Goal: Task Accomplishment & Management: Use online tool/utility

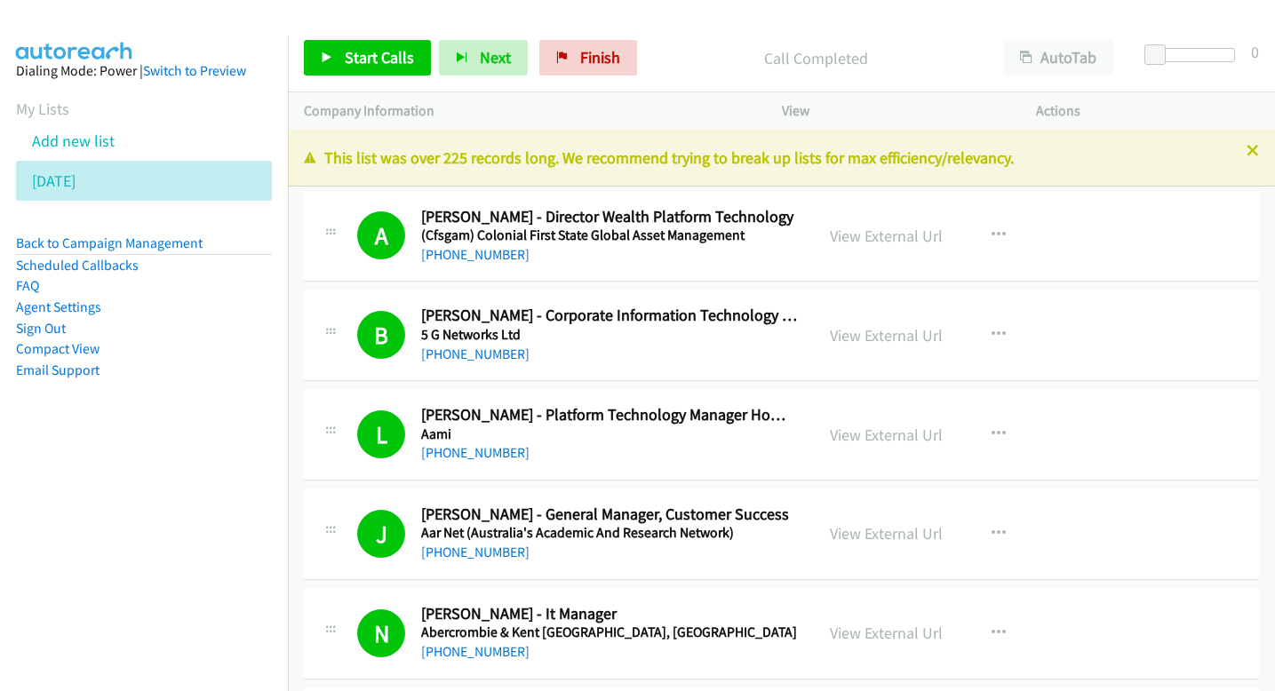
click at [130, 177] on li "Wednesday" at bounding box center [144, 181] width 256 height 40
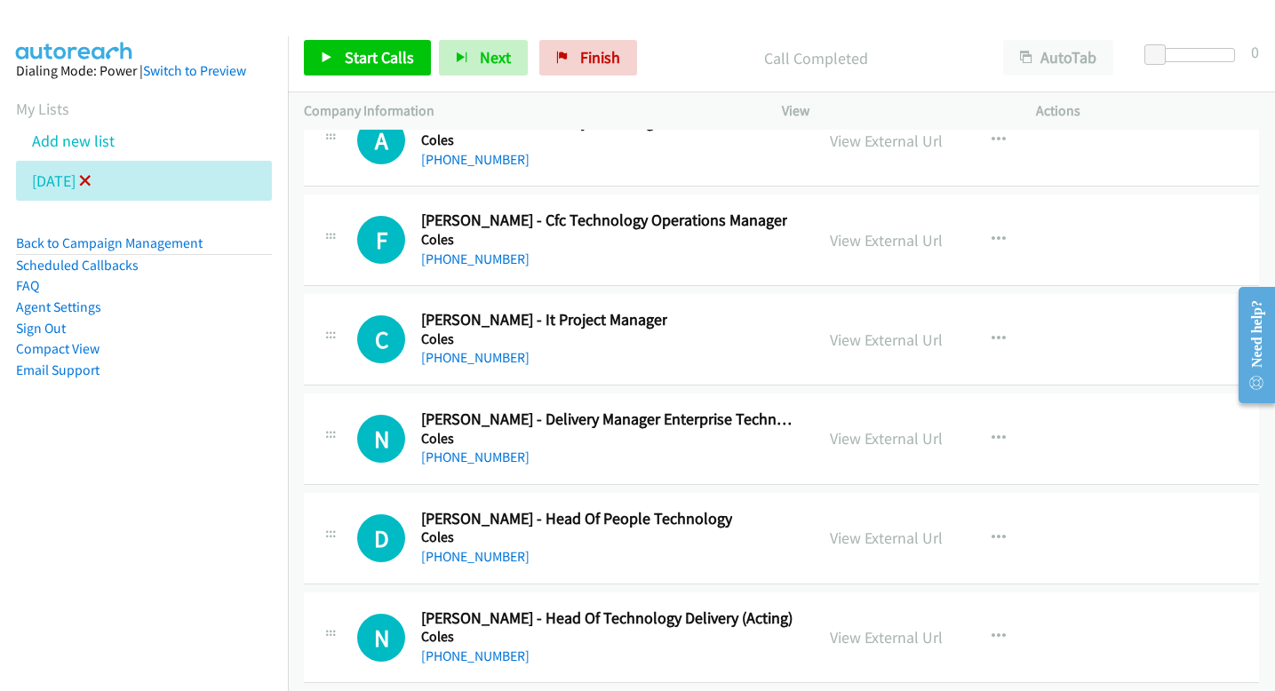
click at [92, 177] on icon at bounding box center [85, 182] width 12 height 12
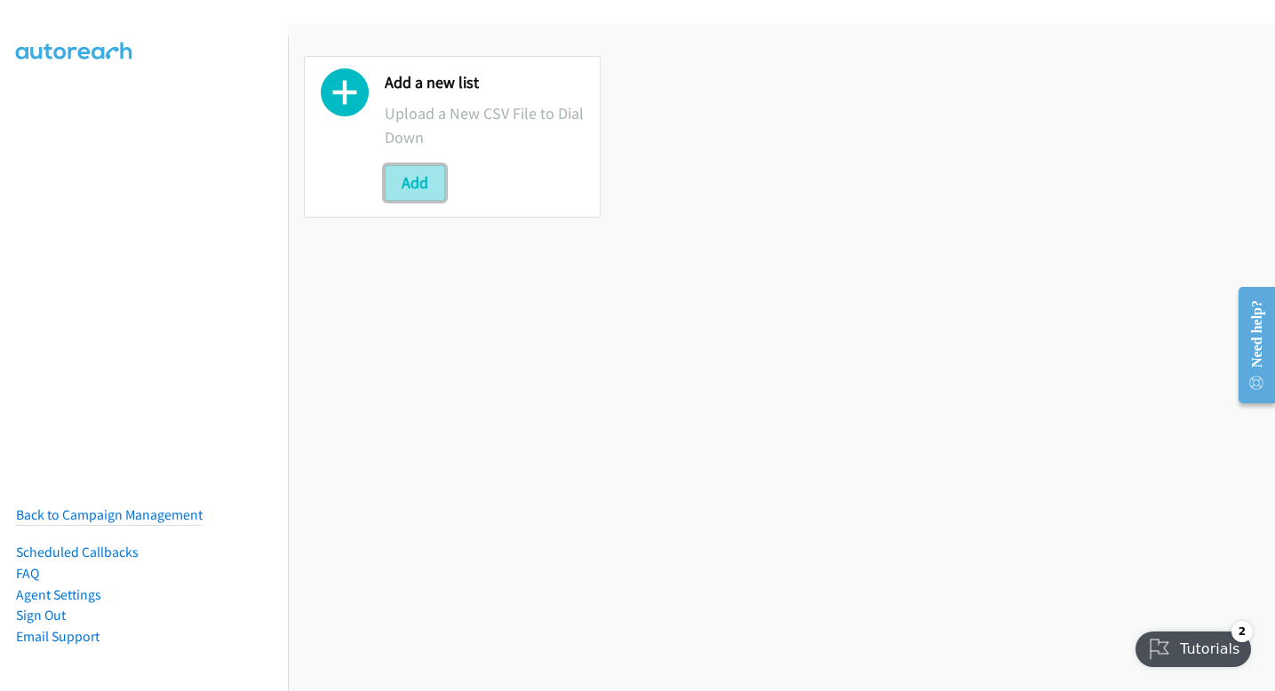
click at [435, 185] on button "Add" at bounding box center [415, 183] width 60 height 36
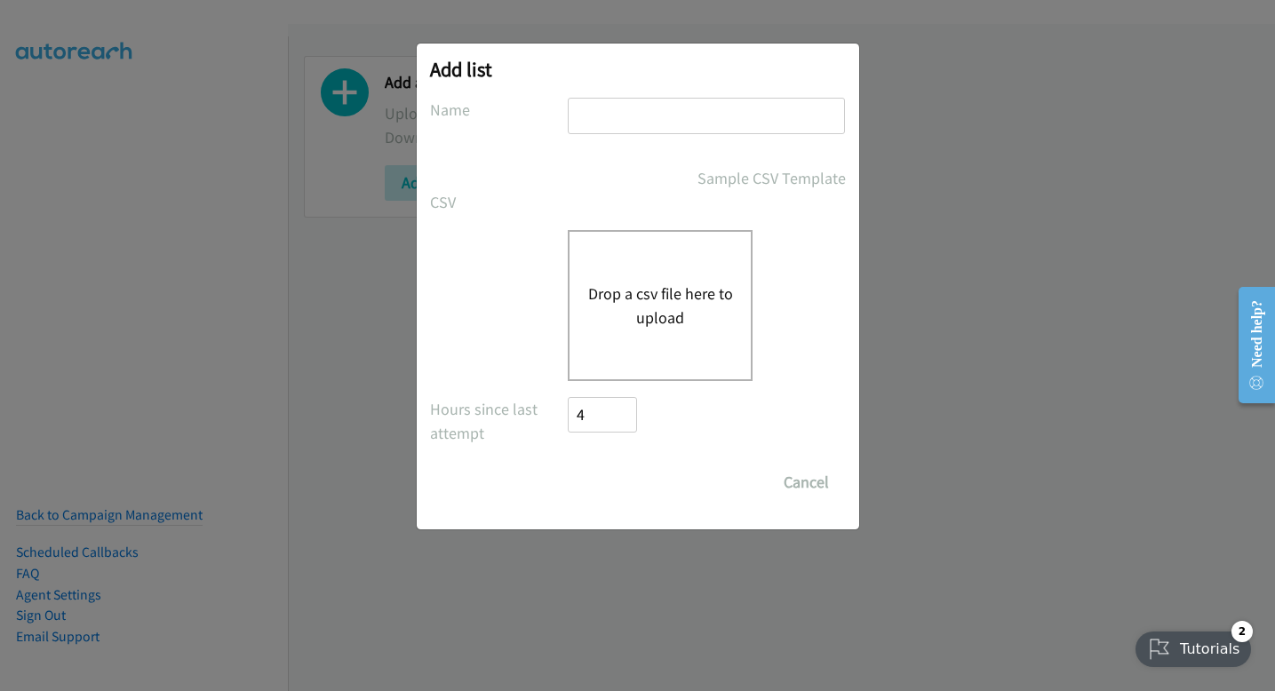
click at [658, 254] on div "Drop a csv file here to upload" at bounding box center [660, 305] width 185 height 151
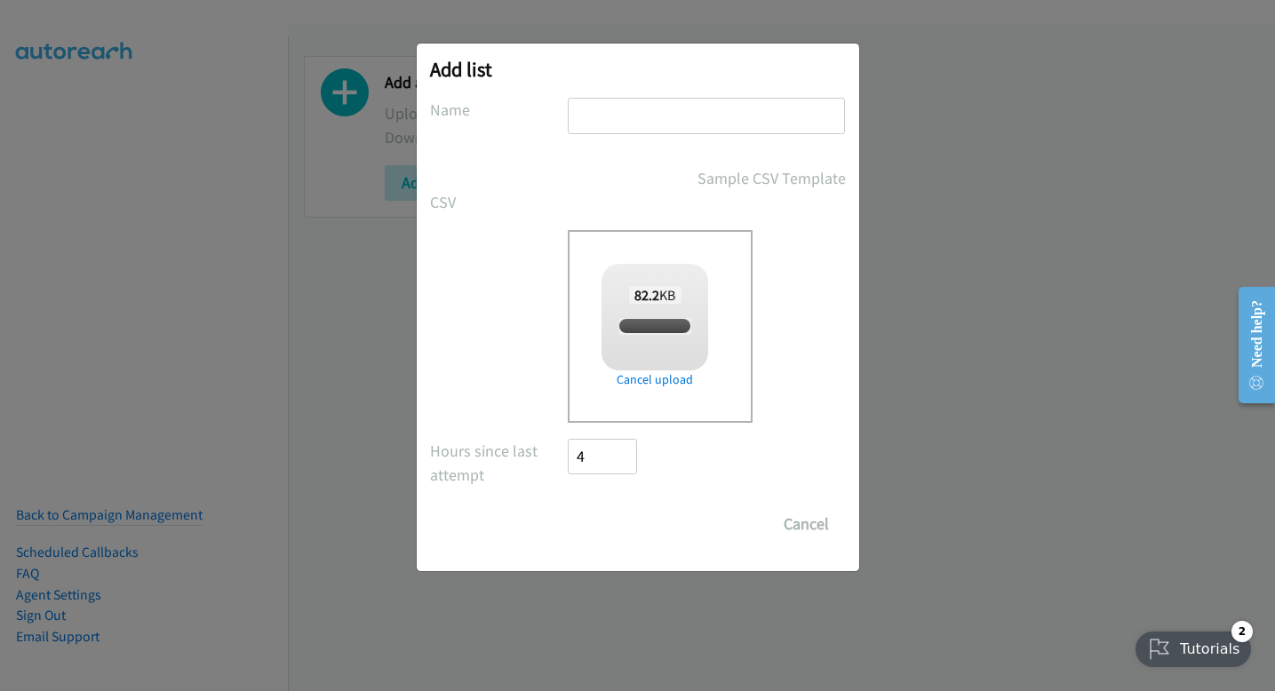
checkbox input "true"
click at [666, 88] on div "Add list No phone fields were returned for that Report or List View Please uplo…" at bounding box center [638, 308] width 442 height 528
click at [667, 110] on input "text" at bounding box center [706, 116] width 277 height 36
type input "thursday"
click at [589, 514] on input "Save List" at bounding box center [615, 524] width 93 height 36
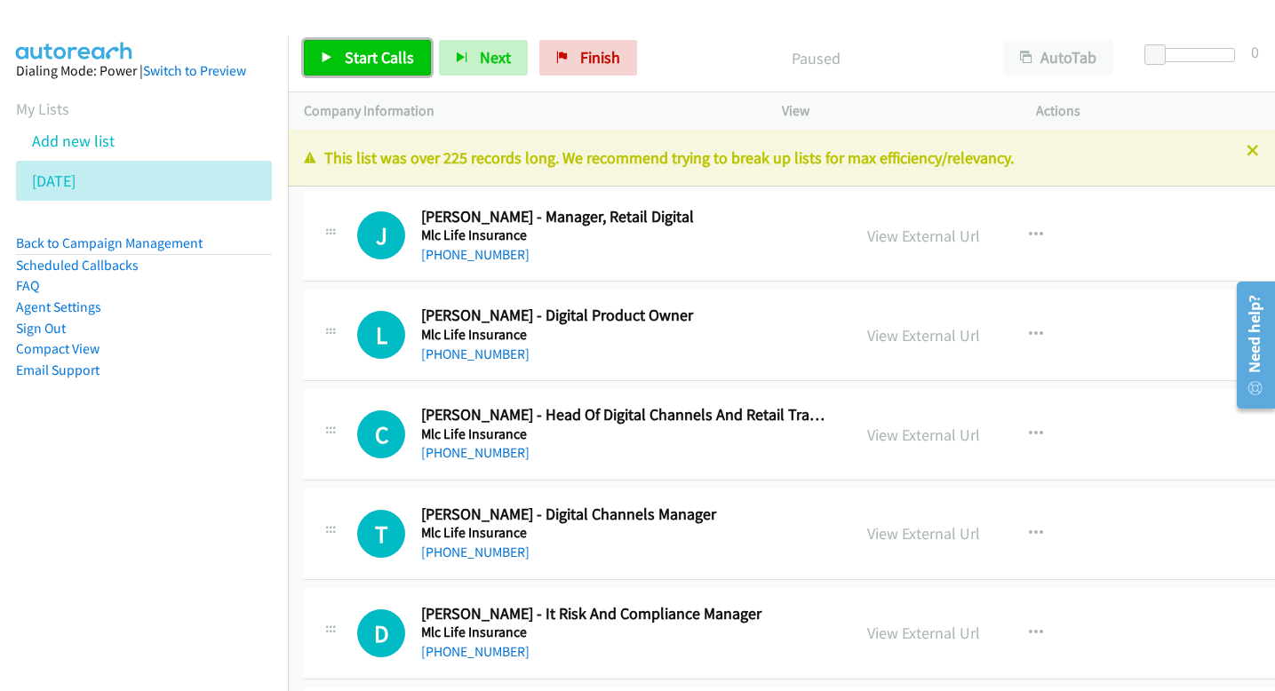
click at [367, 67] on span "Start Calls" at bounding box center [379, 57] width 69 height 20
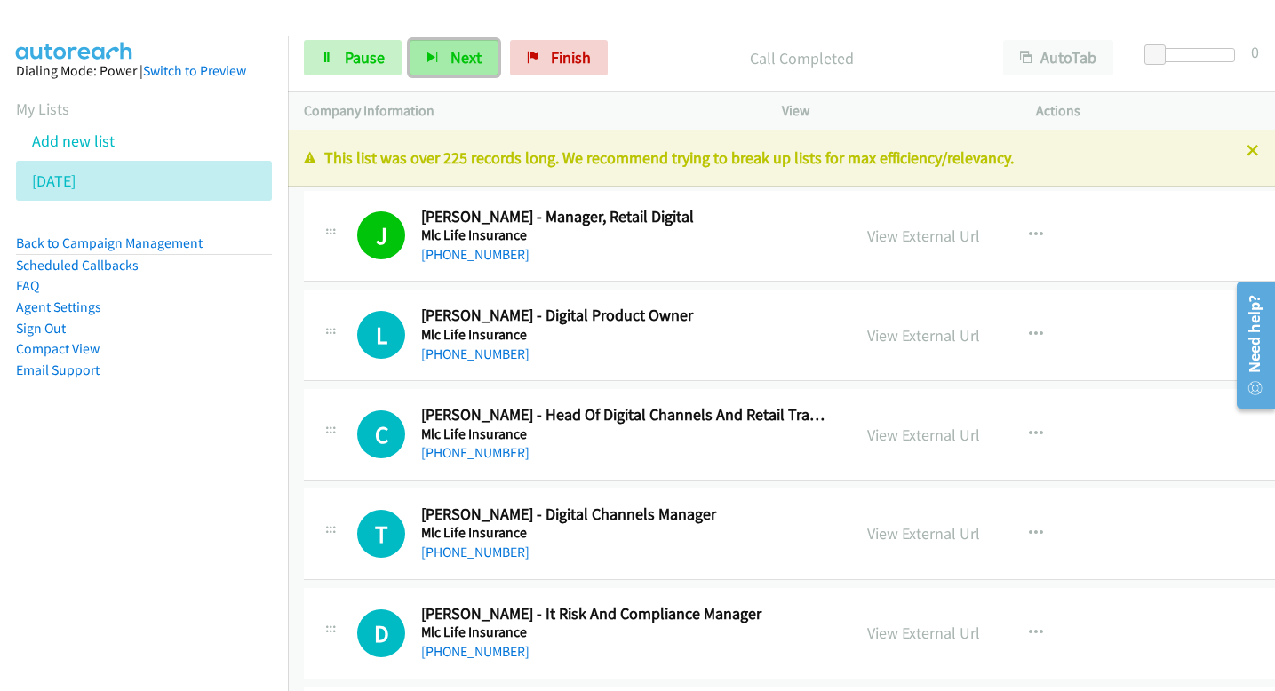
click at [461, 57] on span "Next" at bounding box center [465, 57] width 31 height 20
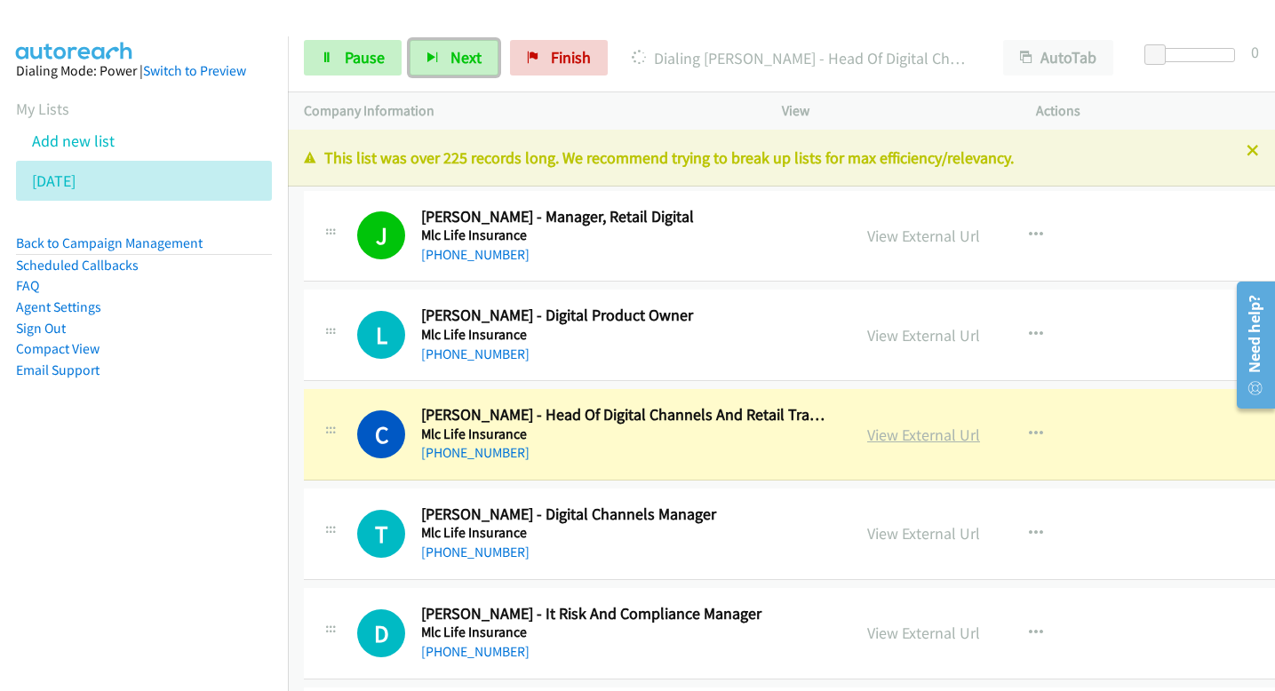
click at [867, 435] on link "View External Url" at bounding box center [923, 435] width 113 height 20
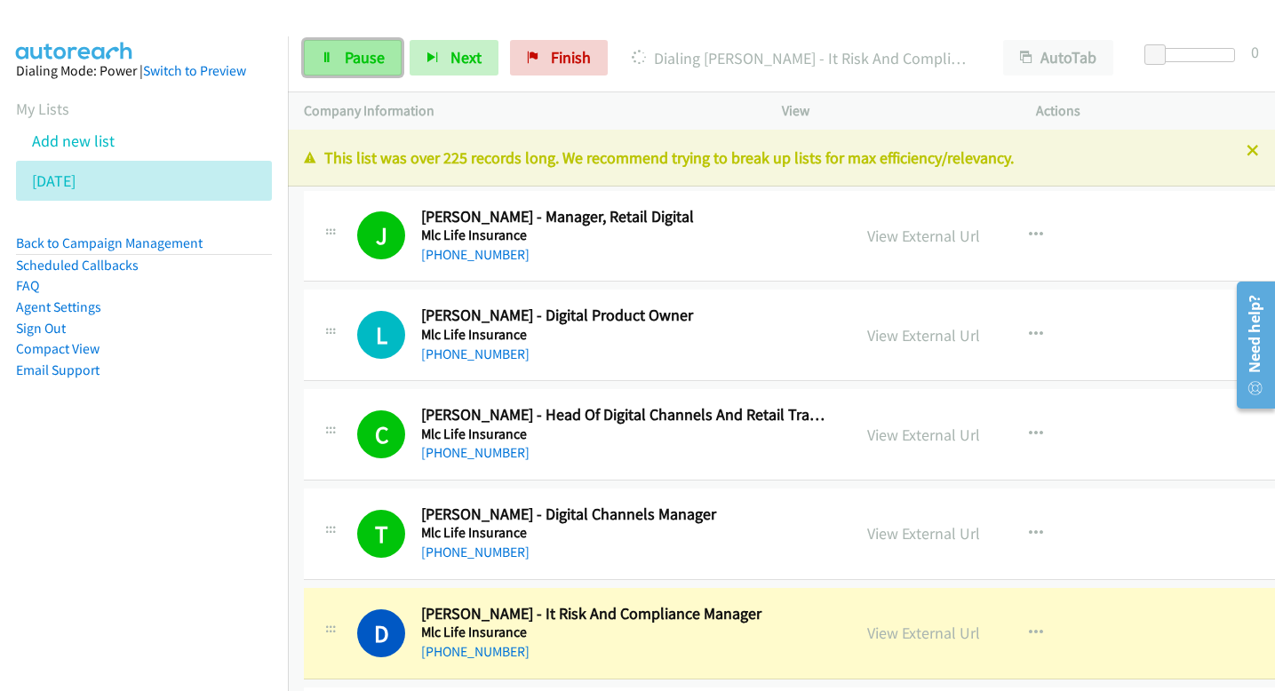
click at [367, 60] on span "Pause" at bounding box center [365, 57] width 40 height 20
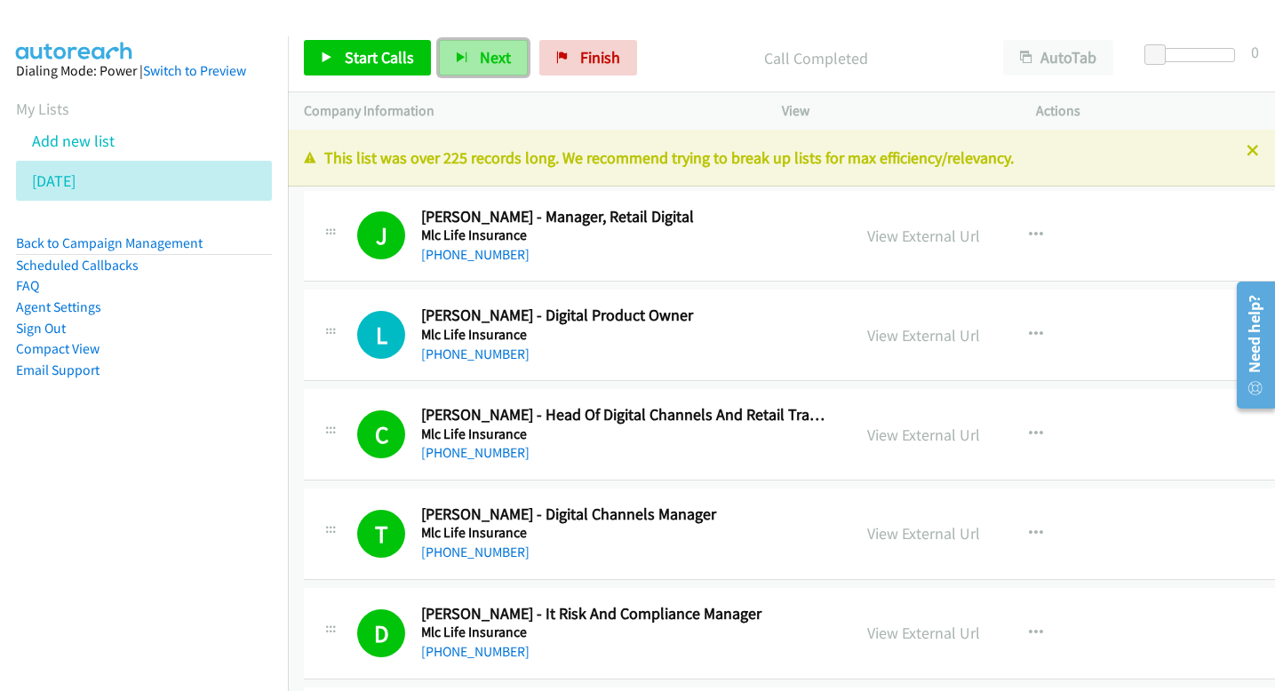
click at [502, 61] on span "Next" at bounding box center [495, 57] width 31 height 20
click at [498, 56] on span "Next" at bounding box center [495, 57] width 31 height 20
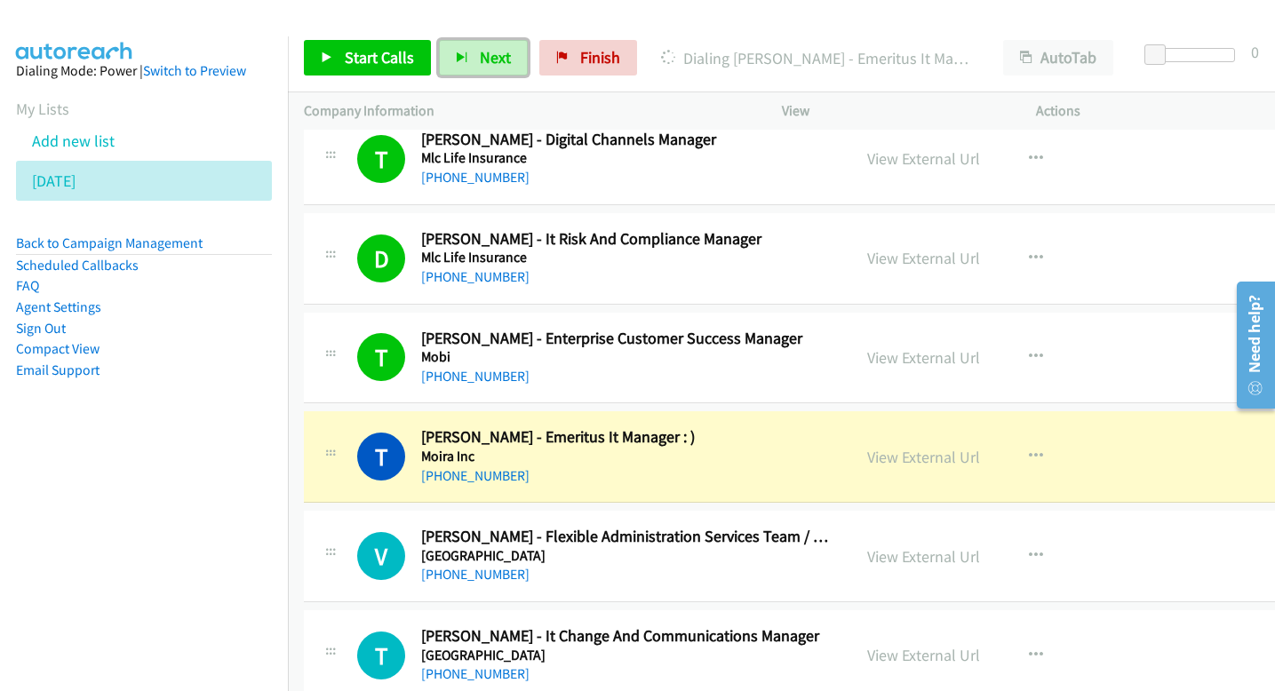
scroll to position [444, 0]
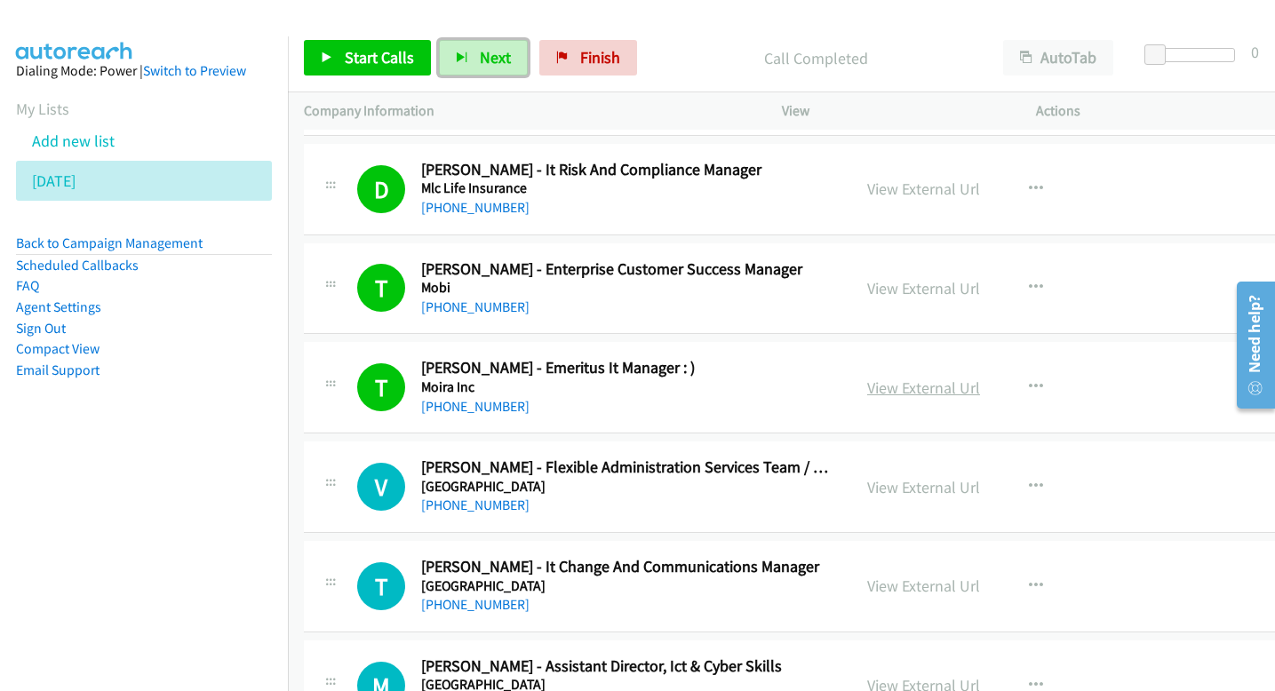
click at [911, 386] on link "View External Url" at bounding box center [923, 388] width 113 height 20
click at [474, 60] on button "Next" at bounding box center [483, 58] width 89 height 36
click at [493, 50] on span "Next" at bounding box center [495, 57] width 31 height 20
click at [488, 47] on span "Next" at bounding box center [495, 57] width 31 height 20
click at [513, 63] on button "Next" at bounding box center [483, 58] width 89 height 36
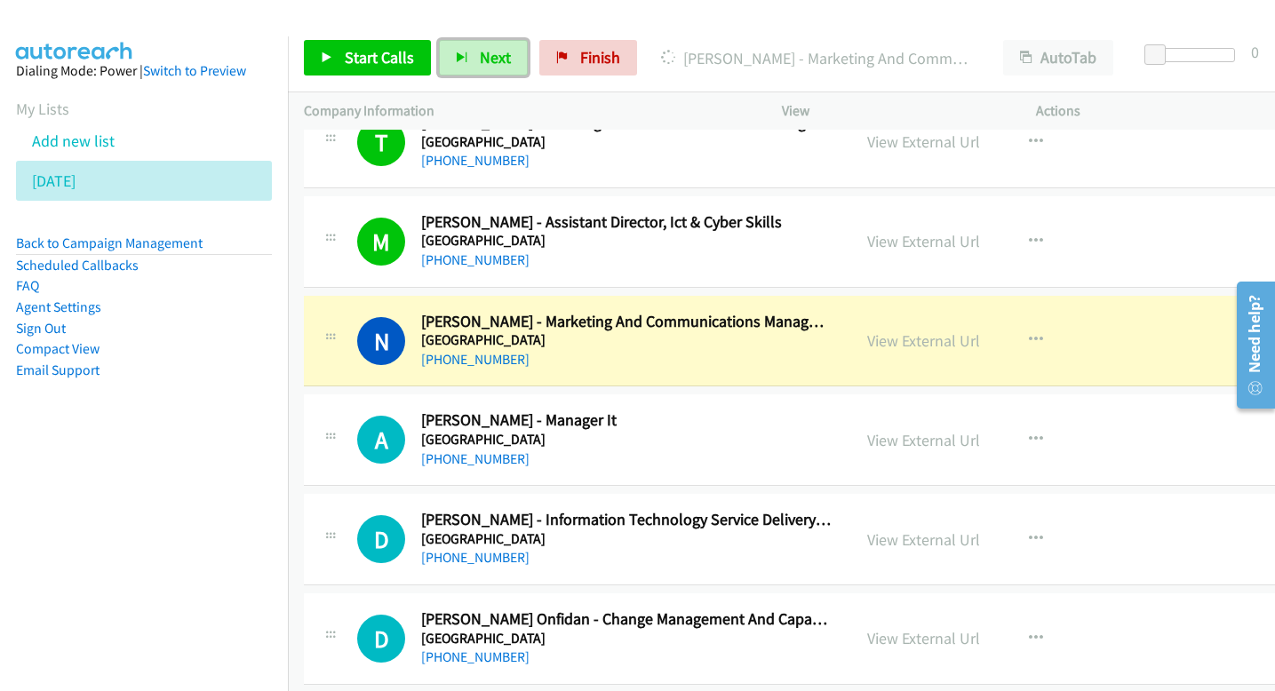
scroll to position [904, 0]
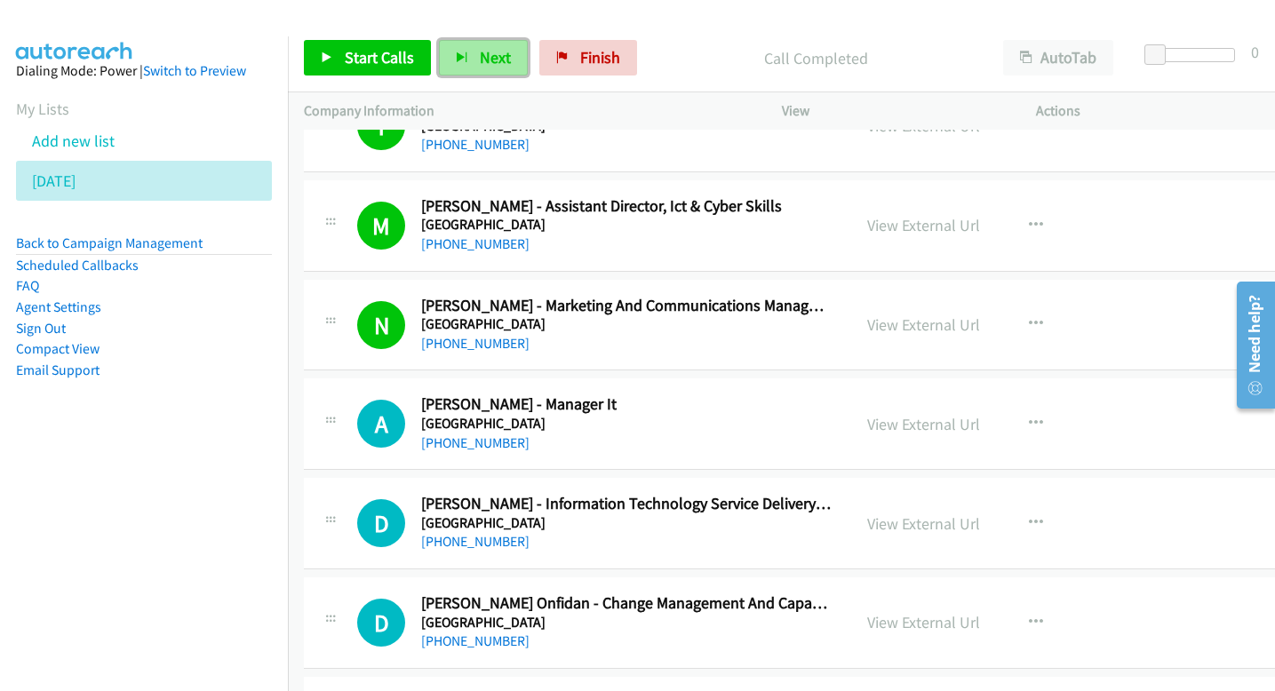
click at [484, 55] on span "Next" at bounding box center [495, 57] width 31 height 20
click at [483, 58] on span "Next" at bounding box center [495, 57] width 31 height 20
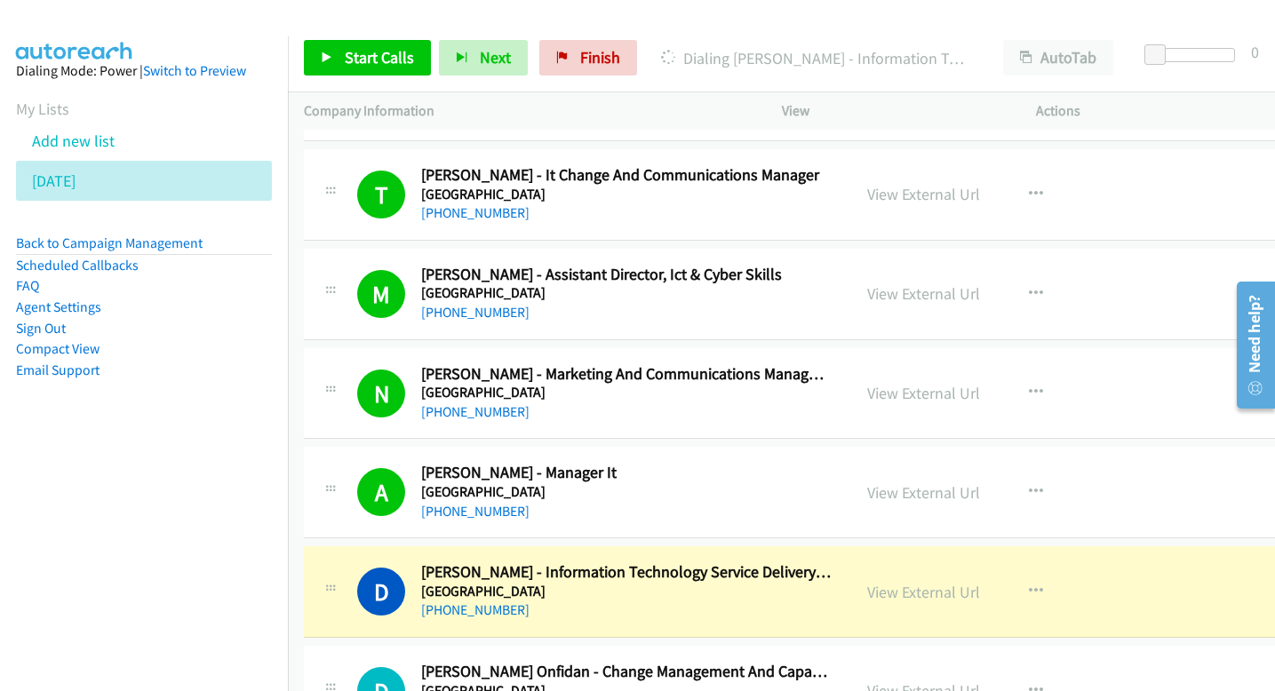
scroll to position [832, 0]
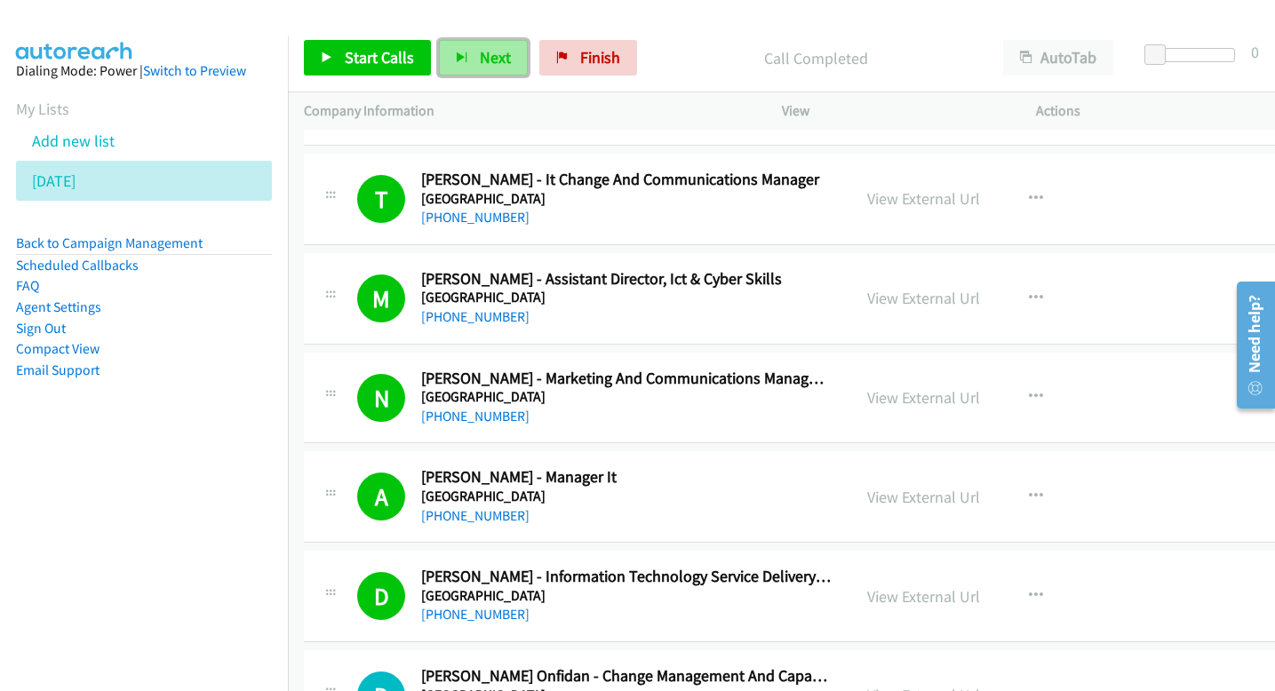
click at [504, 52] on span "Next" at bounding box center [495, 57] width 31 height 20
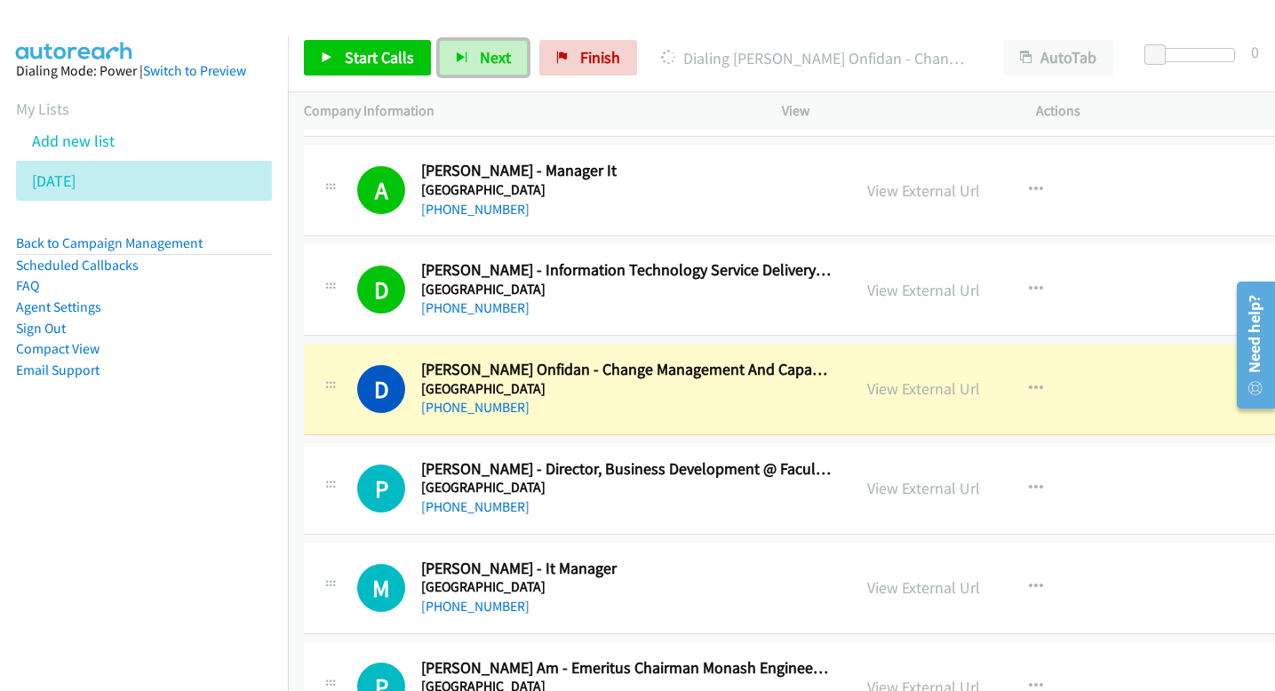
scroll to position [1141, 0]
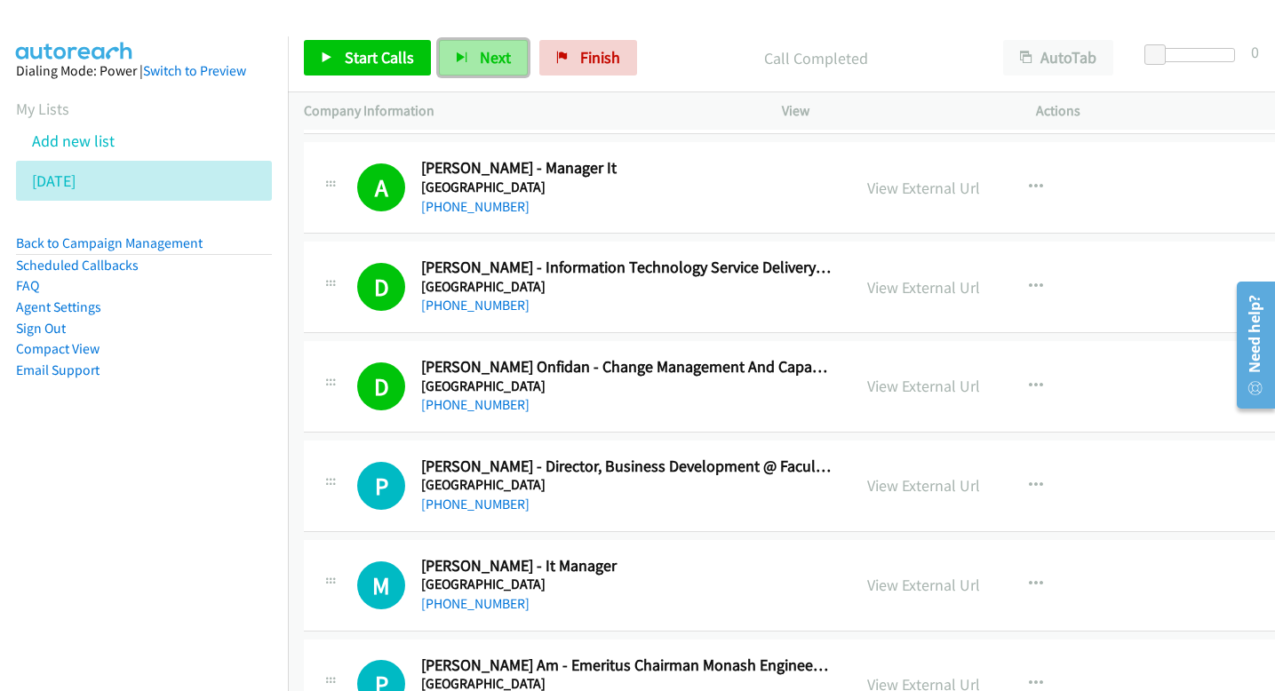
click at [500, 60] on span "Next" at bounding box center [495, 57] width 31 height 20
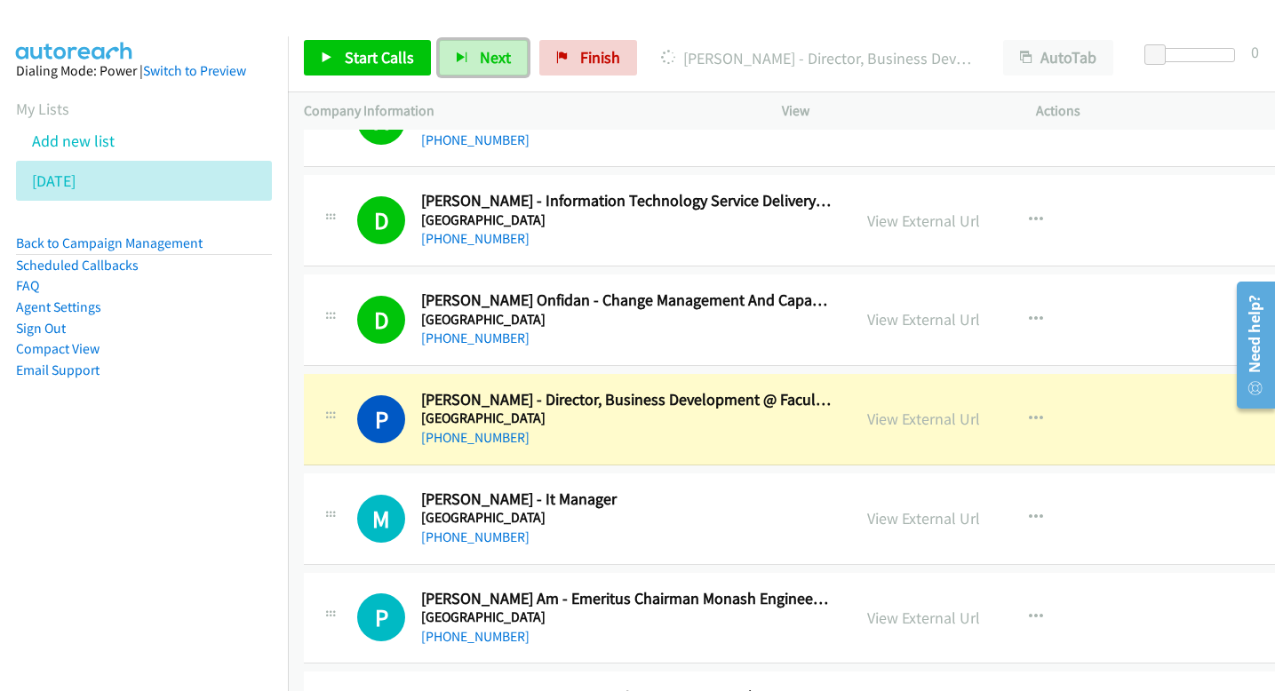
scroll to position [1240, 0]
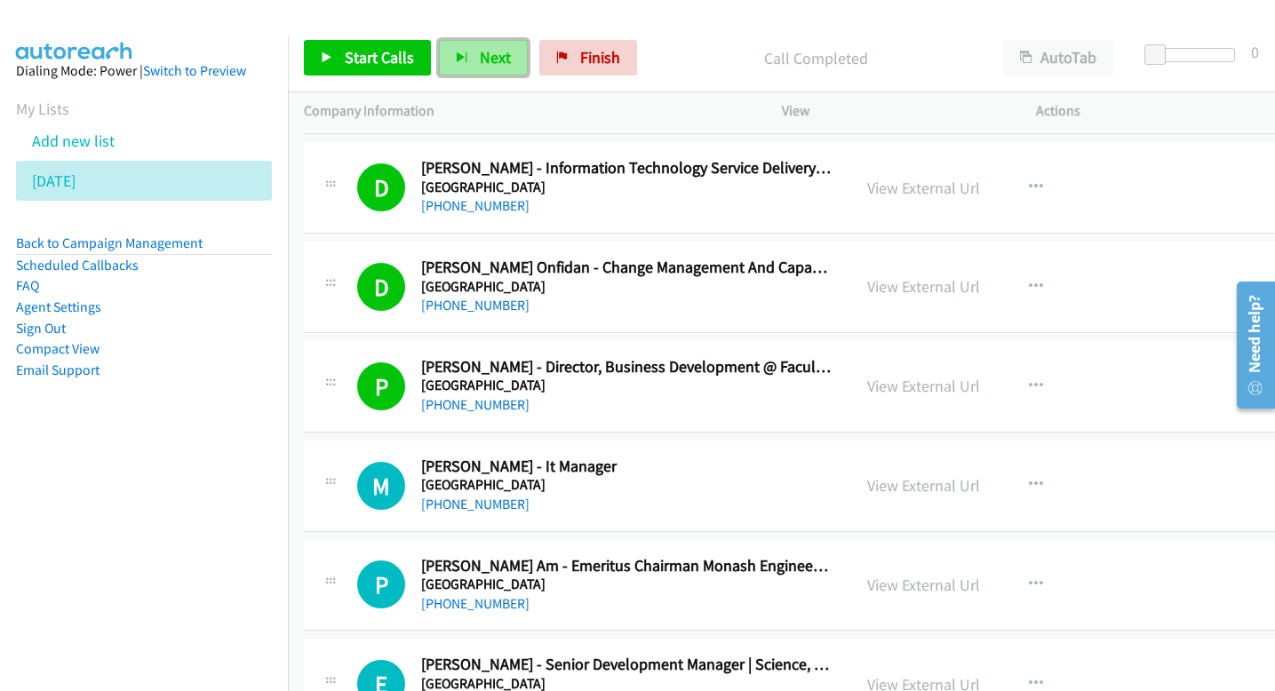
click at [475, 52] on button "Next" at bounding box center [483, 58] width 89 height 36
click at [495, 55] on span "Next" at bounding box center [495, 57] width 31 height 20
click at [501, 54] on span "Next" at bounding box center [495, 57] width 31 height 20
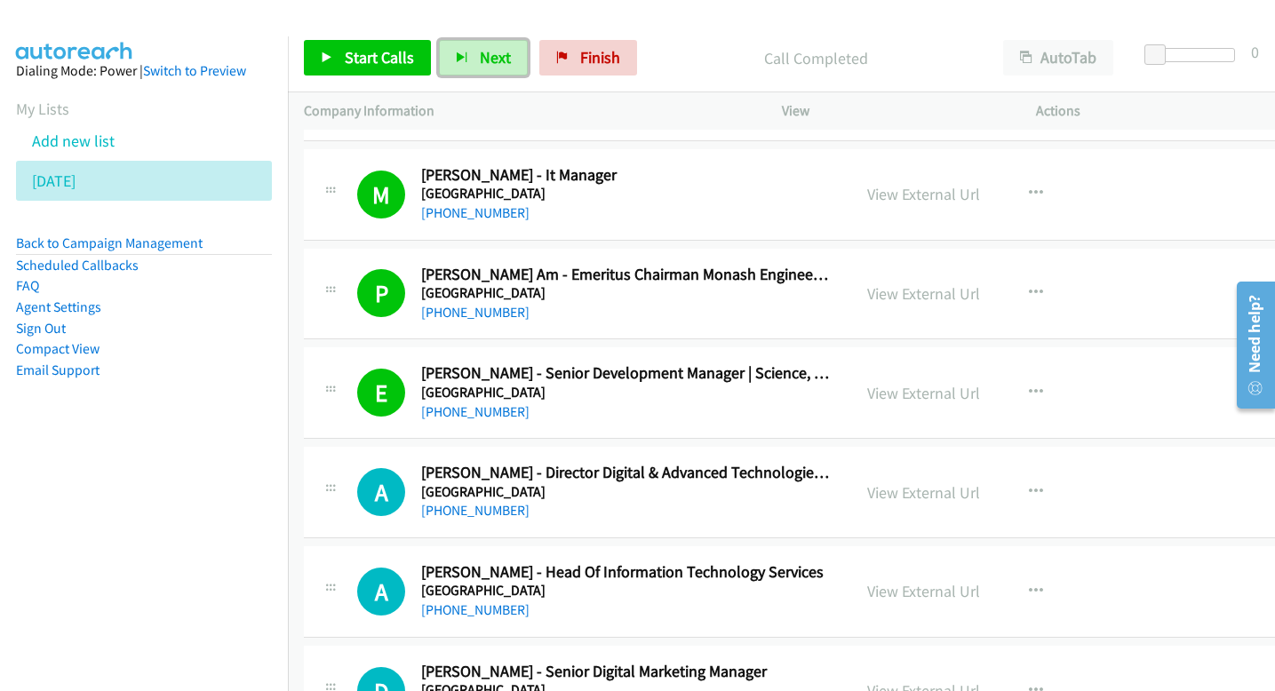
scroll to position [1535, 0]
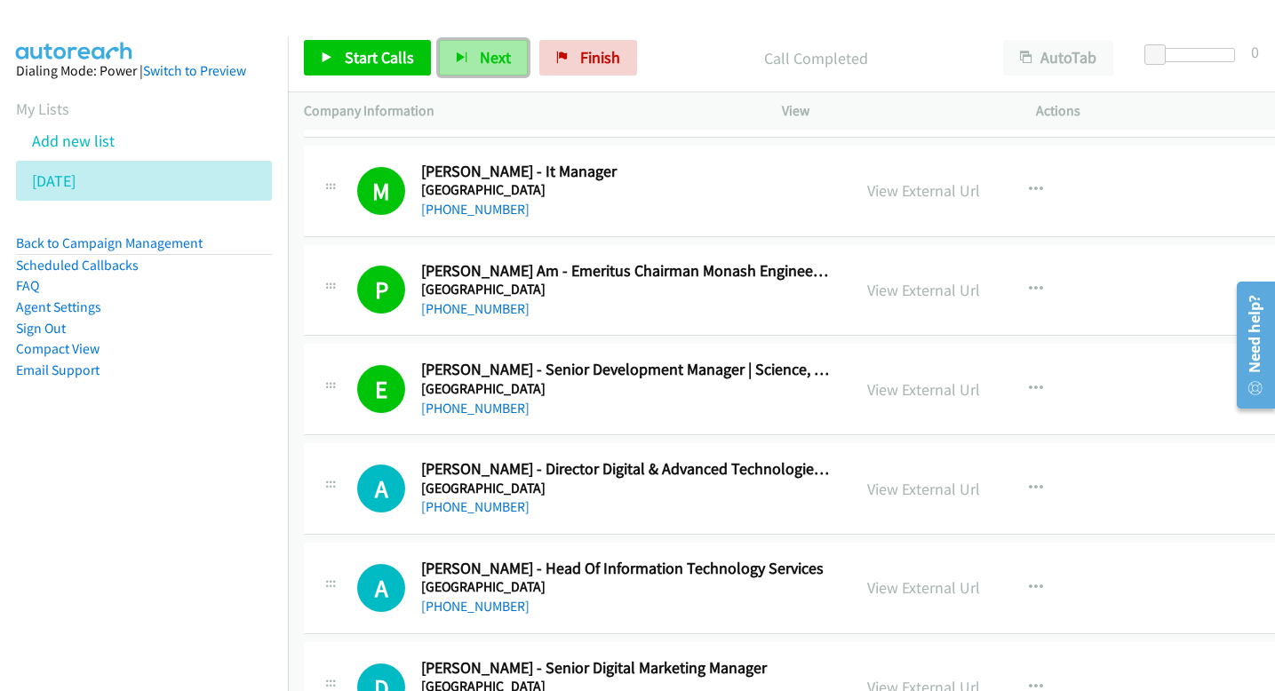
click at [504, 59] on span "Next" at bounding box center [495, 57] width 31 height 20
click at [470, 55] on button "Next" at bounding box center [483, 58] width 89 height 36
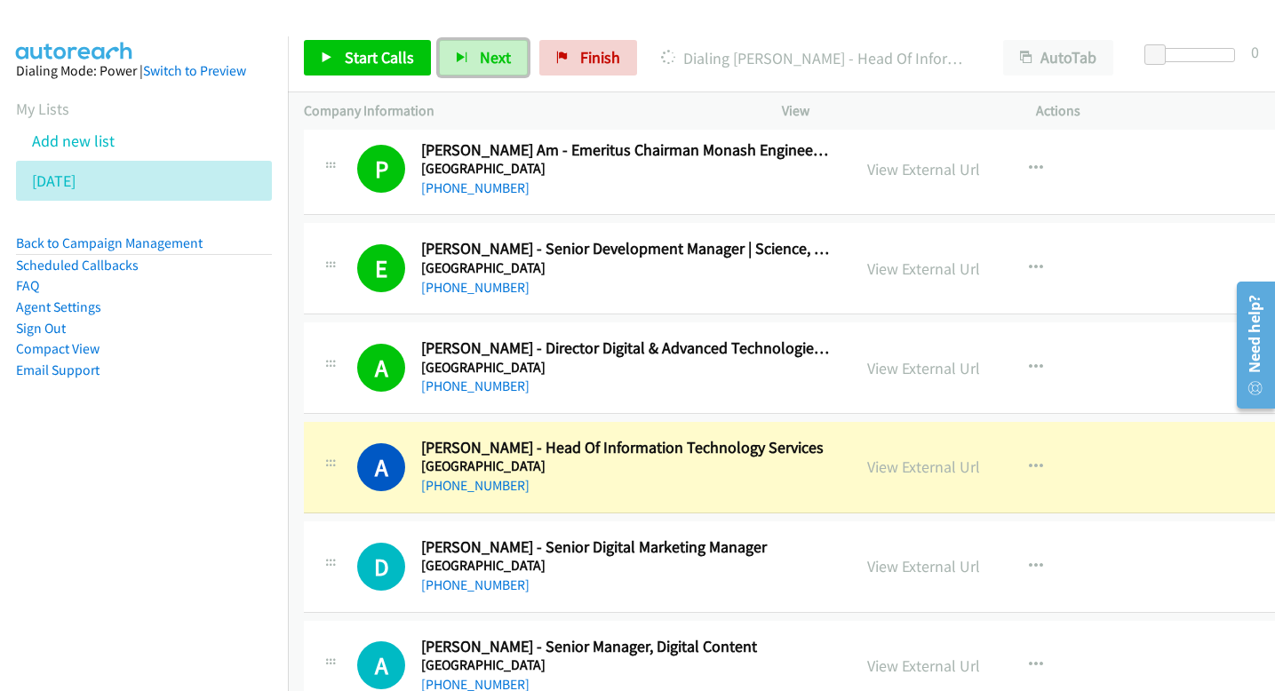
scroll to position [1663, 0]
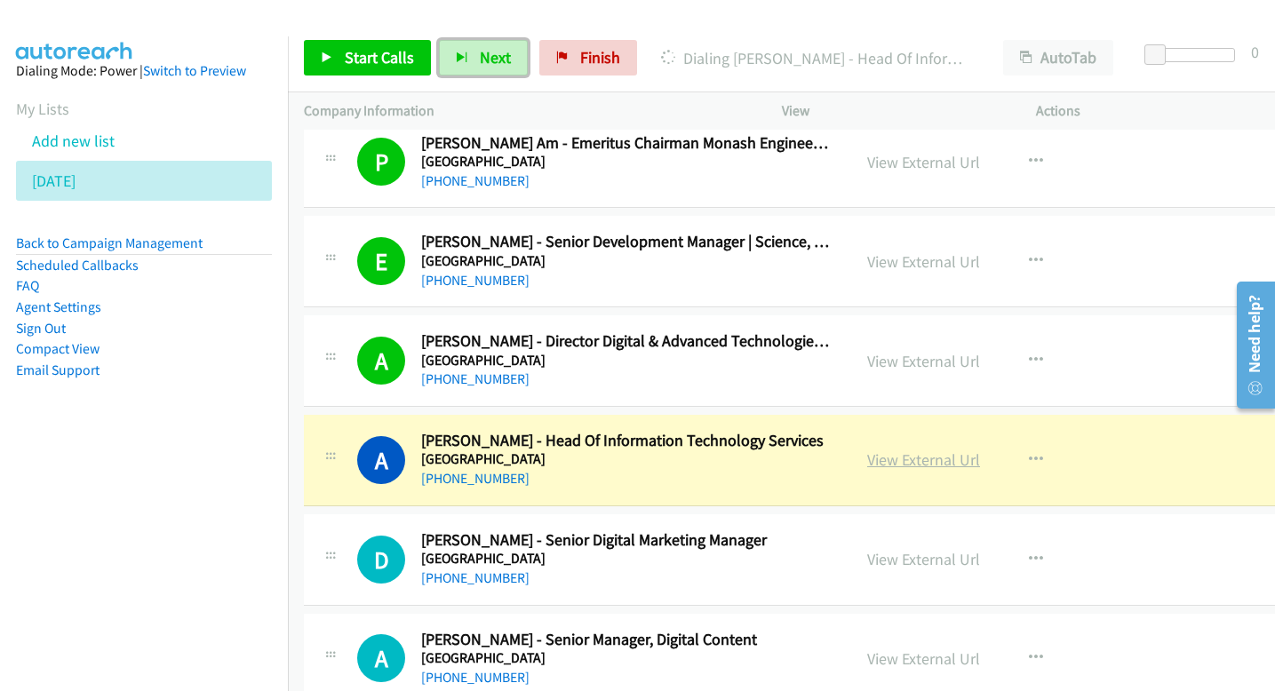
click at [882, 455] on link "View External Url" at bounding box center [923, 460] width 113 height 20
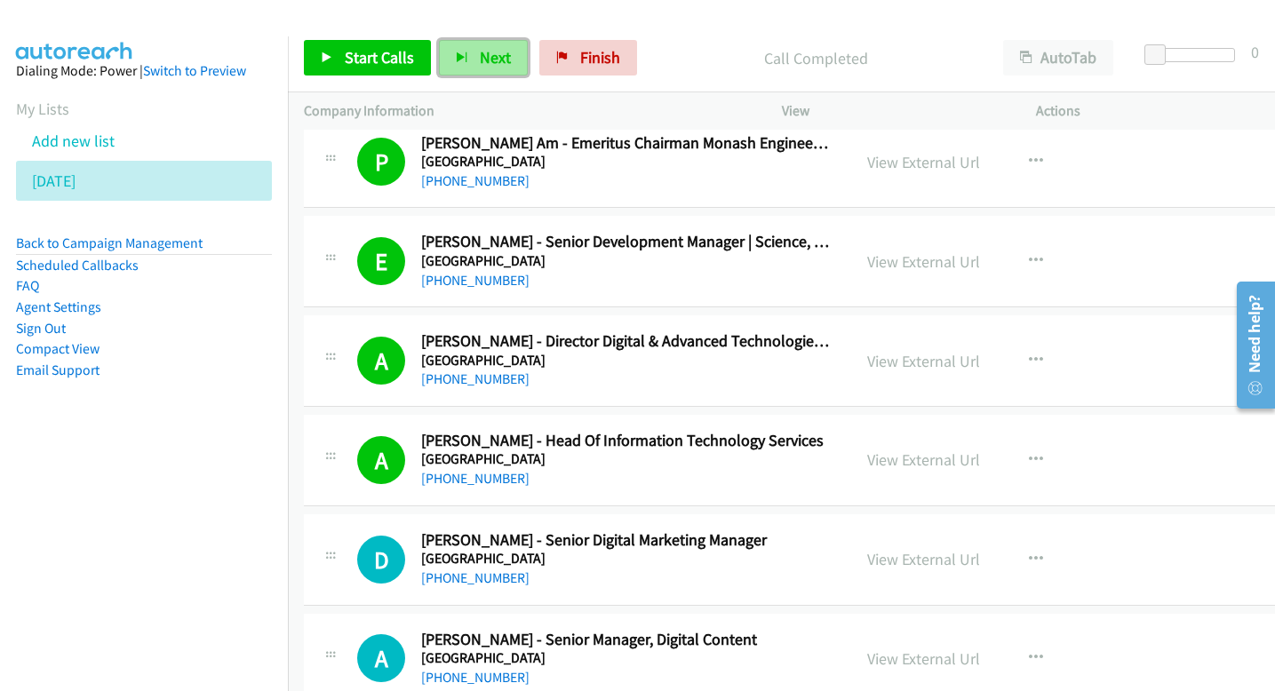
click at [471, 52] on button "Next" at bounding box center [483, 58] width 89 height 36
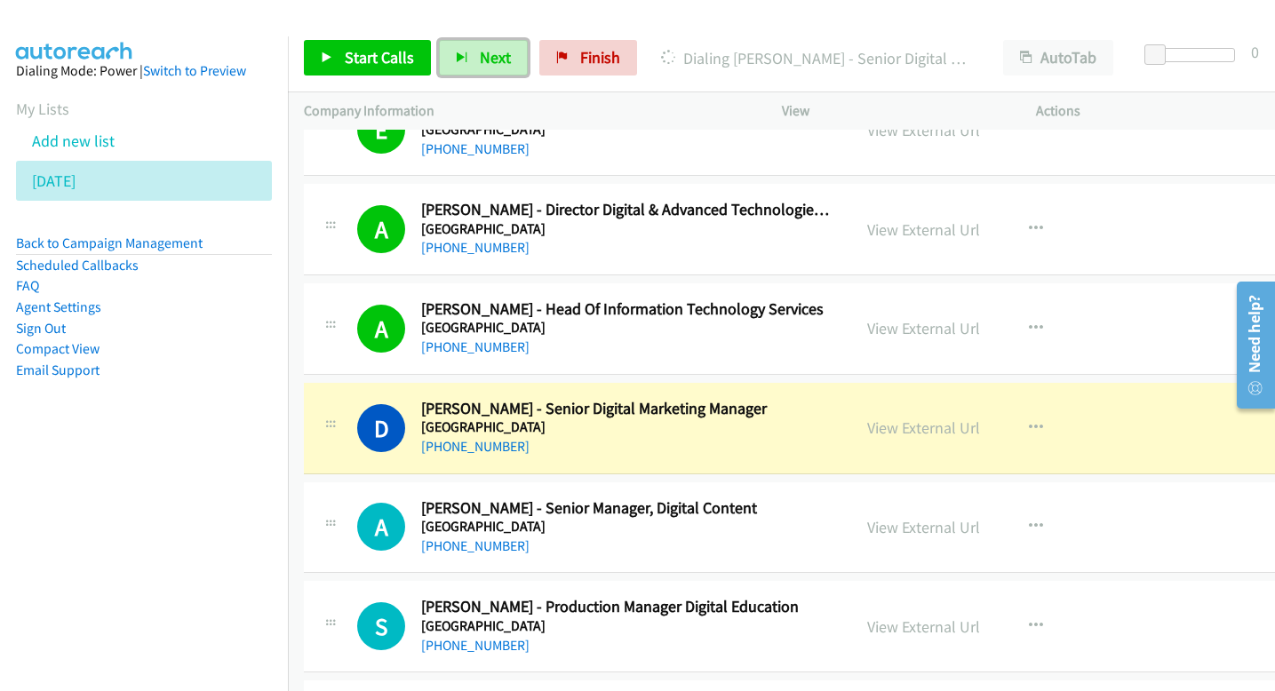
scroll to position [1826, 0]
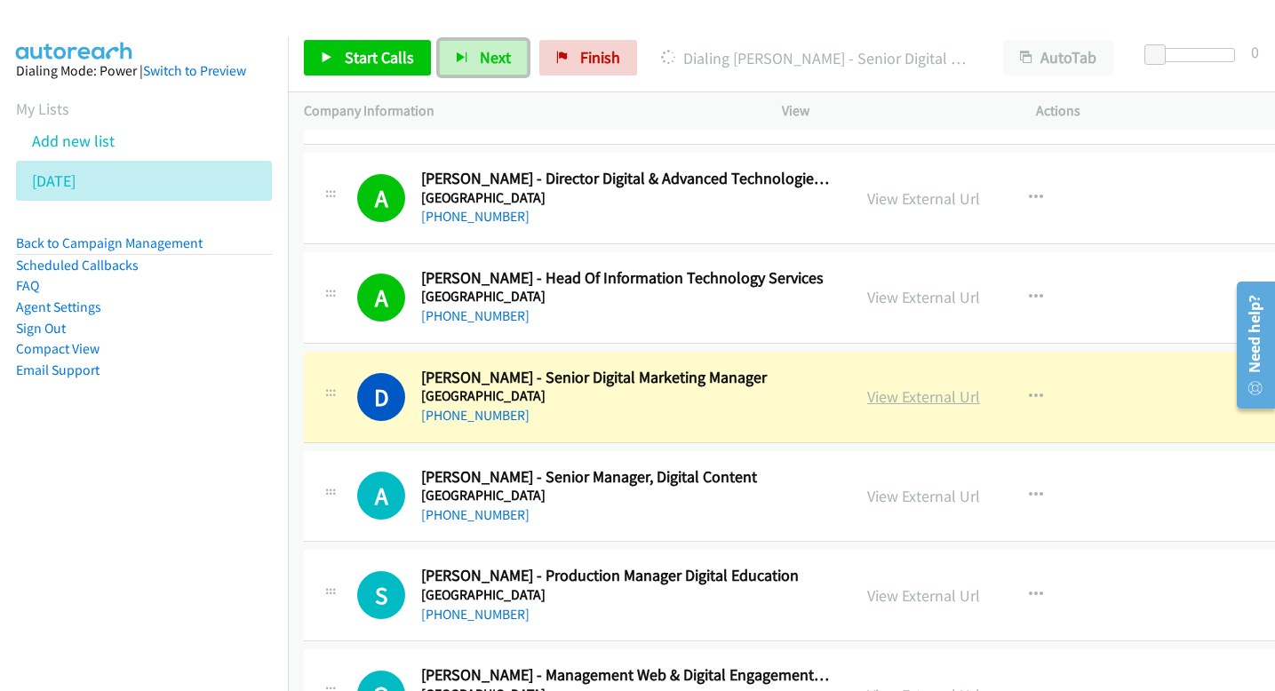
click at [870, 401] on link "View External Url" at bounding box center [923, 396] width 113 height 20
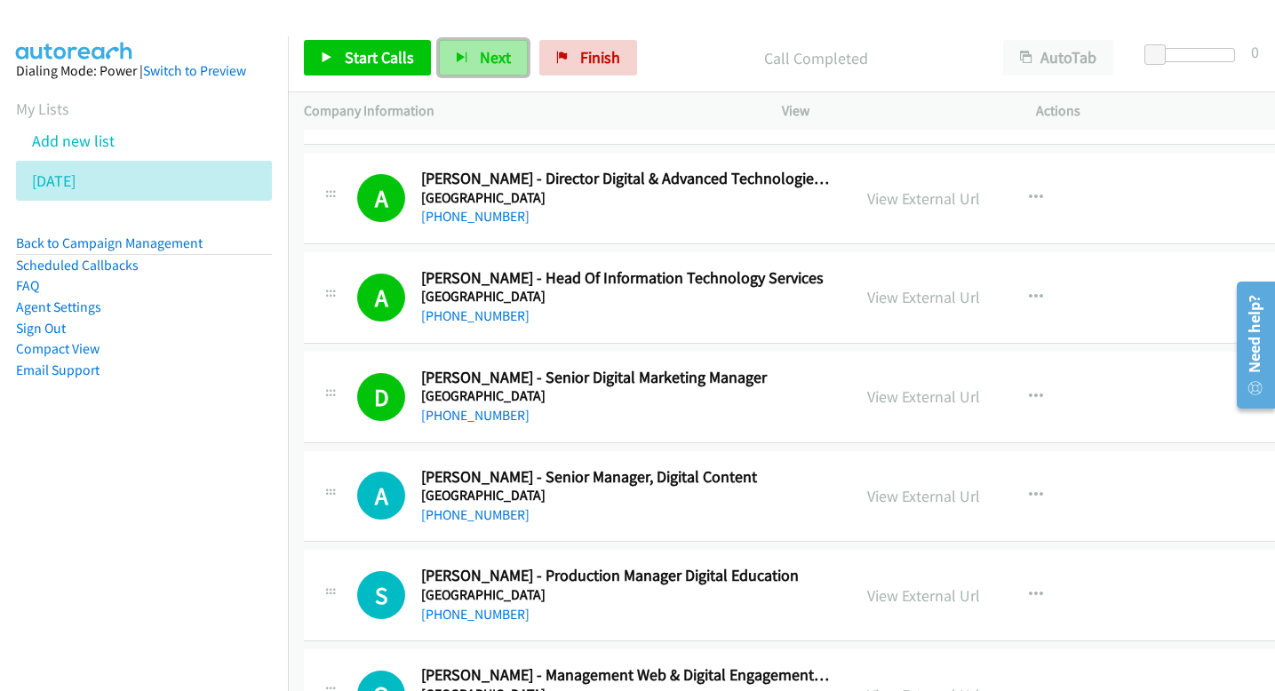
click at [490, 58] on span "Next" at bounding box center [495, 57] width 31 height 20
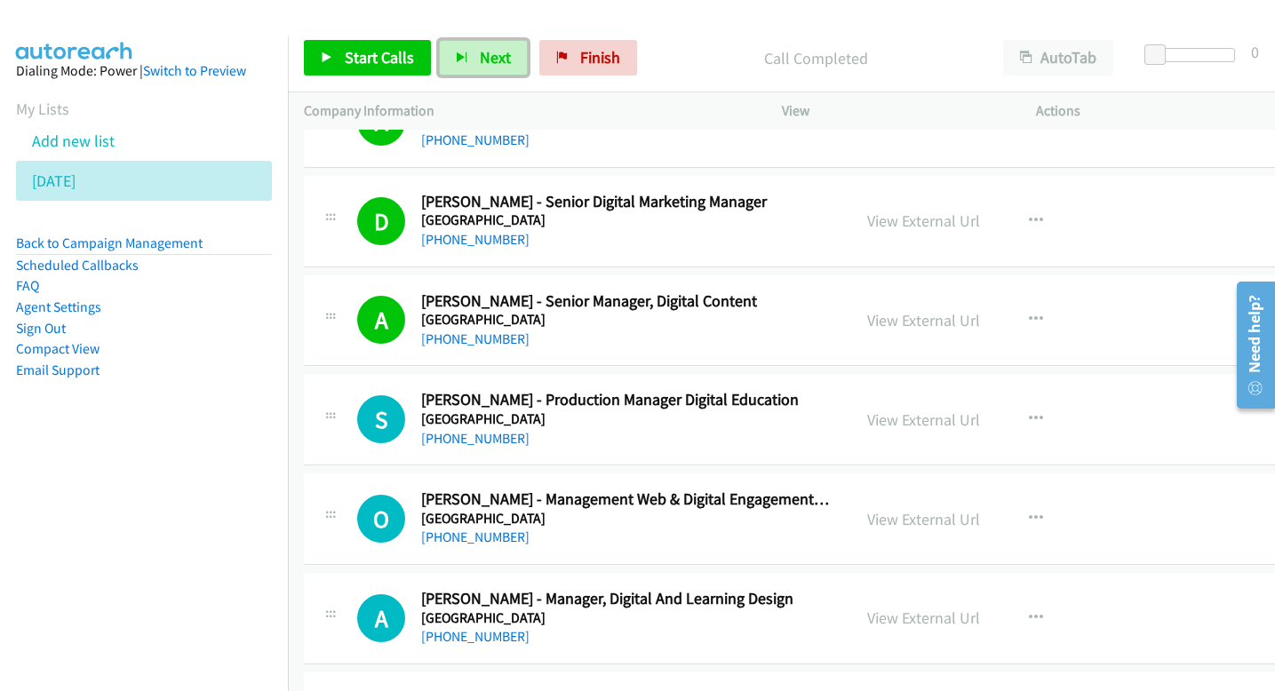
scroll to position [2014, 0]
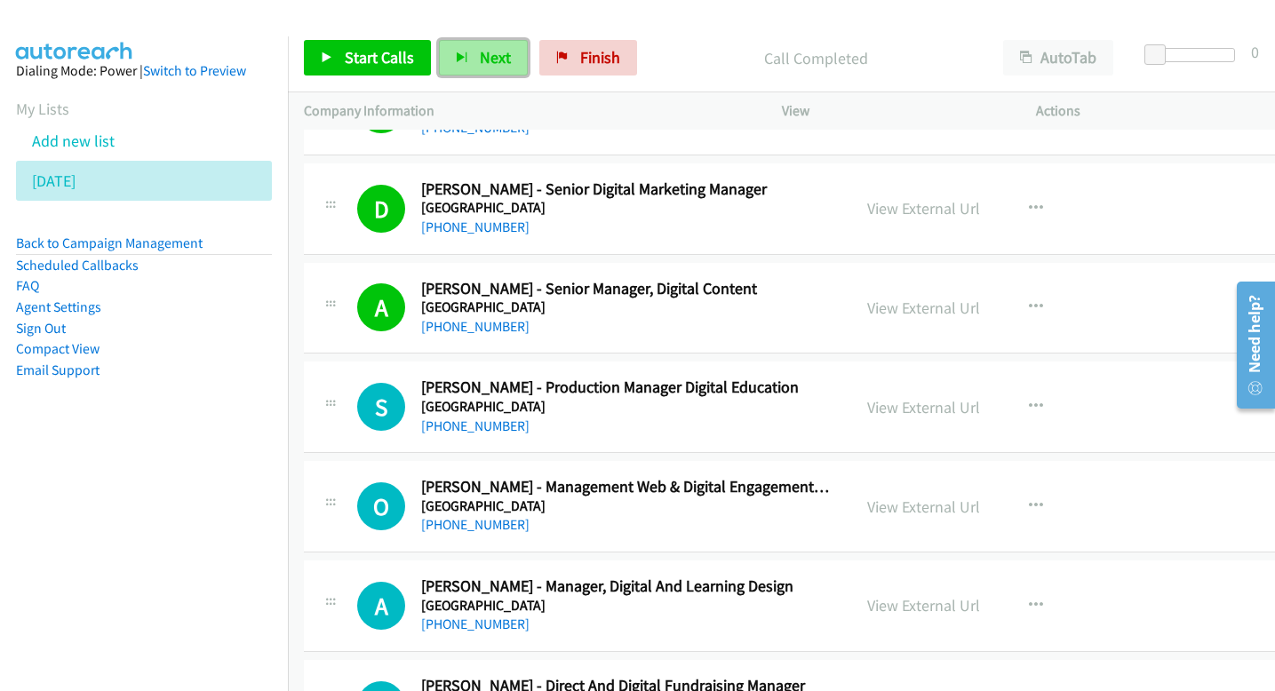
click at [505, 66] on span "Next" at bounding box center [495, 57] width 31 height 20
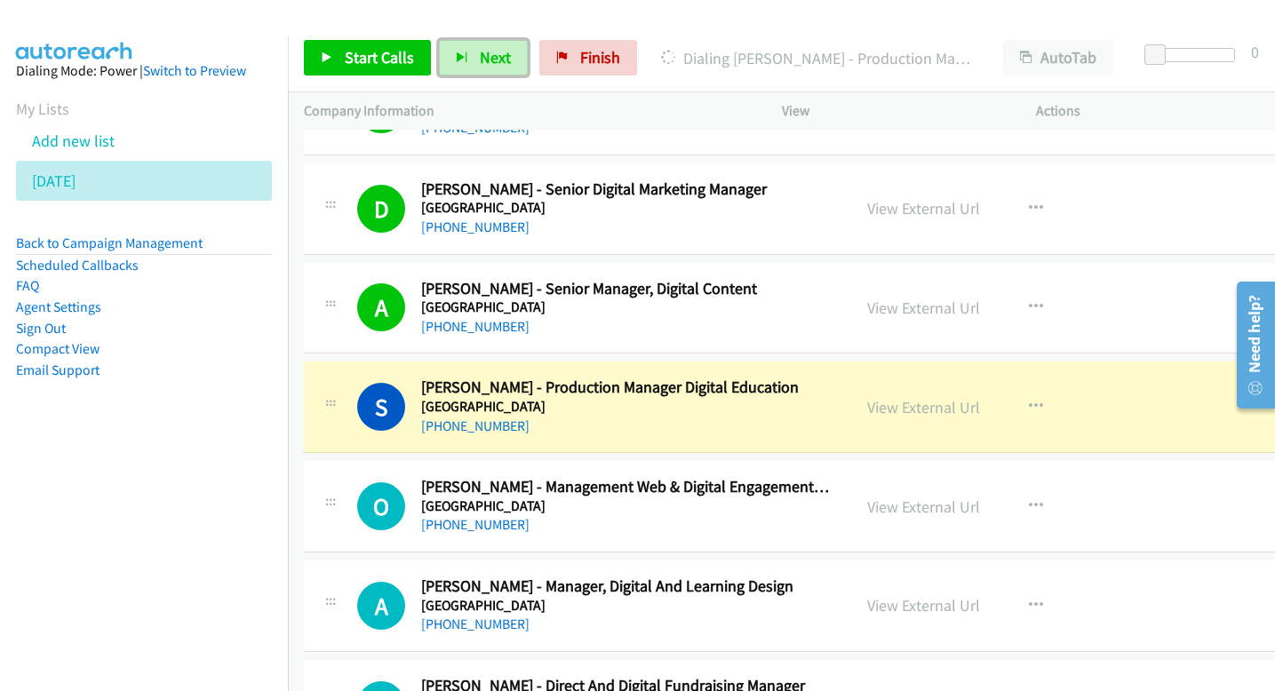
scroll to position [2047, 0]
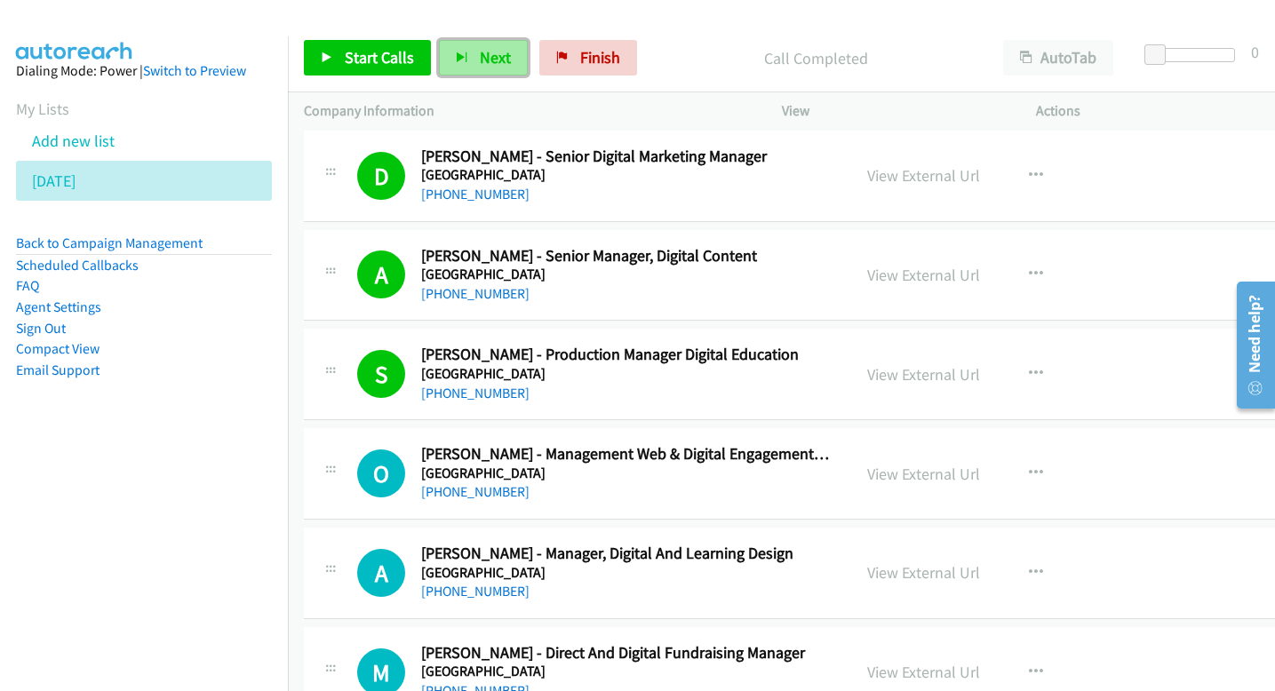
click at [508, 62] on button "Next" at bounding box center [483, 58] width 89 height 36
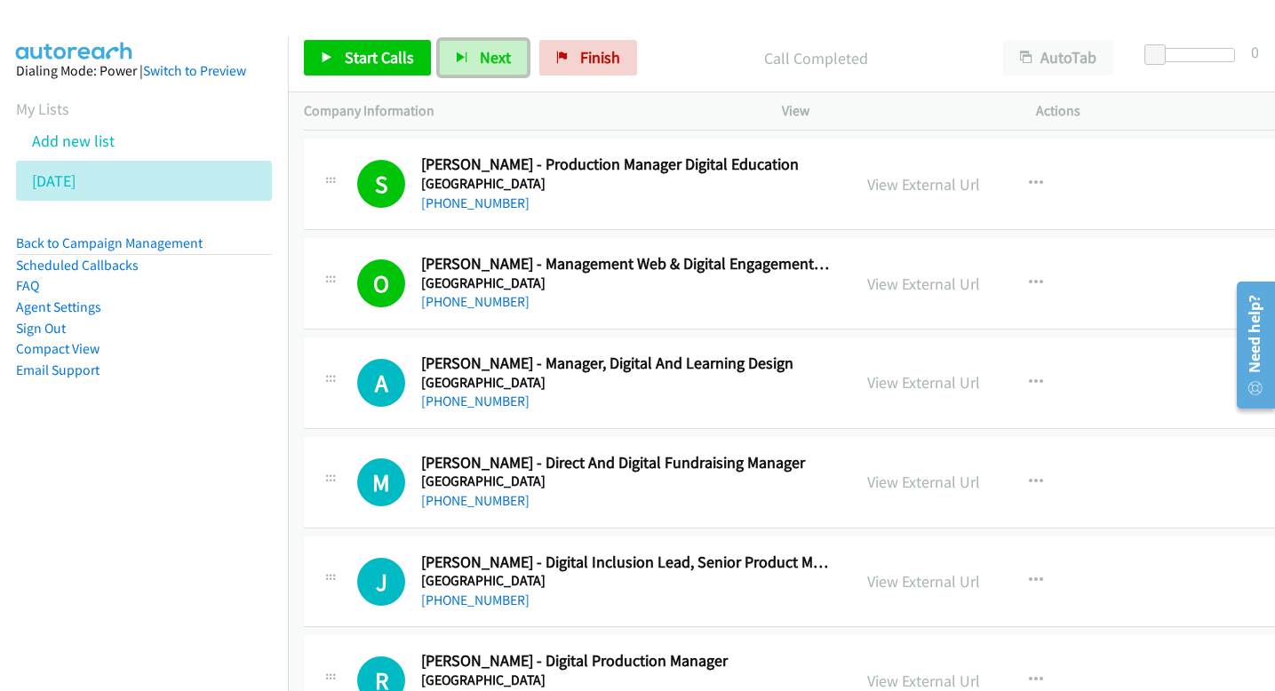
scroll to position [2241, 0]
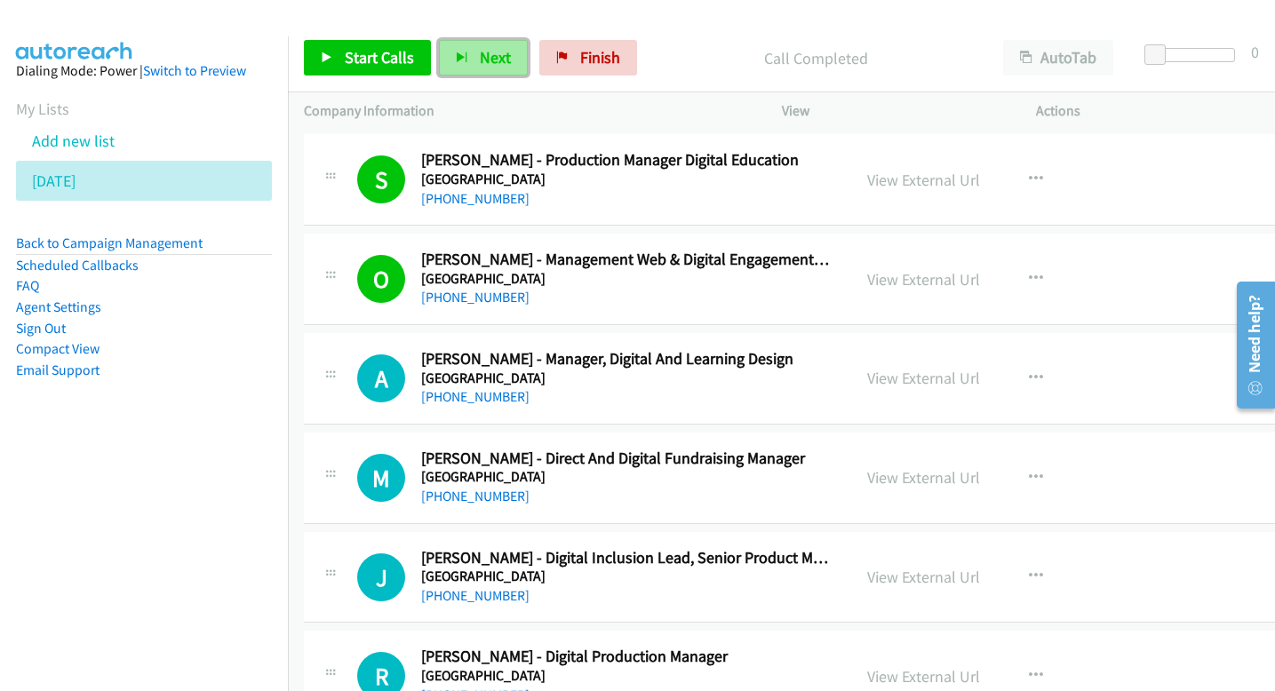
click at [475, 49] on button "Next" at bounding box center [483, 58] width 89 height 36
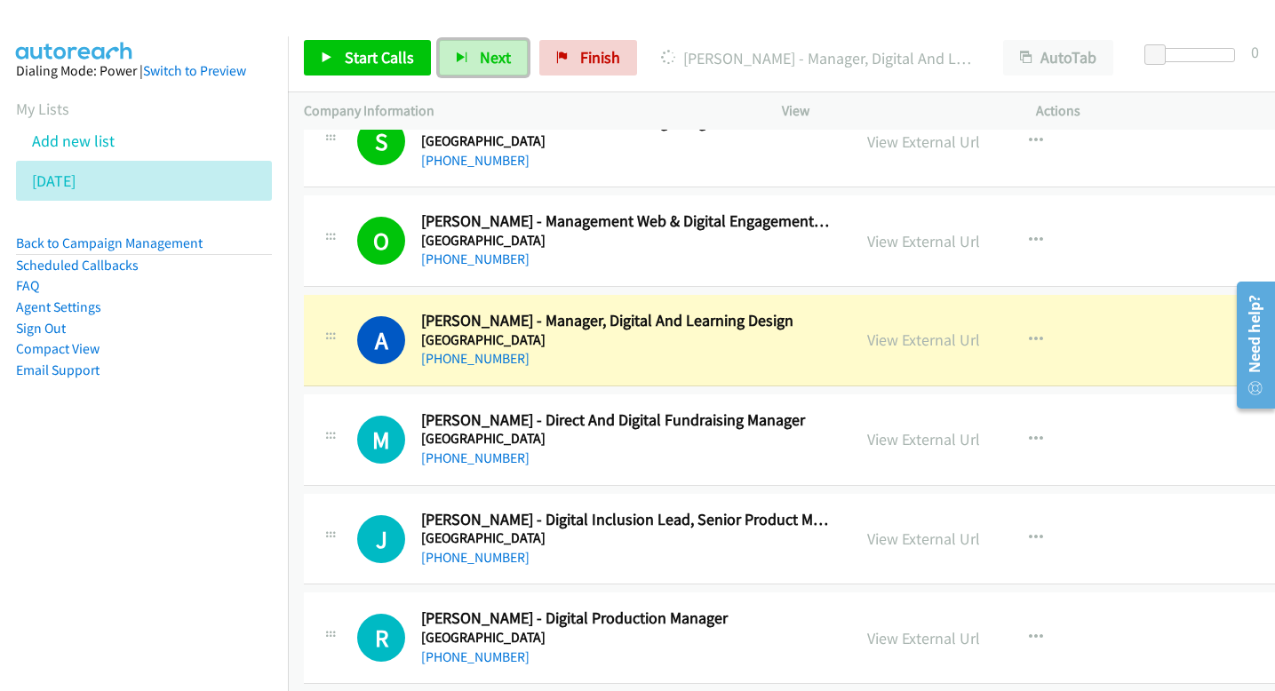
scroll to position [2284, 0]
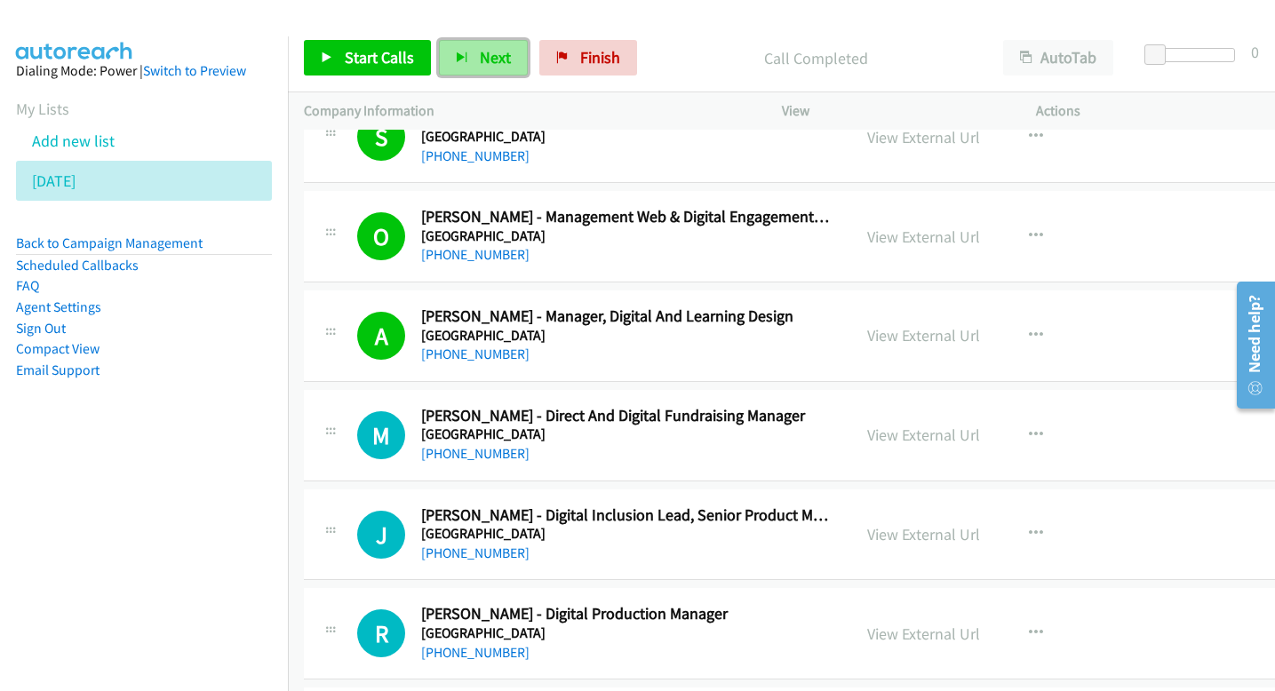
click at [470, 66] on button "Next" at bounding box center [483, 58] width 89 height 36
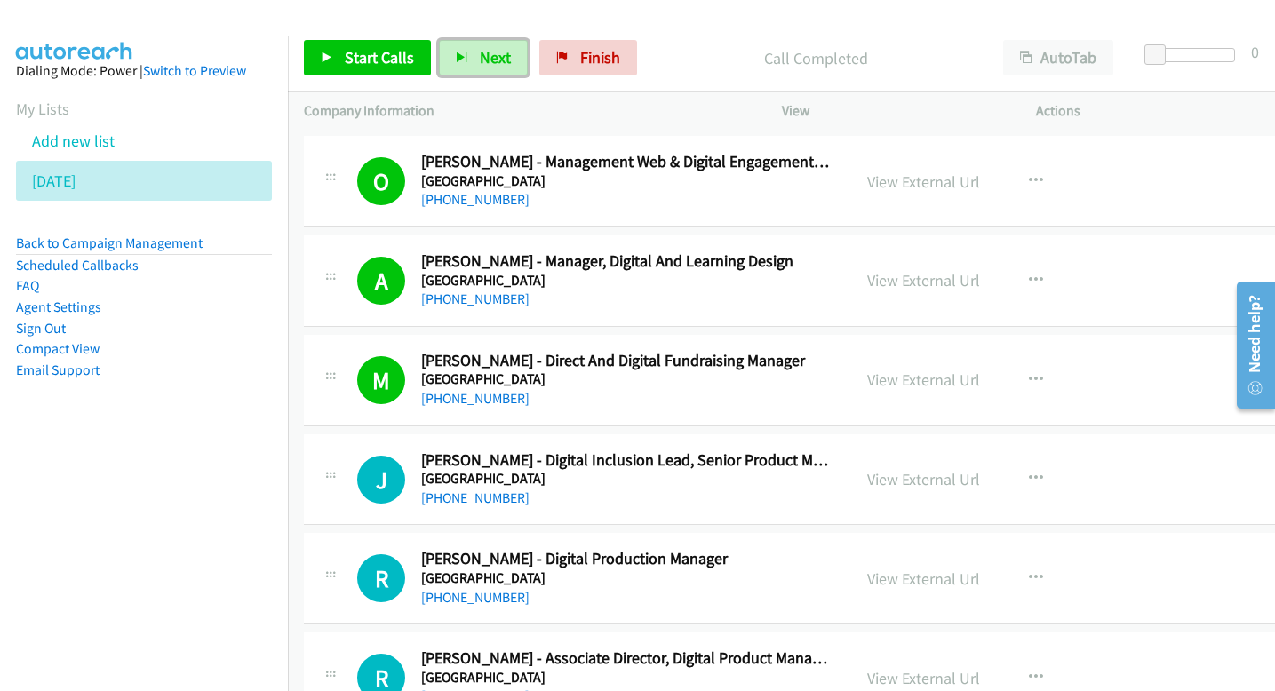
scroll to position [2353, 0]
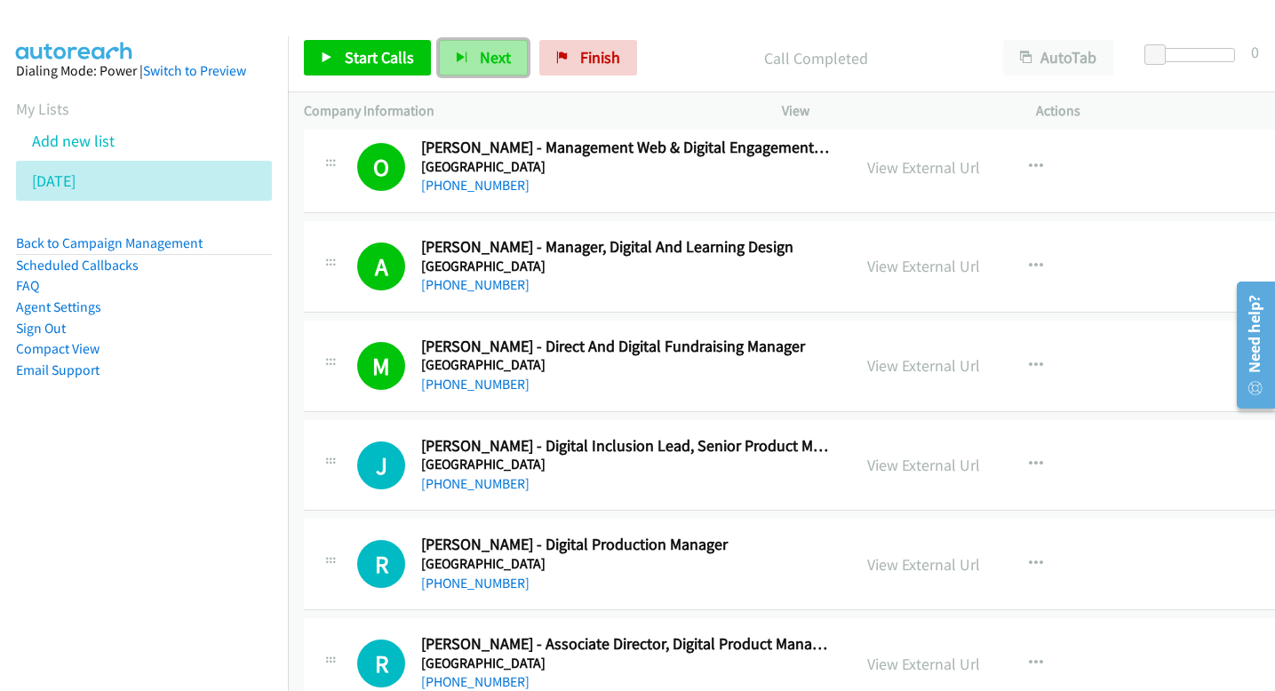
click at [480, 59] on span "Next" at bounding box center [495, 57] width 31 height 20
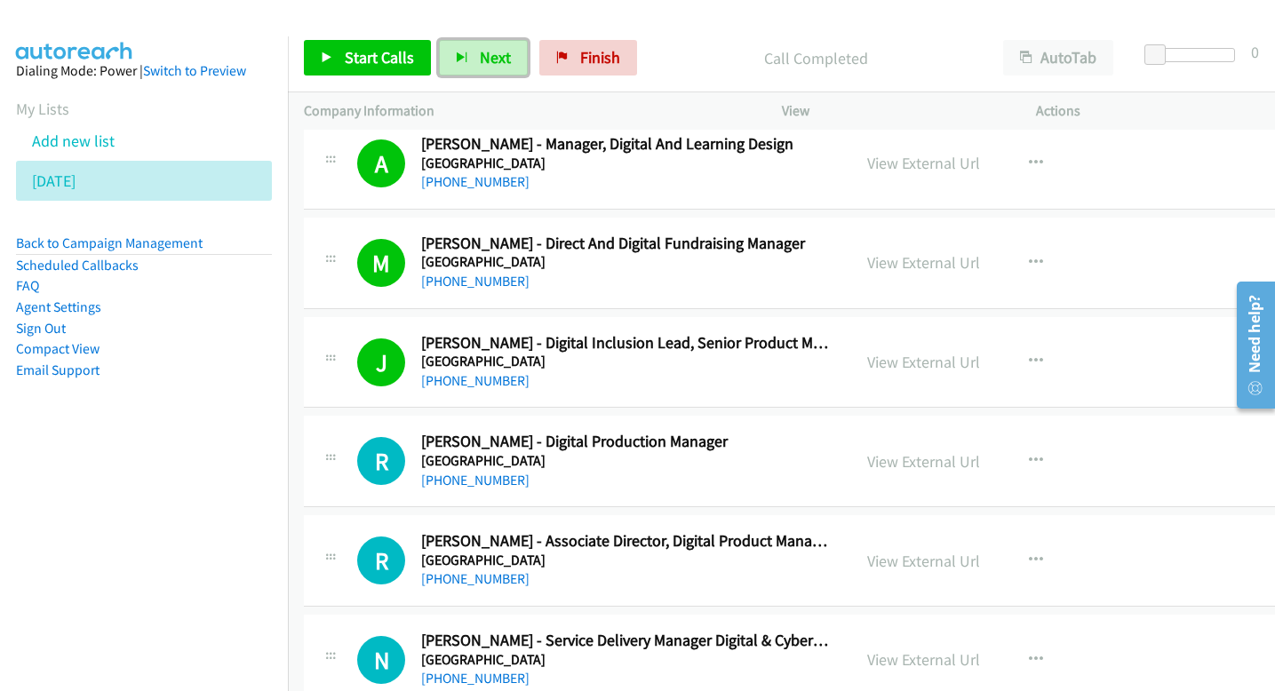
scroll to position [2466, 0]
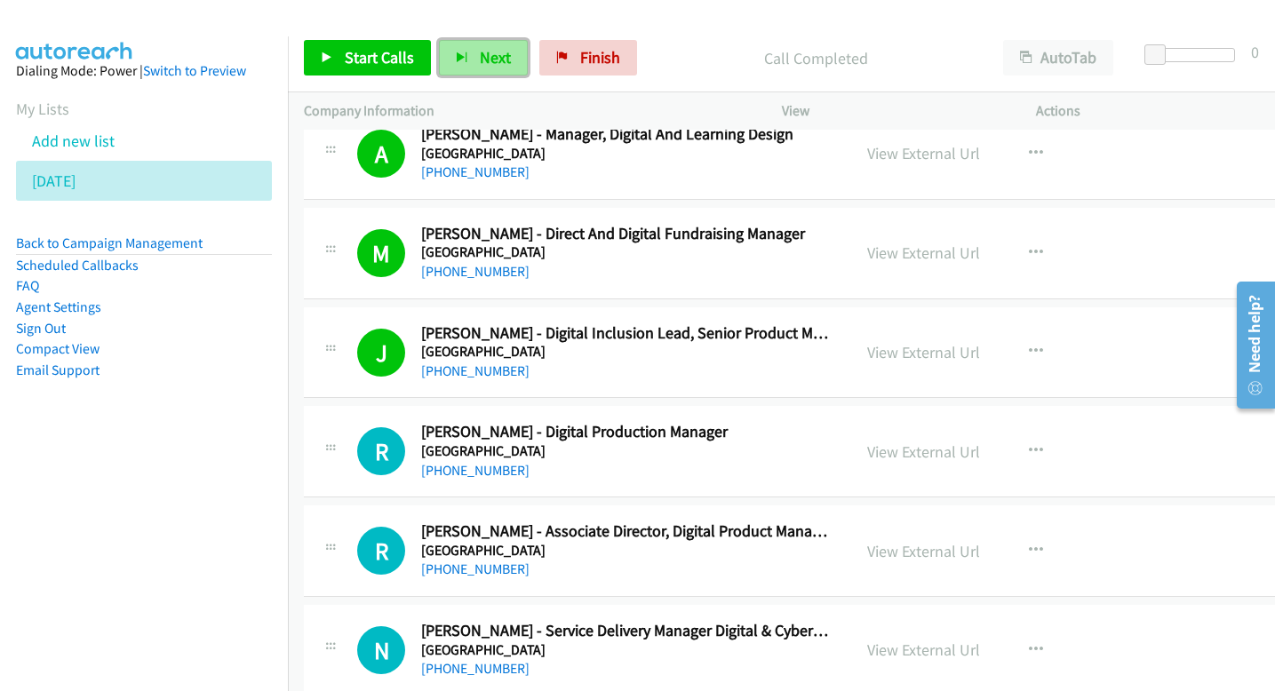
click at [477, 68] on button "Next" at bounding box center [483, 58] width 89 height 36
click at [498, 59] on span "Next" at bounding box center [495, 57] width 31 height 20
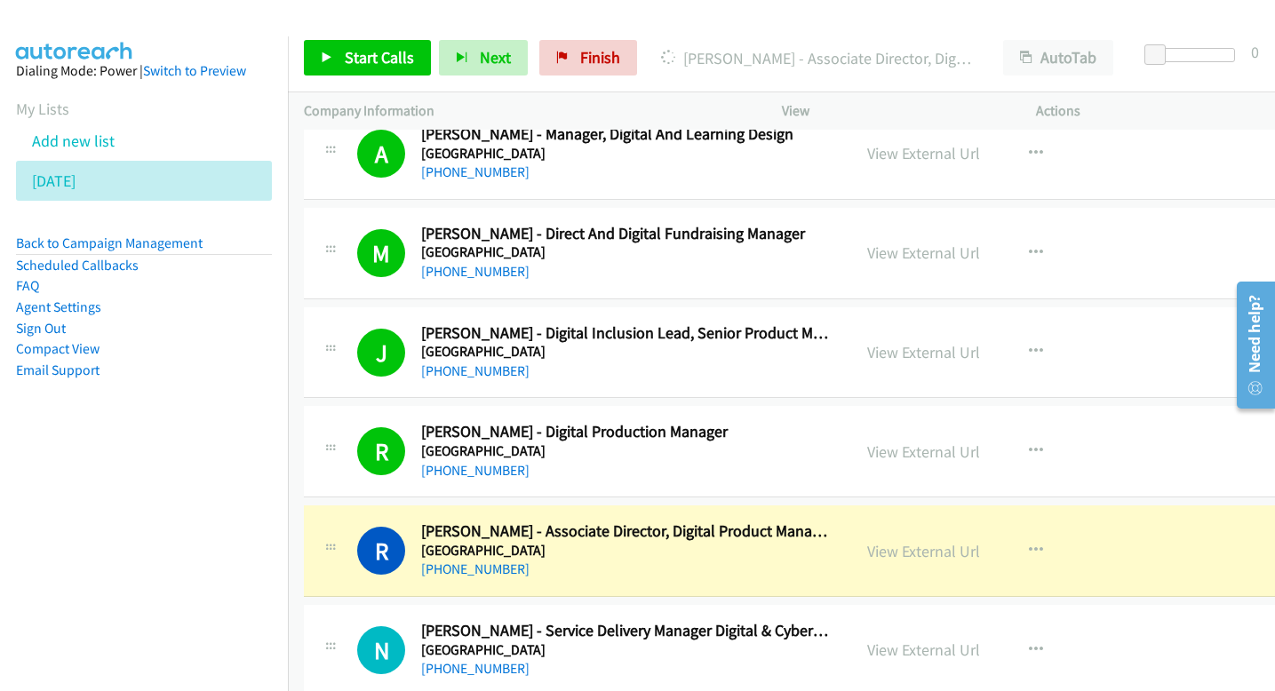
scroll to position [2497, 0]
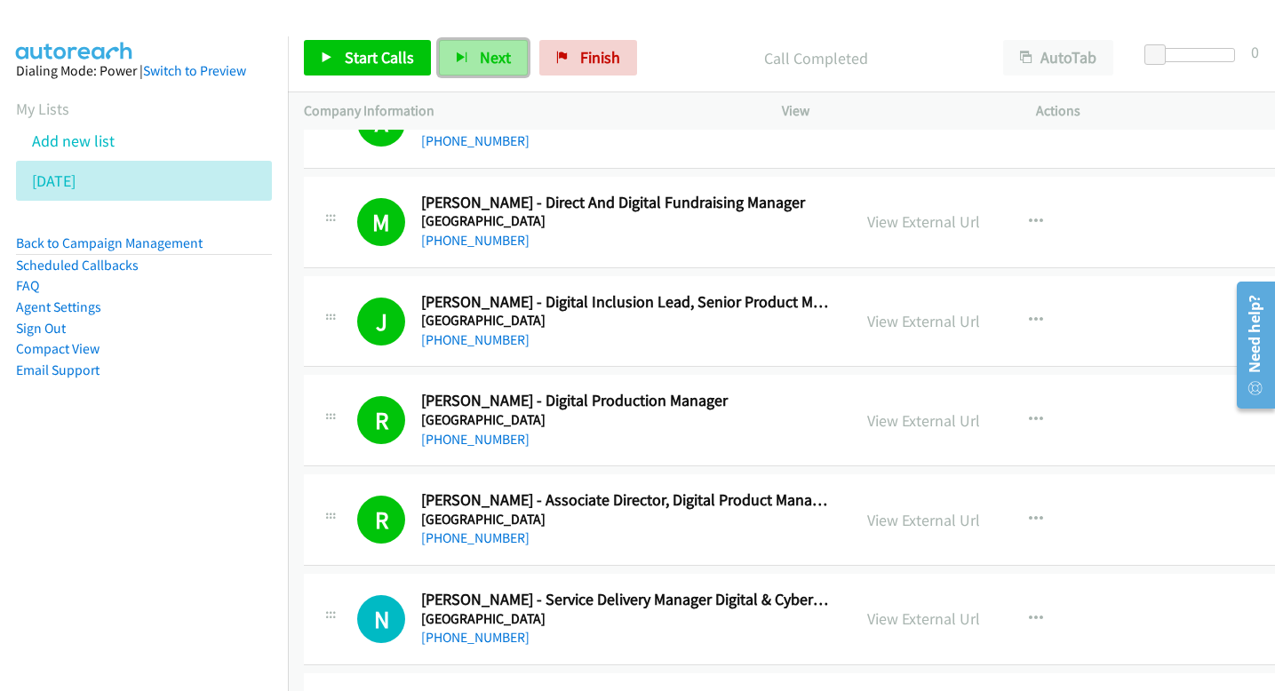
click at [492, 69] on button "Next" at bounding box center [483, 58] width 89 height 36
click at [491, 56] on span "Next" at bounding box center [495, 57] width 31 height 20
click at [496, 70] on button "Next" at bounding box center [483, 58] width 89 height 36
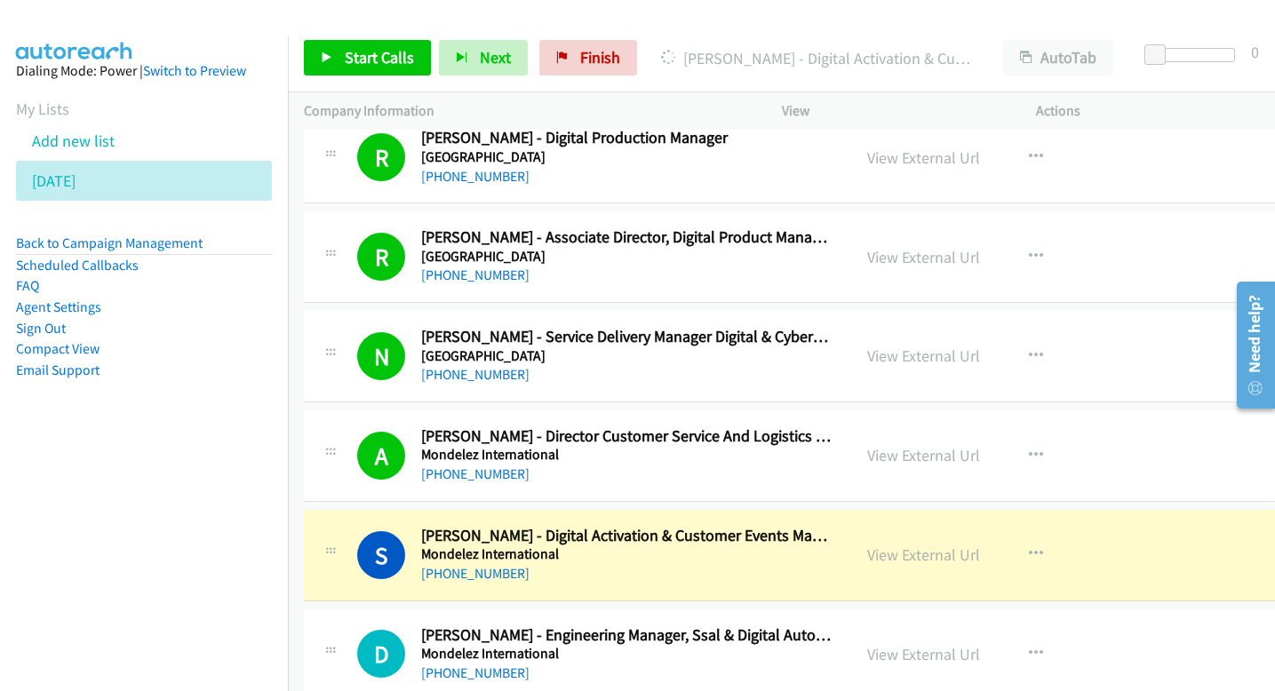
scroll to position [2761, 0]
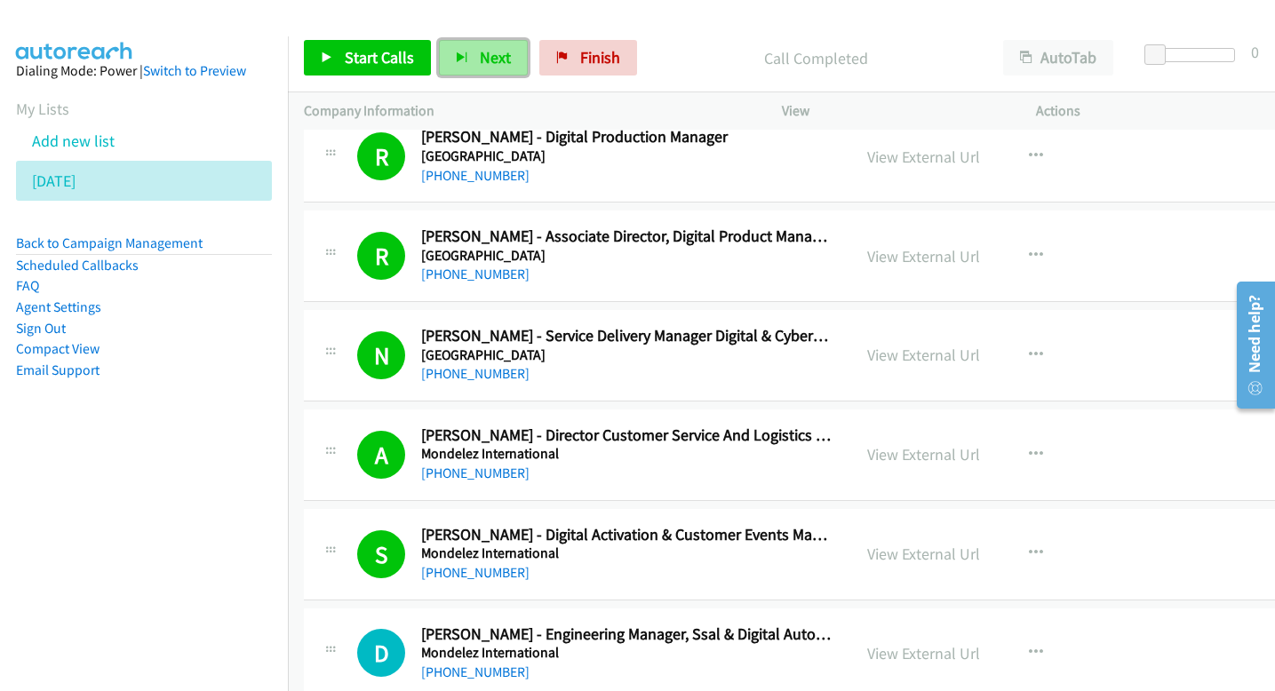
click at [480, 56] on span "Next" at bounding box center [495, 57] width 31 height 20
click at [487, 68] on button "Next" at bounding box center [483, 58] width 89 height 36
click at [478, 75] on button "Next" at bounding box center [483, 58] width 89 height 36
click at [480, 61] on span "Next" at bounding box center [495, 57] width 31 height 20
click at [491, 59] on span "Next" at bounding box center [495, 57] width 31 height 20
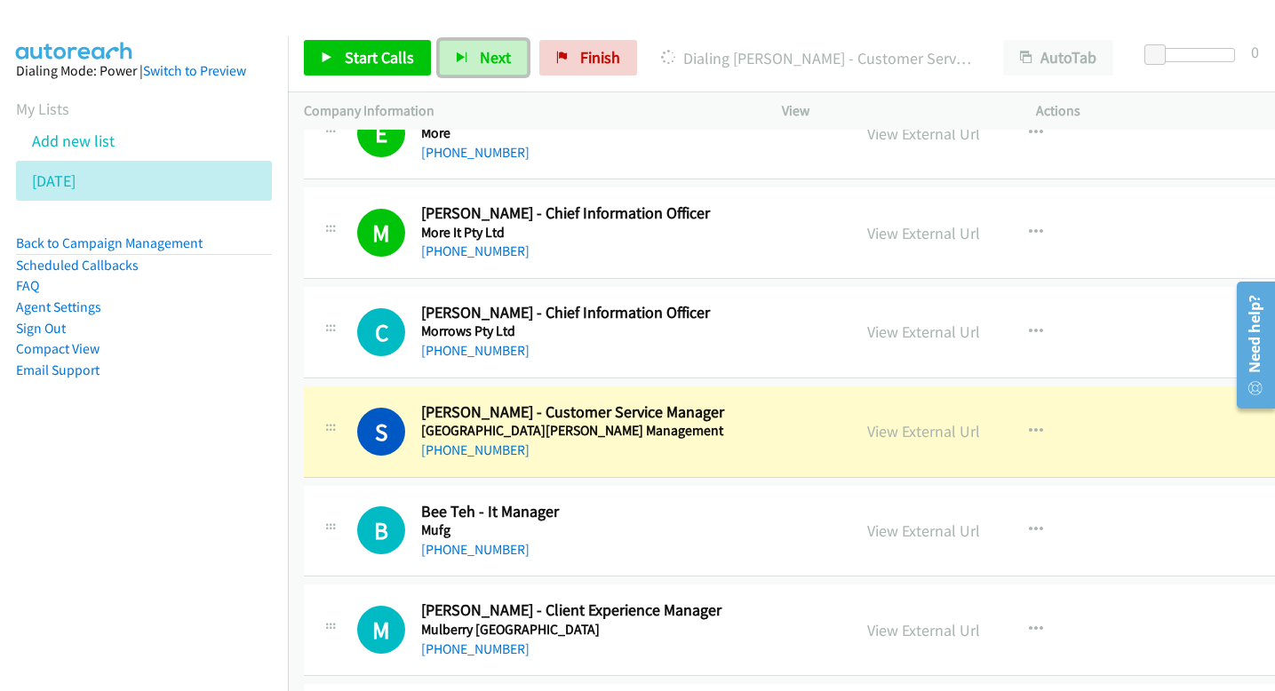
scroll to position [3416, 0]
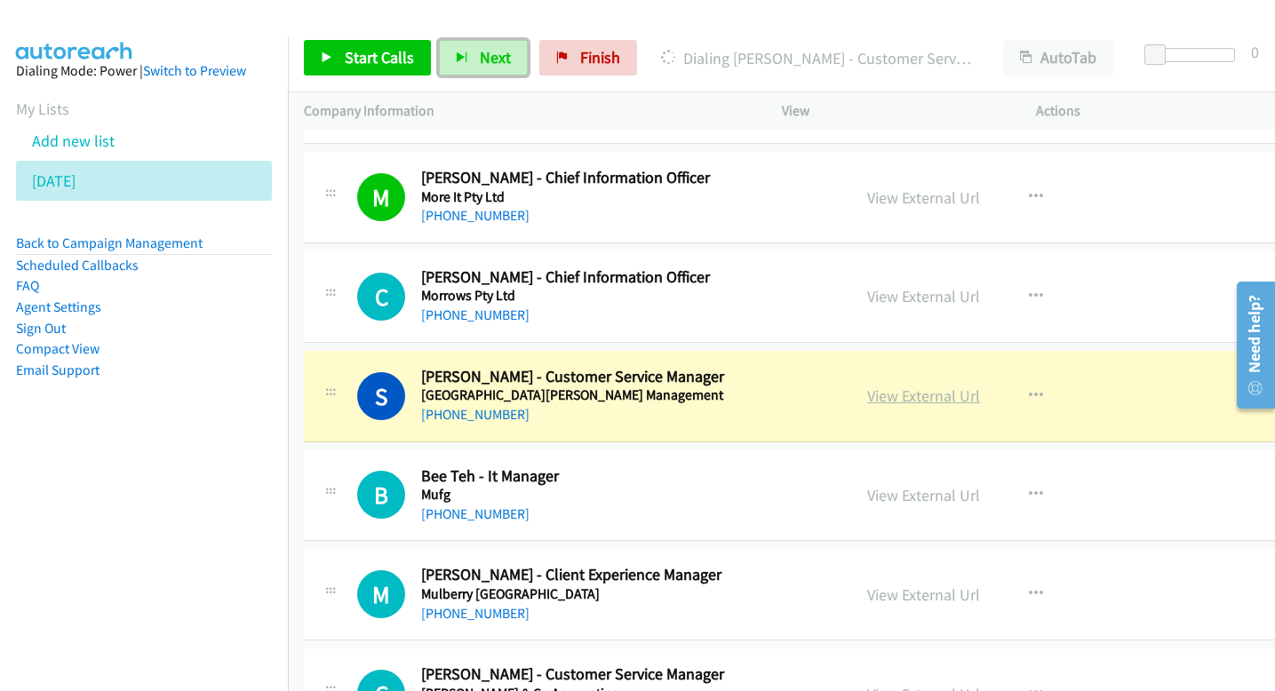
click at [941, 397] on link "View External Url" at bounding box center [923, 396] width 113 height 20
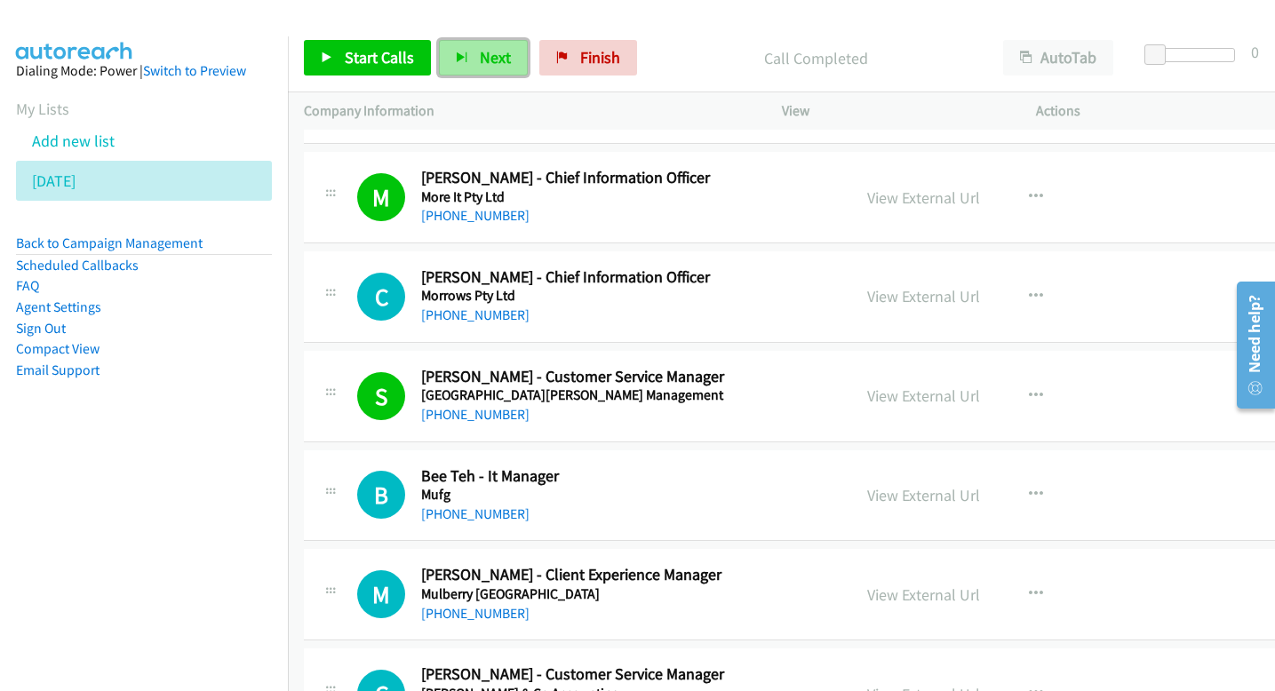
click at [484, 55] on span "Next" at bounding box center [495, 57] width 31 height 20
click at [456, 57] on icon "button" at bounding box center [462, 58] width 12 height 12
click at [476, 70] on button "Next" at bounding box center [483, 58] width 89 height 36
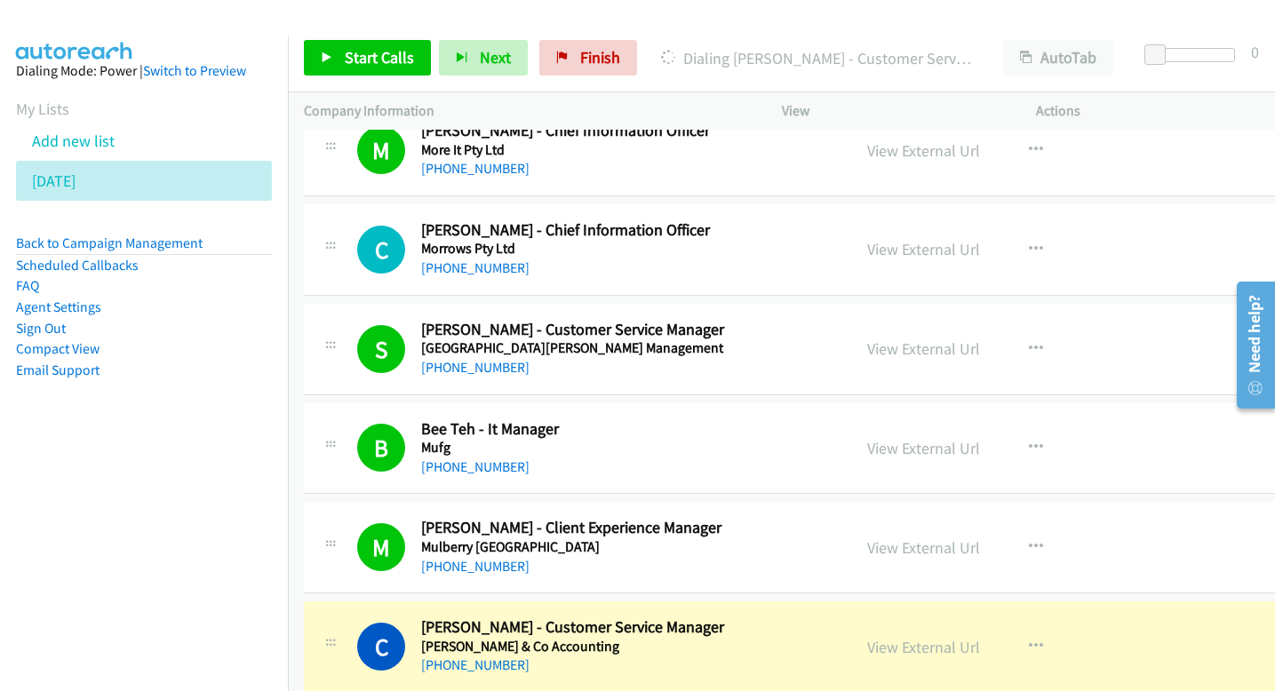
scroll to position [3467, 0]
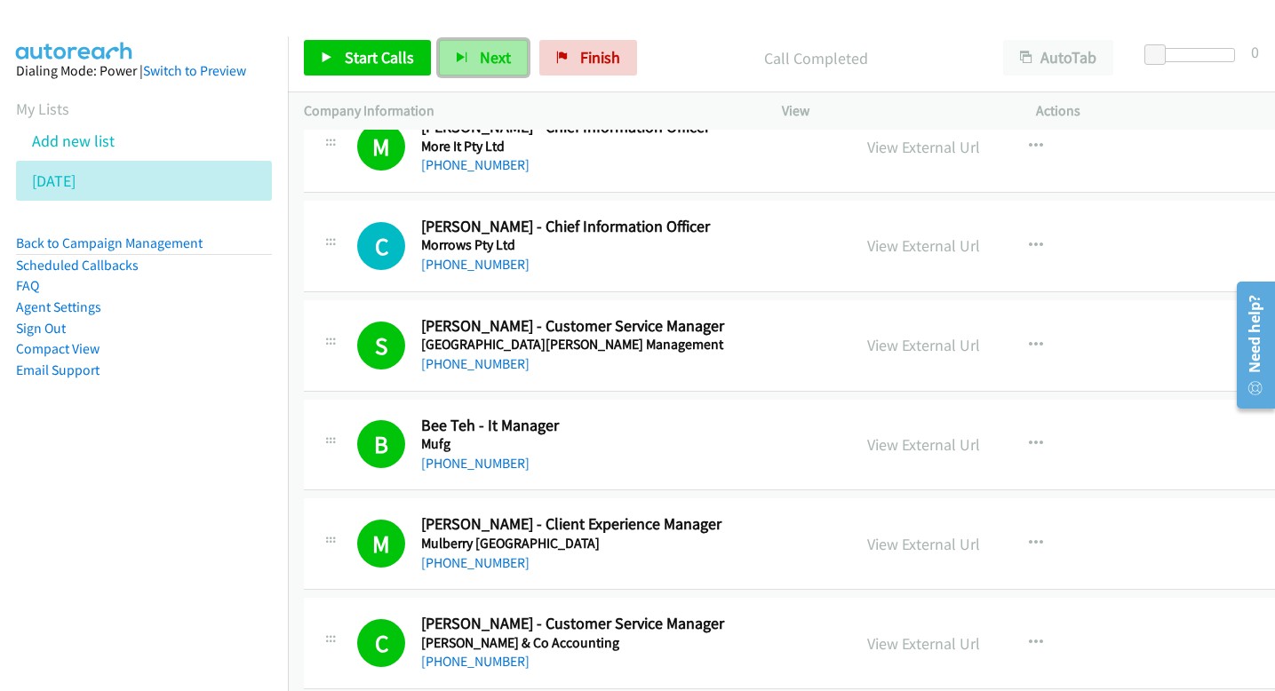
click at [465, 55] on button "Next" at bounding box center [483, 58] width 89 height 36
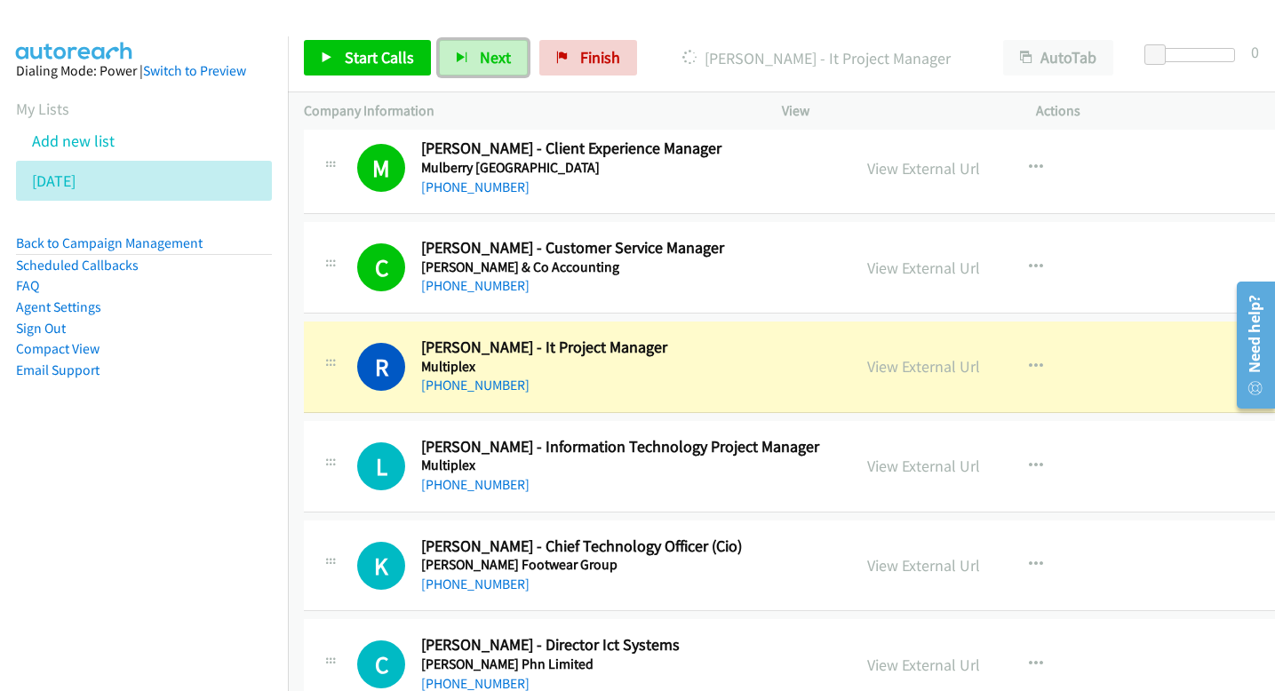
scroll to position [3868, 0]
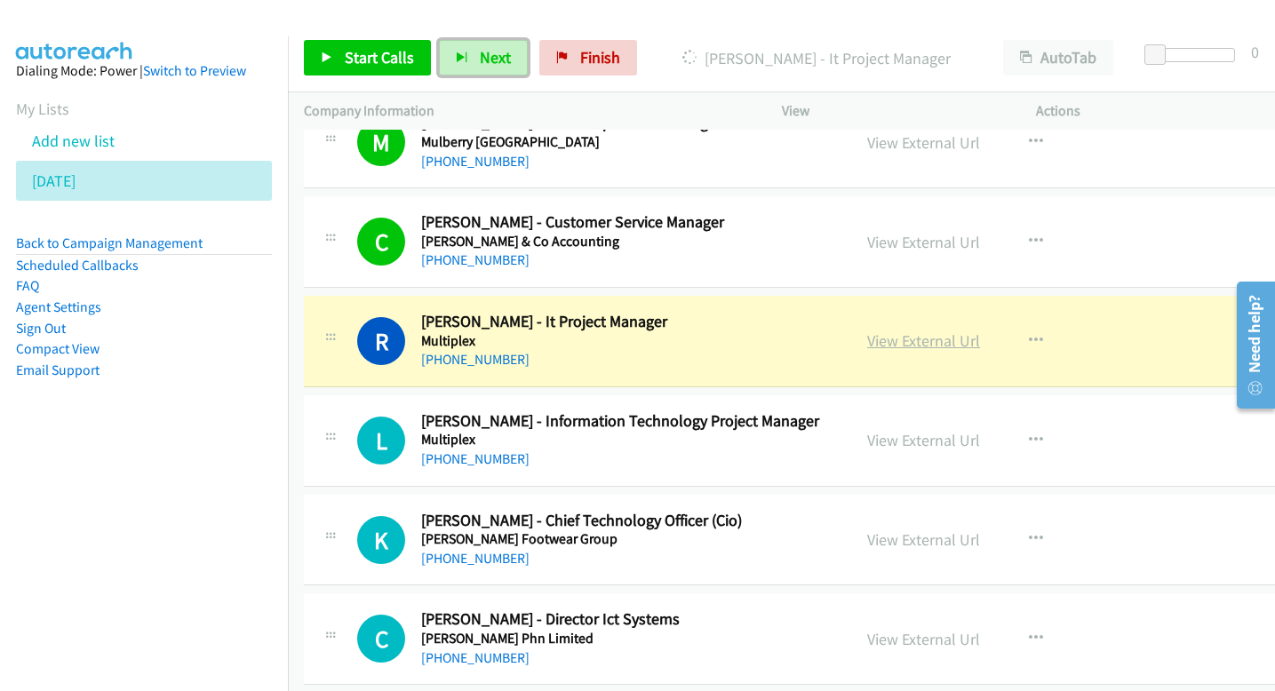
click at [911, 333] on link "View External Url" at bounding box center [923, 340] width 113 height 20
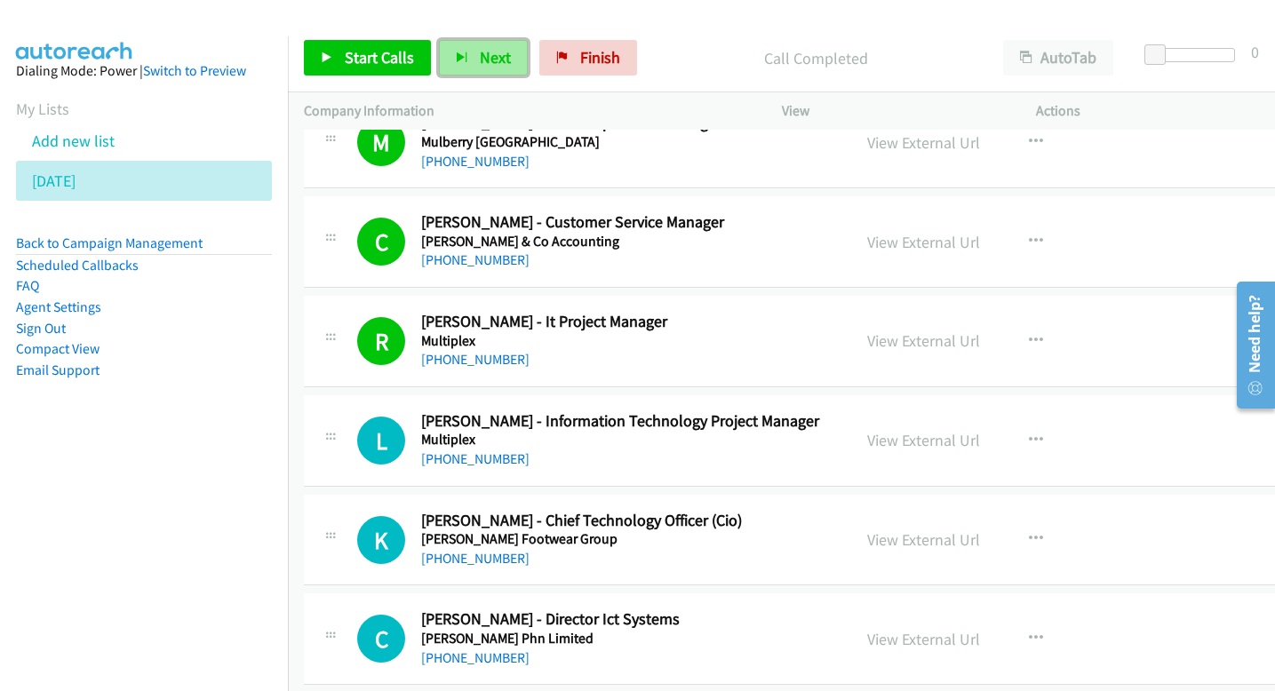
click at [482, 51] on span "Next" at bounding box center [495, 57] width 31 height 20
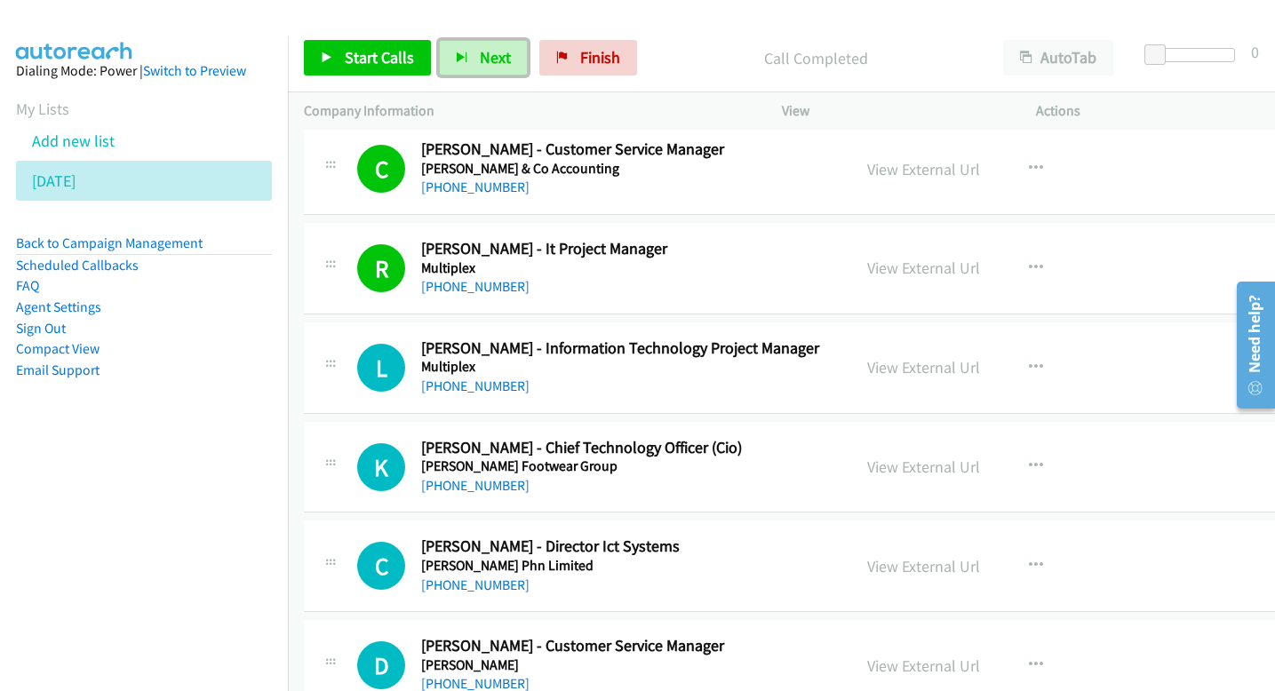
scroll to position [3949, 0]
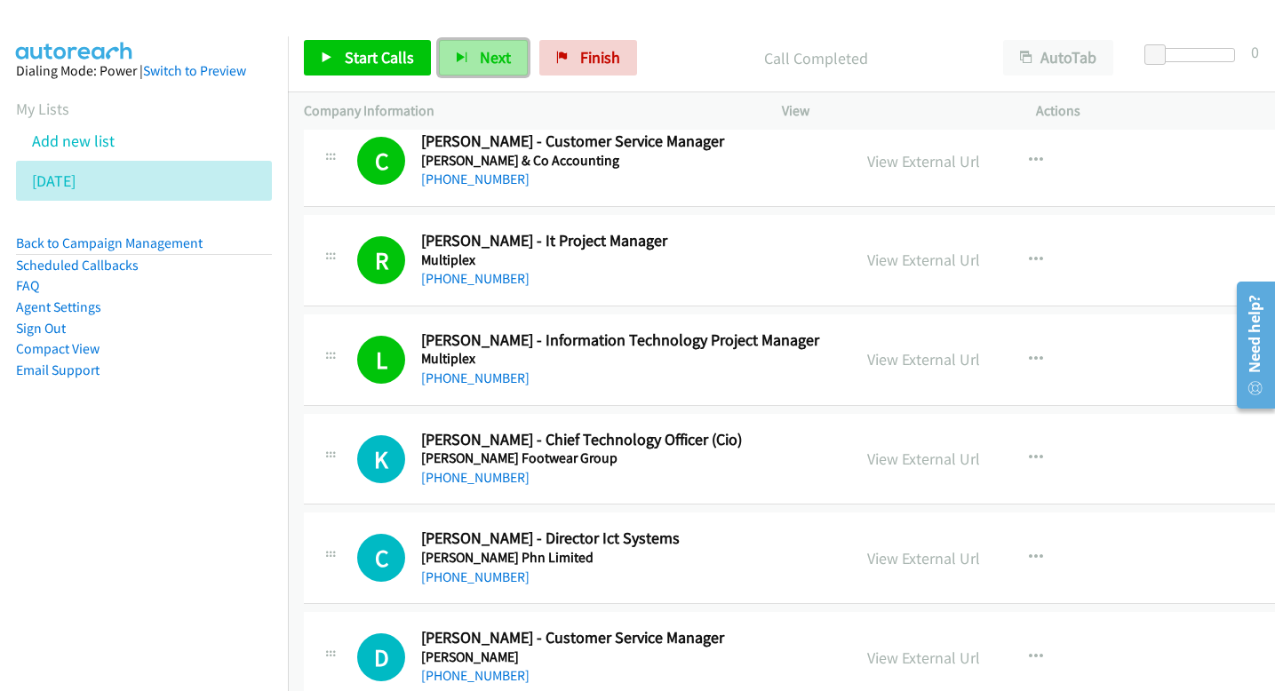
click at [482, 60] on span "Next" at bounding box center [495, 57] width 31 height 20
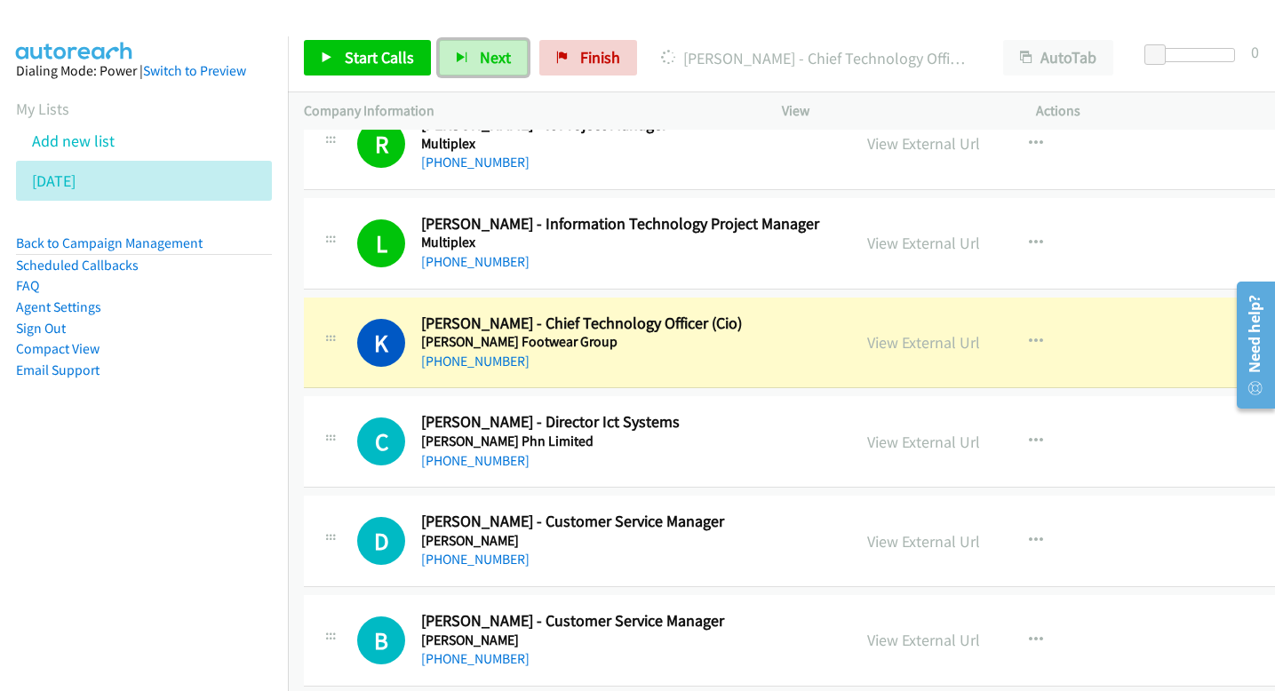
scroll to position [4066, 0]
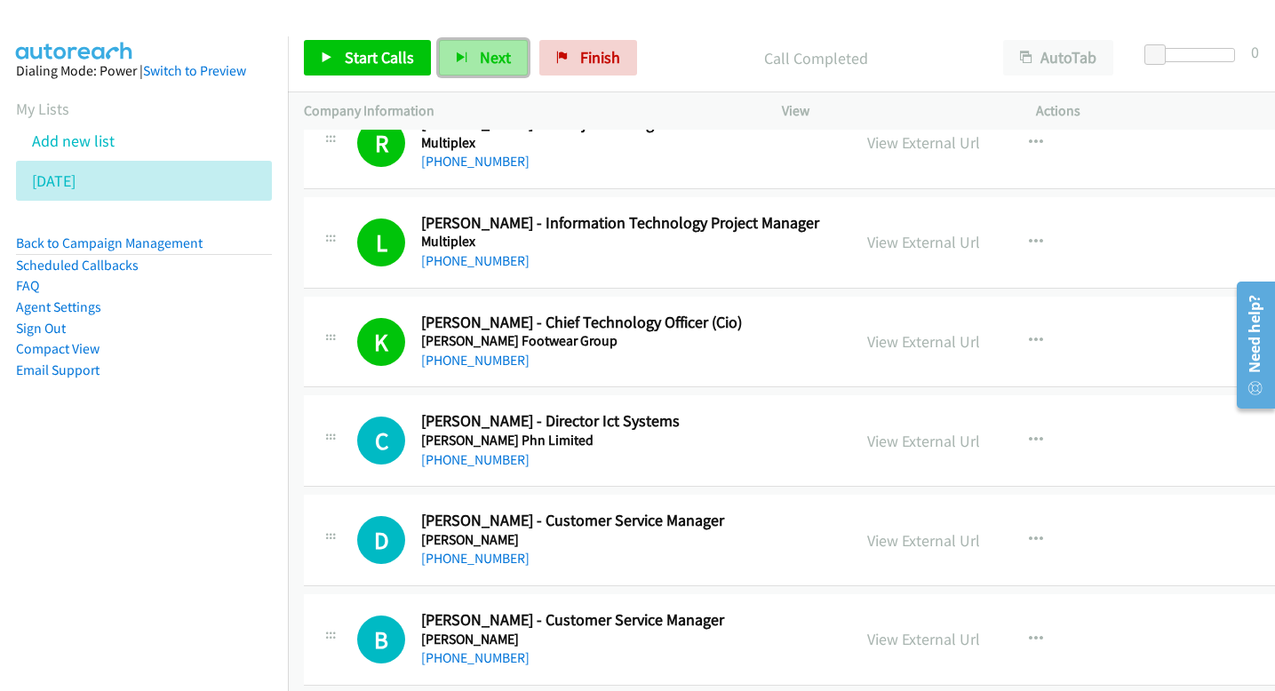
click at [475, 59] on button "Next" at bounding box center [483, 58] width 89 height 36
click at [486, 53] on span "Next" at bounding box center [495, 57] width 31 height 20
click at [489, 51] on span "Next" at bounding box center [495, 57] width 31 height 20
click at [485, 53] on span "Next" at bounding box center [495, 57] width 31 height 20
click at [481, 58] on span "Next" at bounding box center [495, 57] width 31 height 20
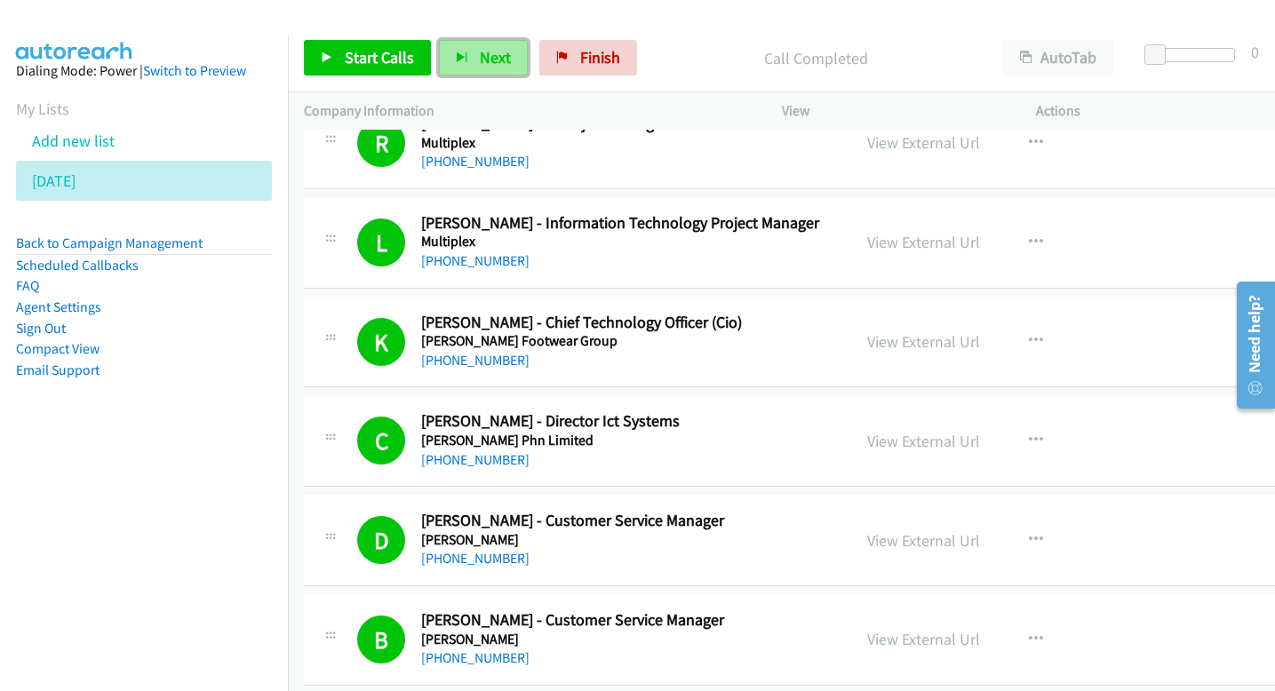
click at [492, 66] on span "Next" at bounding box center [495, 57] width 31 height 20
click at [490, 57] on span "Next" at bounding box center [495, 57] width 31 height 20
click at [495, 60] on span "Next" at bounding box center [495, 57] width 31 height 20
click at [498, 62] on span "Next" at bounding box center [495, 57] width 31 height 20
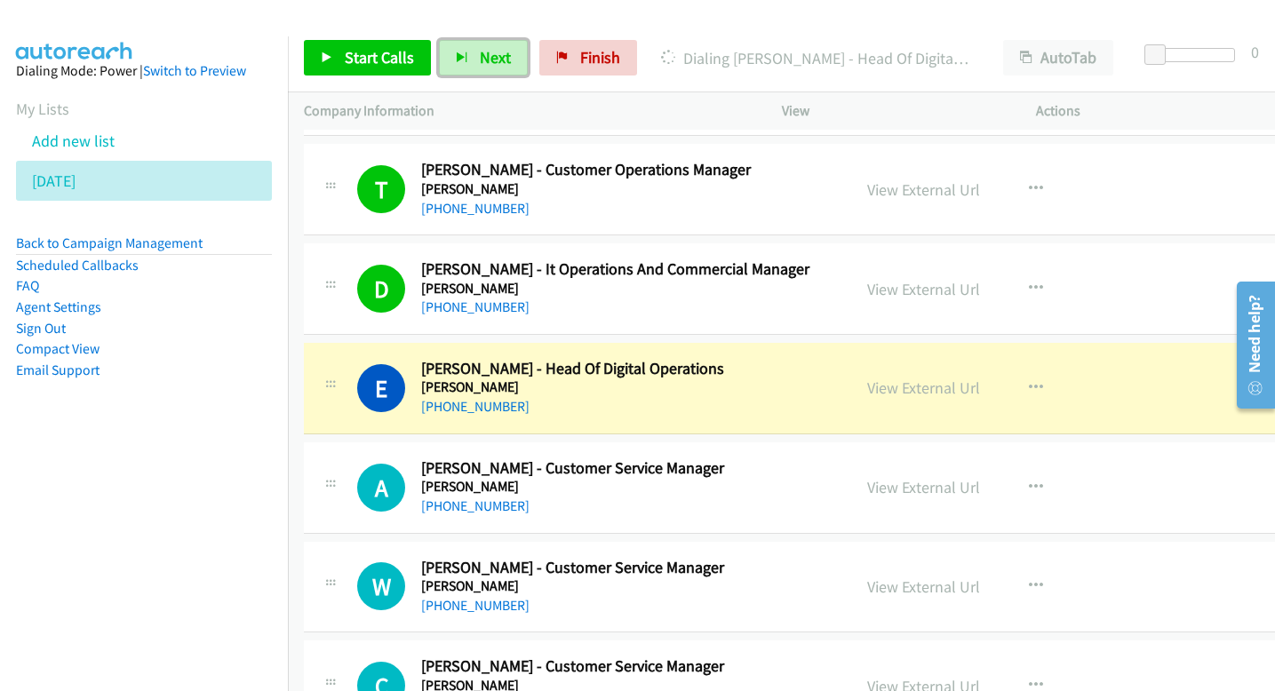
scroll to position [4915, 0]
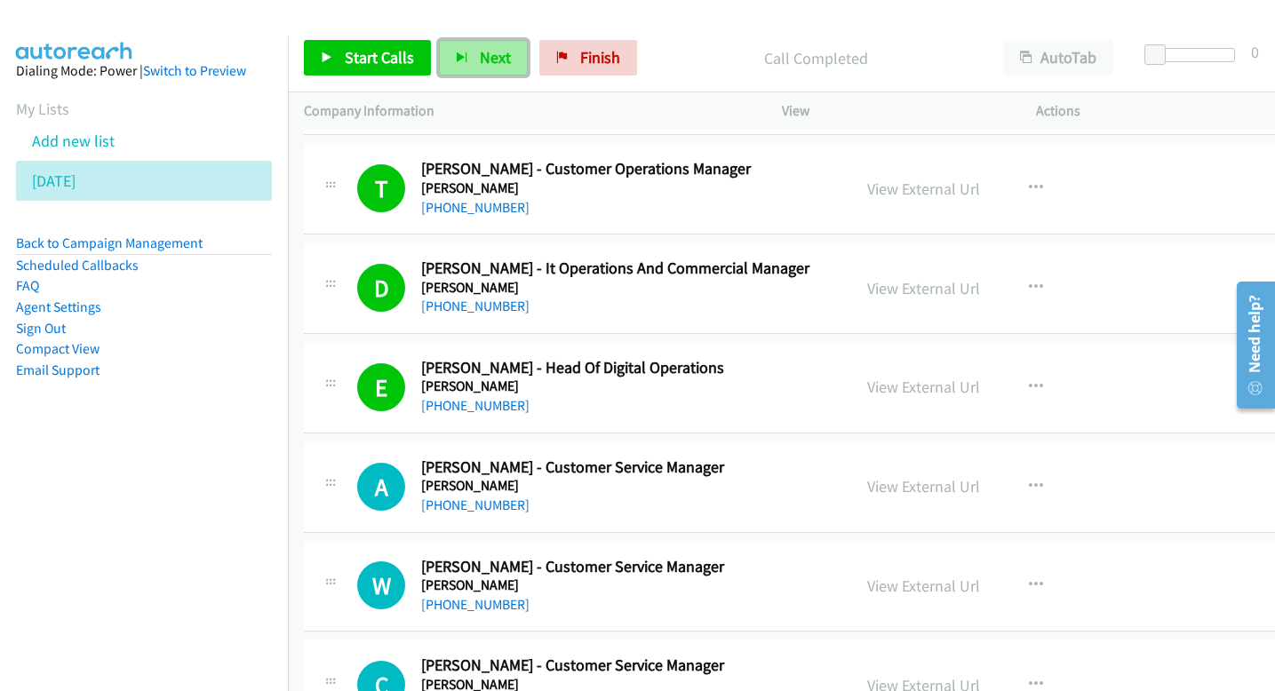
click at [495, 70] on button "Next" at bounding box center [483, 58] width 89 height 36
click at [493, 69] on button "Next" at bounding box center [483, 58] width 89 height 36
click at [490, 58] on span "Next" at bounding box center [495, 57] width 31 height 20
click at [489, 57] on span "Next" at bounding box center [495, 57] width 31 height 20
click at [505, 53] on span "Next" at bounding box center [495, 57] width 31 height 20
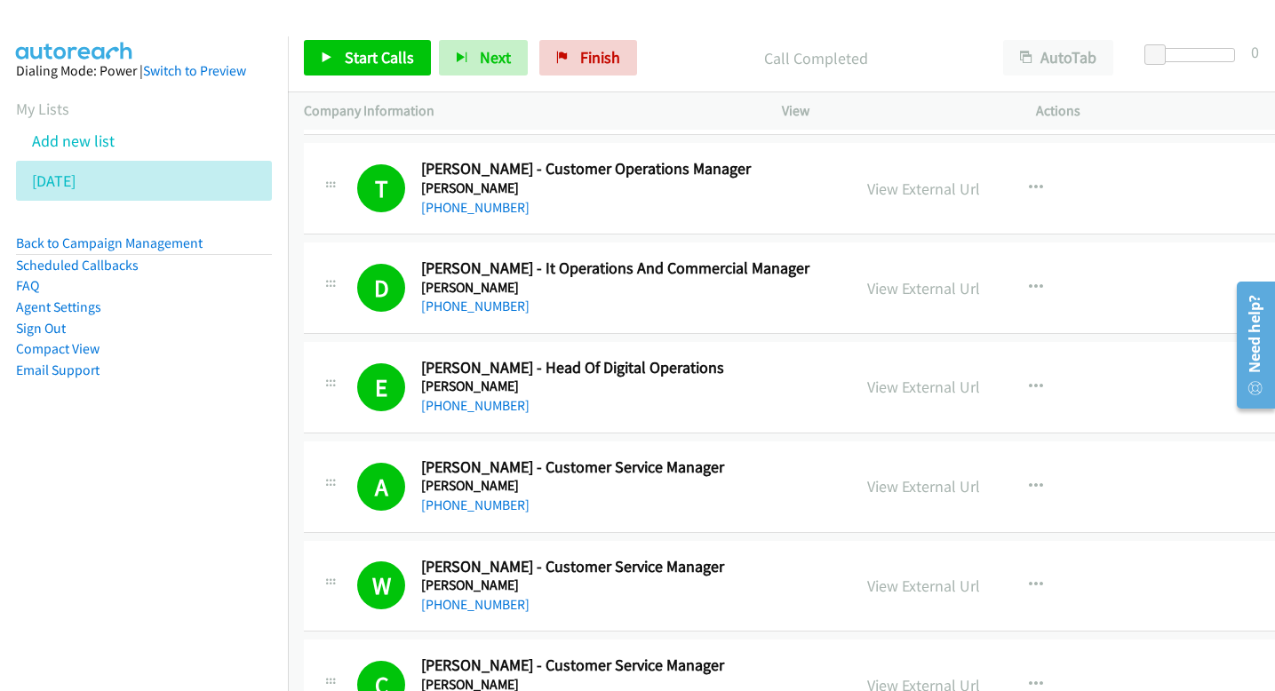
click at [490, 78] on div "Start Calls Pause Next Finish Call Completed AutoTab AutoTab 0" at bounding box center [781, 58] width 987 height 68
click at [490, 47] on span "Next" at bounding box center [495, 57] width 31 height 20
click at [460, 59] on icon "button" at bounding box center [462, 58] width 12 height 12
click at [484, 64] on span "Next" at bounding box center [495, 57] width 31 height 20
click at [503, 64] on span "Next" at bounding box center [495, 57] width 31 height 20
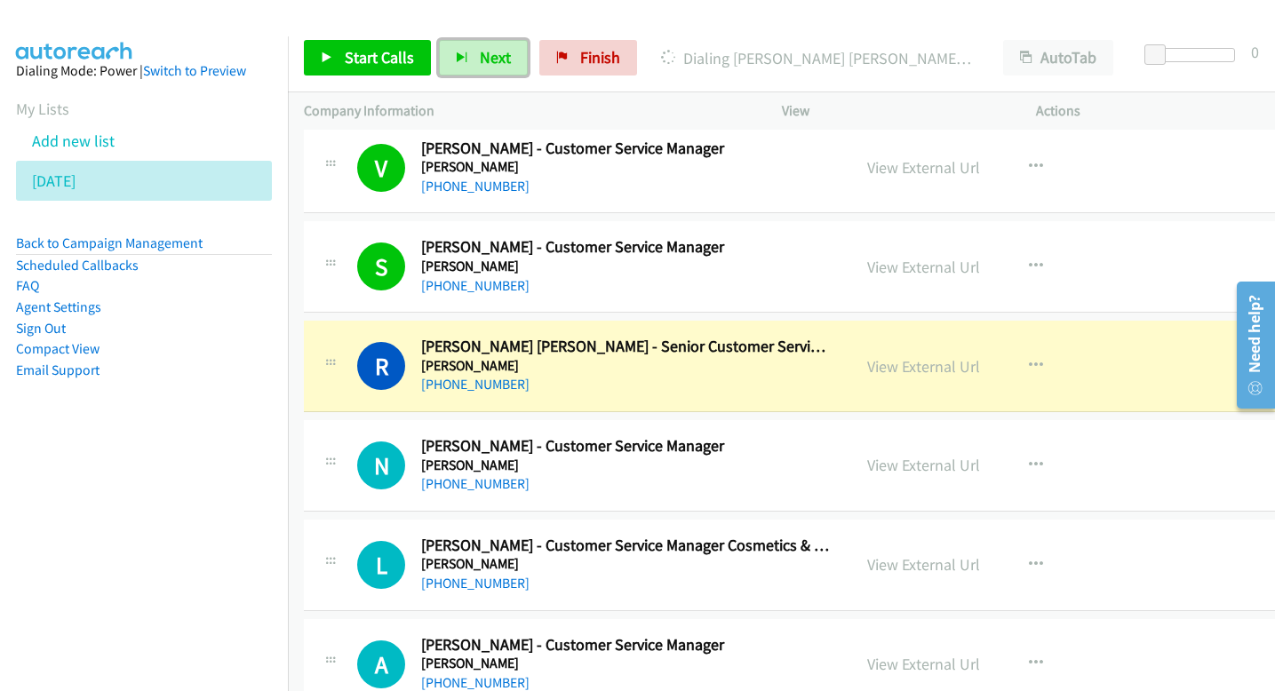
scroll to position [5831, 0]
click at [921, 374] on link "View External Url" at bounding box center [923, 365] width 113 height 20
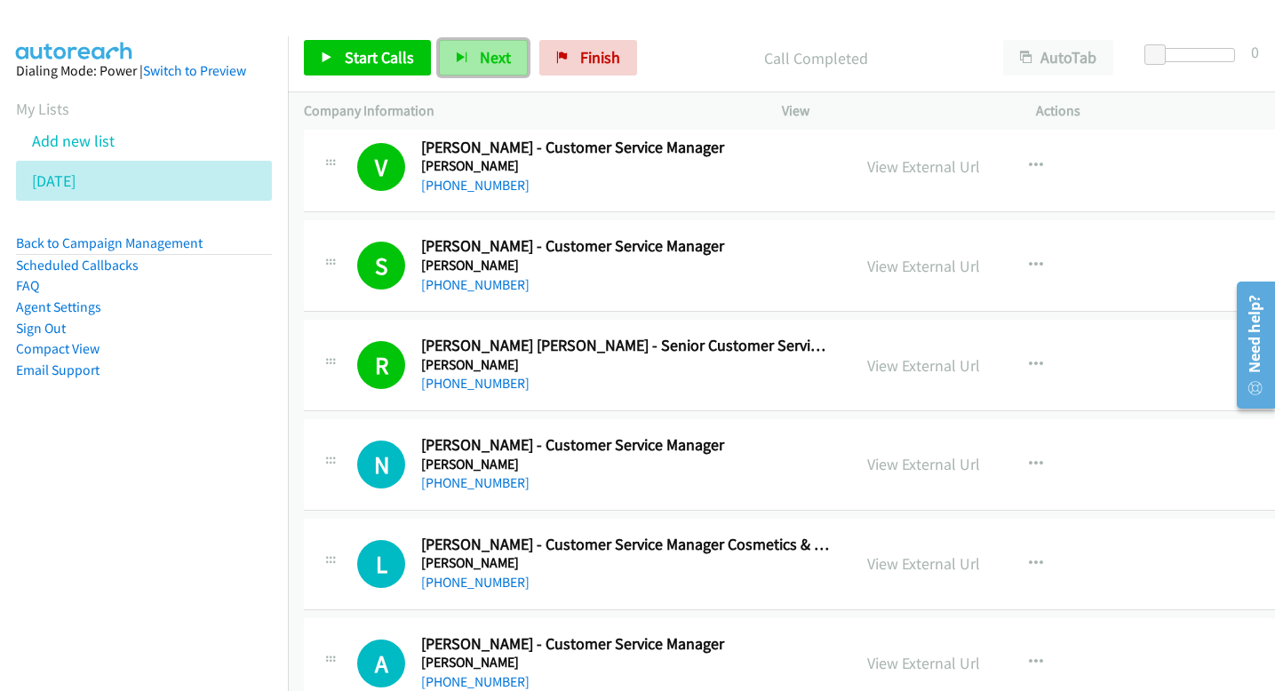
click at [492, 55] on span "Next" at bounding box center [495, 57] width 31 height 20
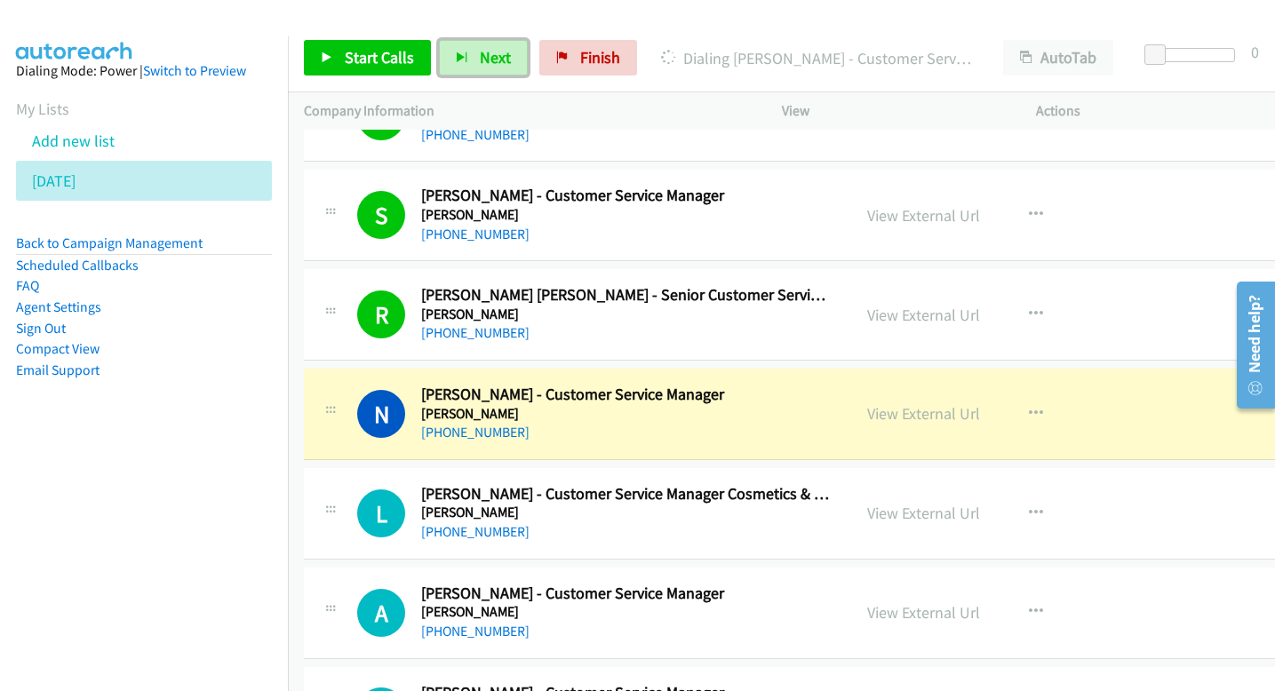
scroll to position [5897, 0]
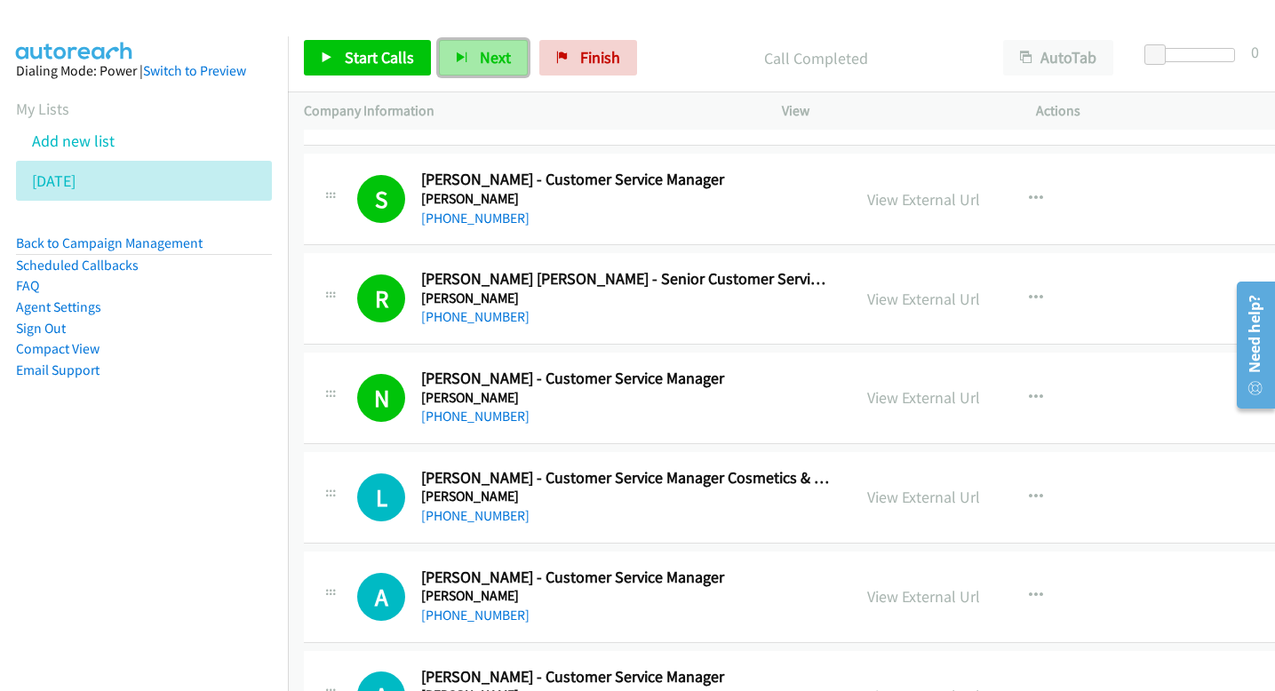
click at [500, 68] on button "Next" at bounding box center [483, 58] width 89 height 36
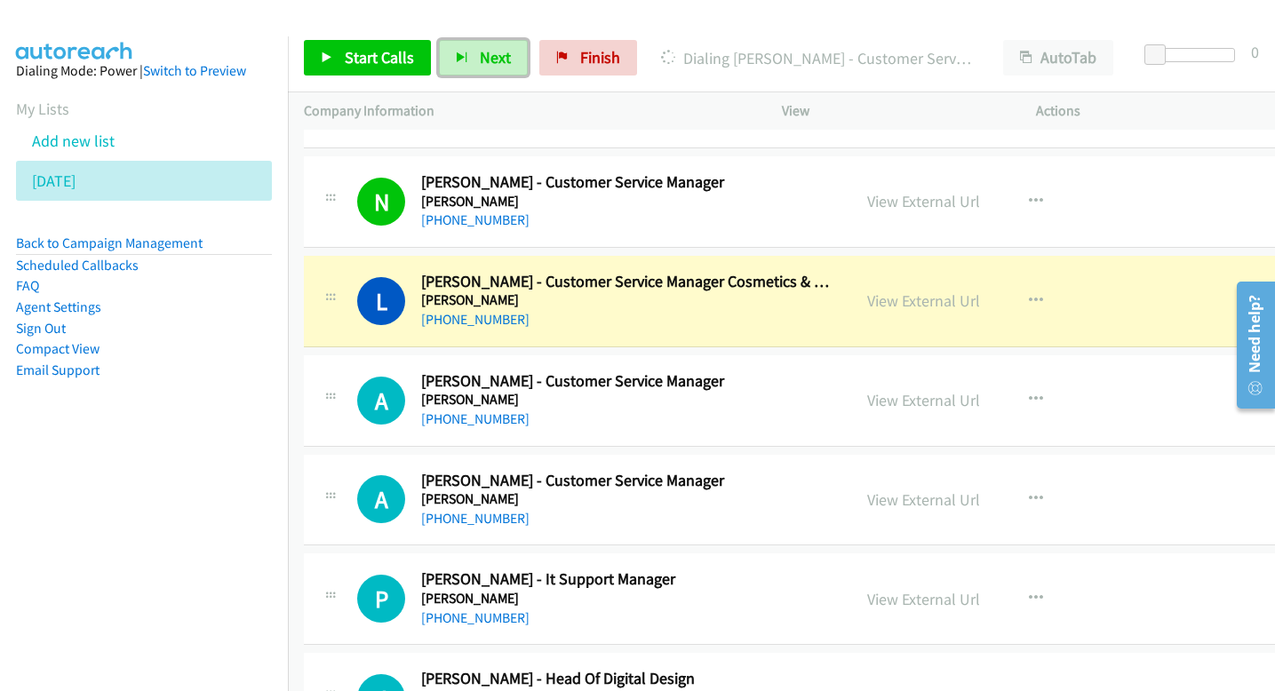
scroll to position [6094, 1]
click at [895, 306] on link "View External Url" at bounding box center [922, 301] width 113 height 20
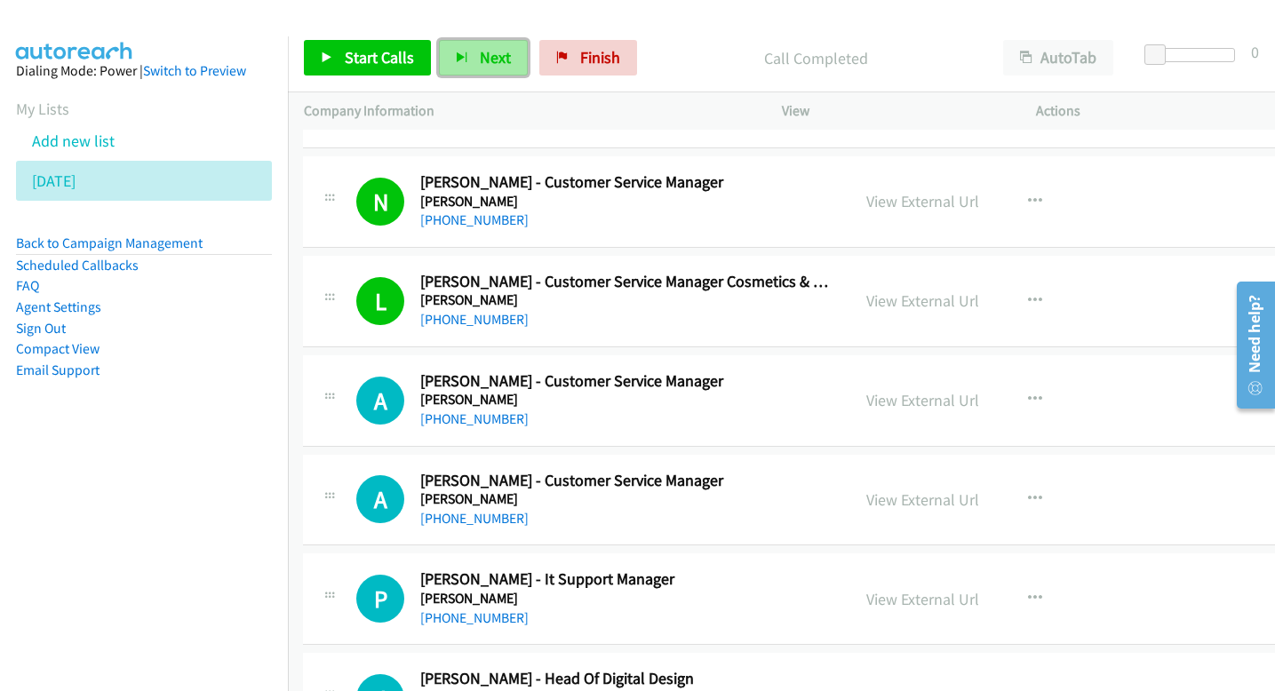
click at [505, 58] on span "Next" at bounding box center [495, 57] width 31 height 20
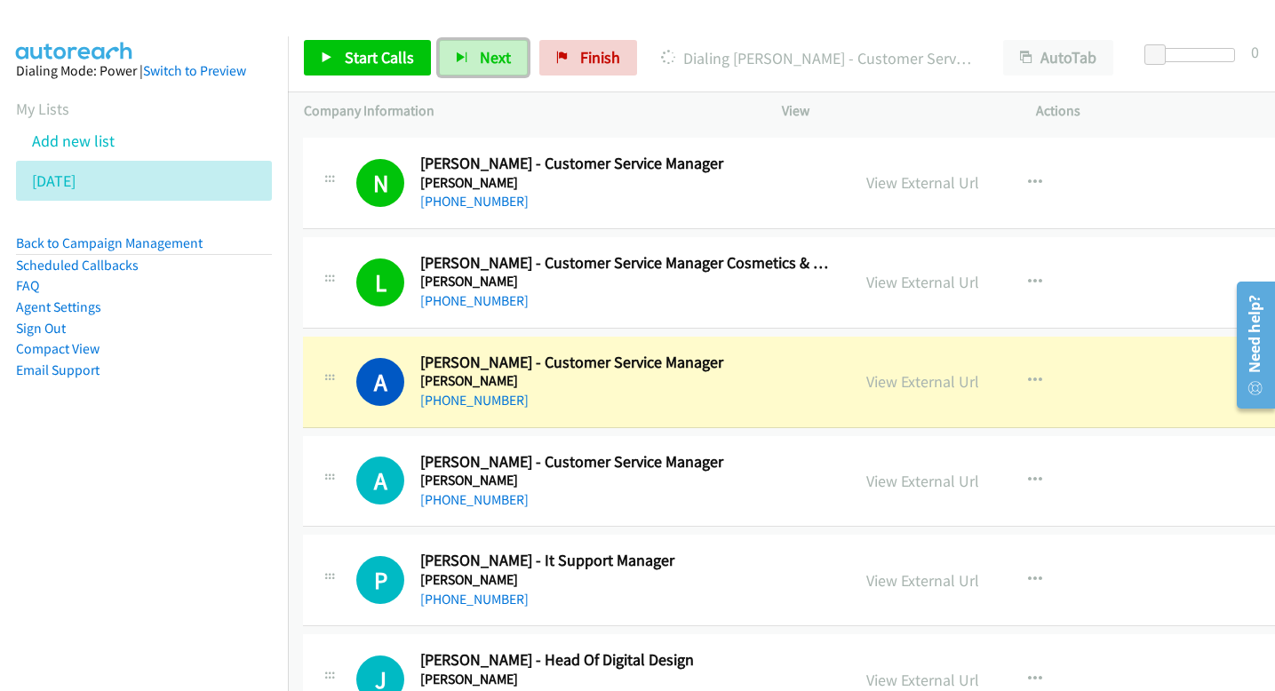
scroll to position [6120, 1]
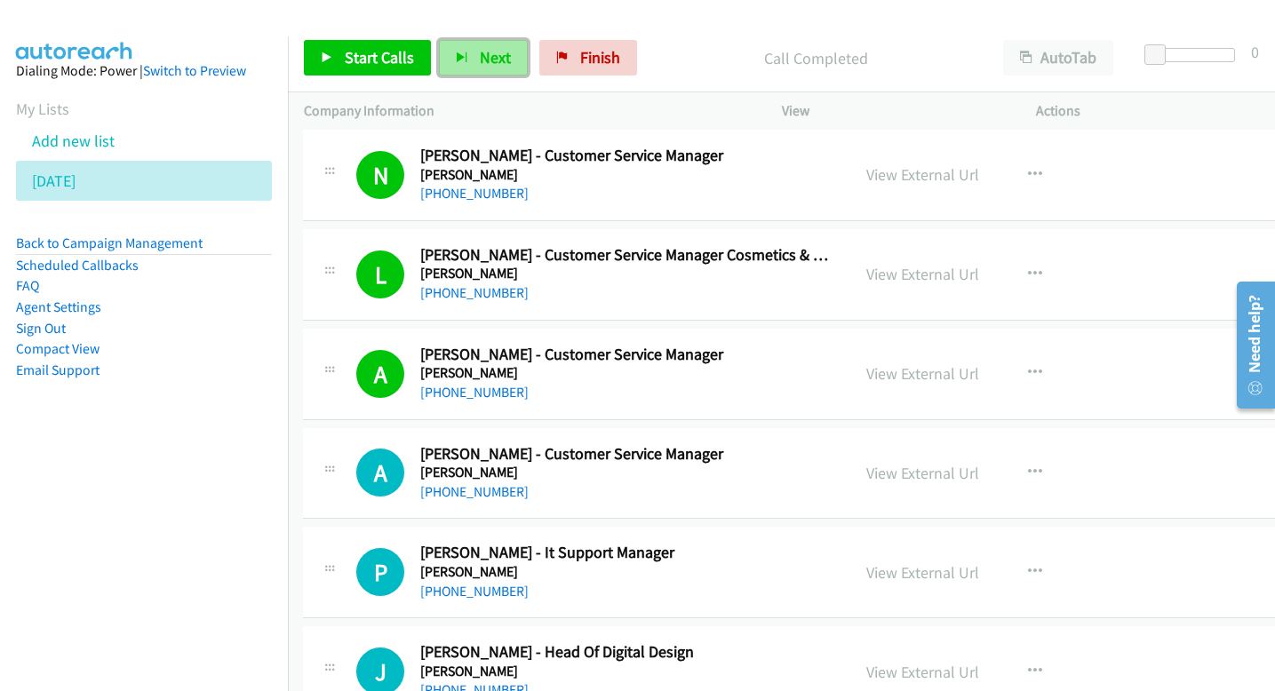
click at [498, 56] on span "Next" at bounding box center [495, 57] width 31 height 20
click at [482, 60] on span "Next" at bounding box center [495, 57] width 31 height 20
click at [496, 64] on span "Next" at bounding box center [495, 57] width 31 height 20
click at [466, 60] on button "Next" at bounding box center [483, 58] width 89 height 36
click at [490, 69] on button "Next" at bounding box center [483, 58] width 89 height 36
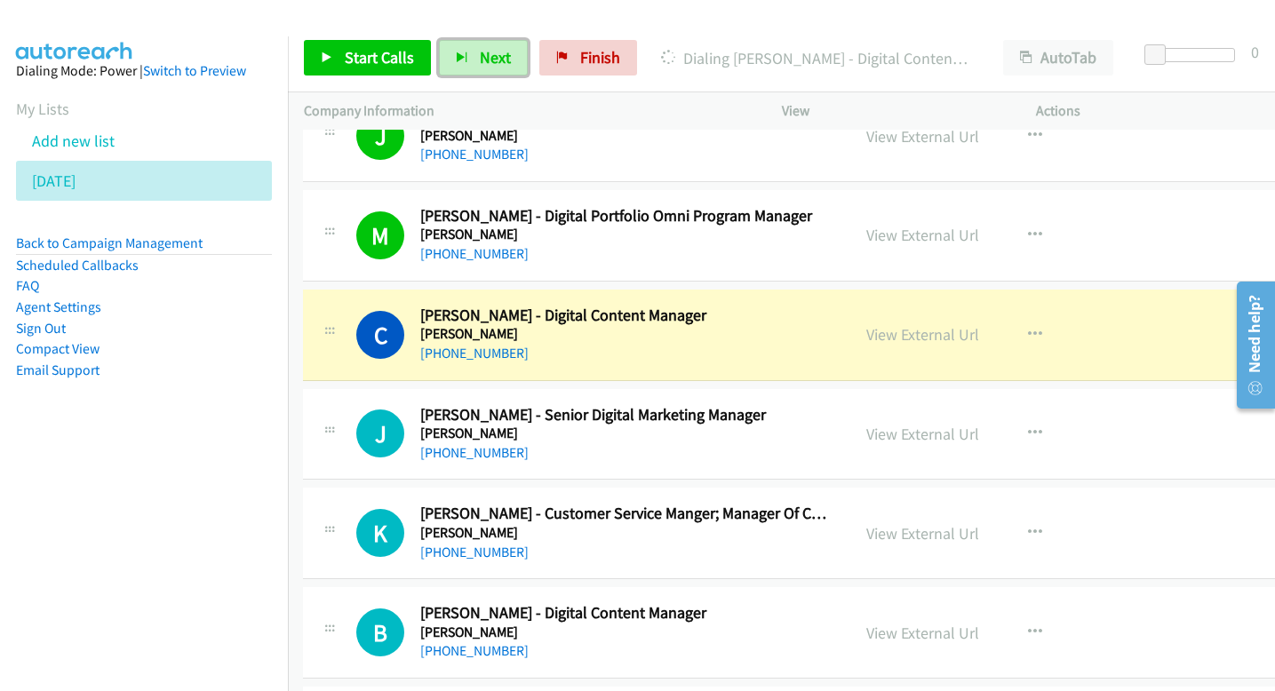
scroll to position [6659, 1]
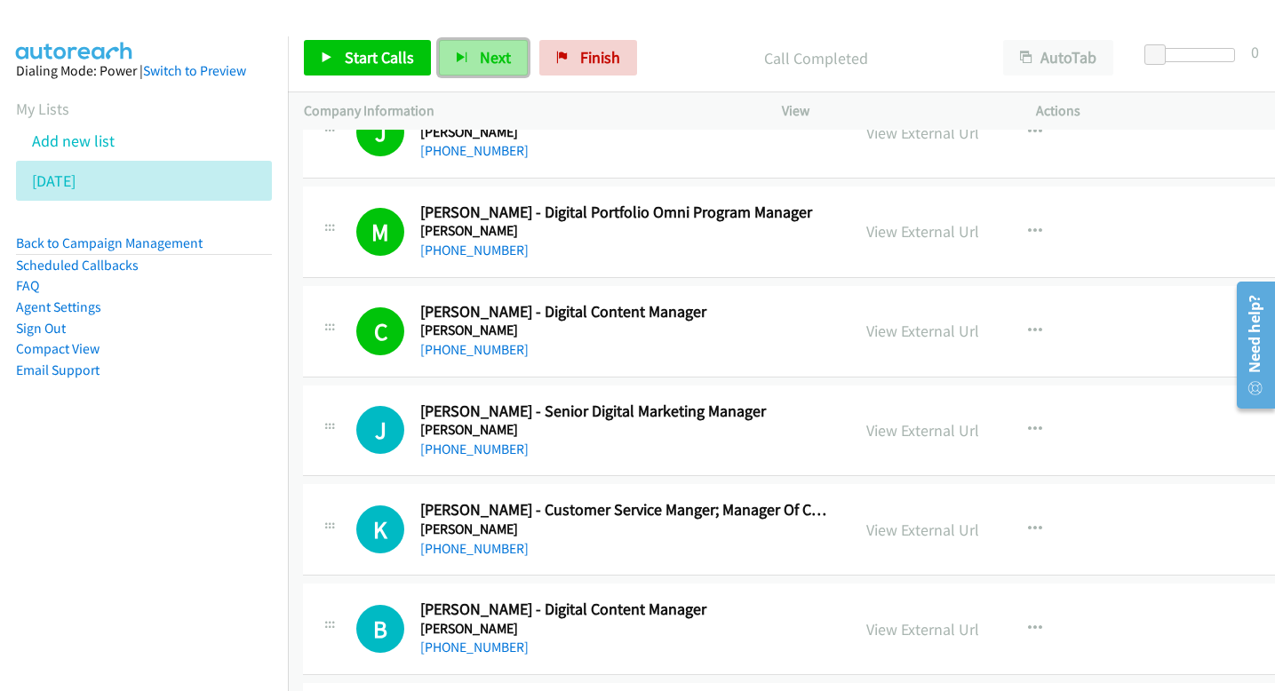
click at [488, 69] on button "Next" at bounding box center [483, 58] width 89 height 36
click at [480, 52] on span "Next" at bounding box center [495, 57] width 31 height 20
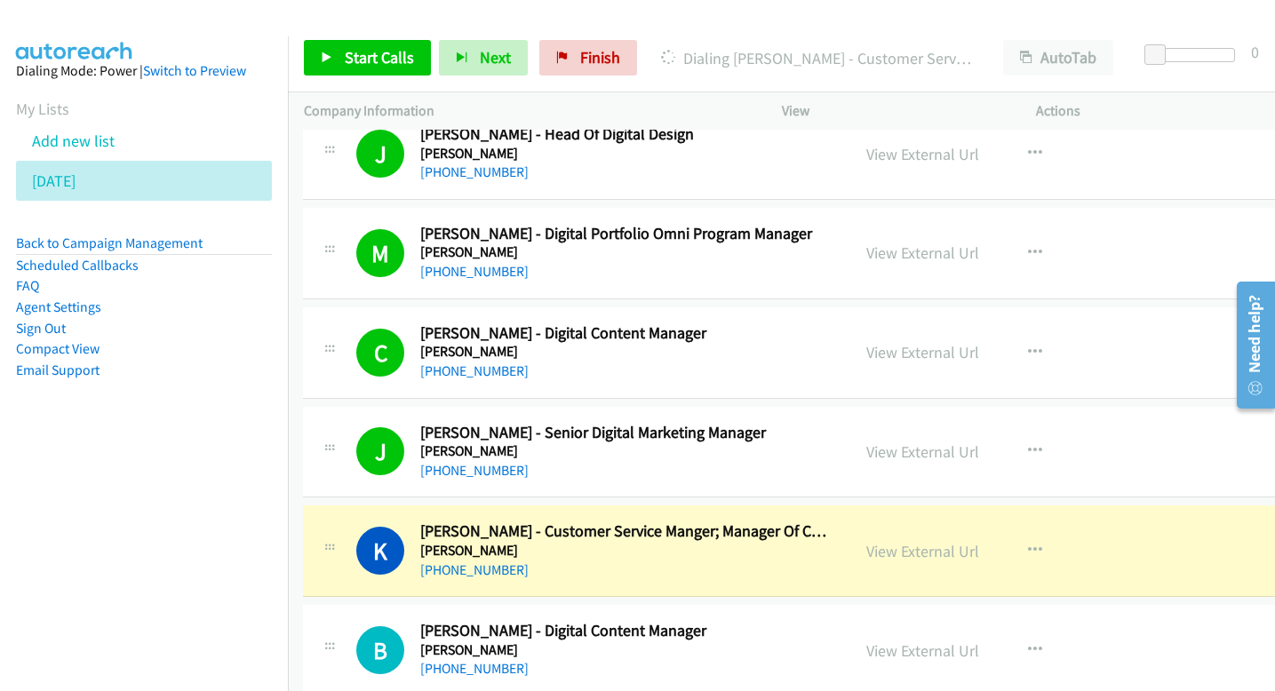
scroll to position [6625, 1]
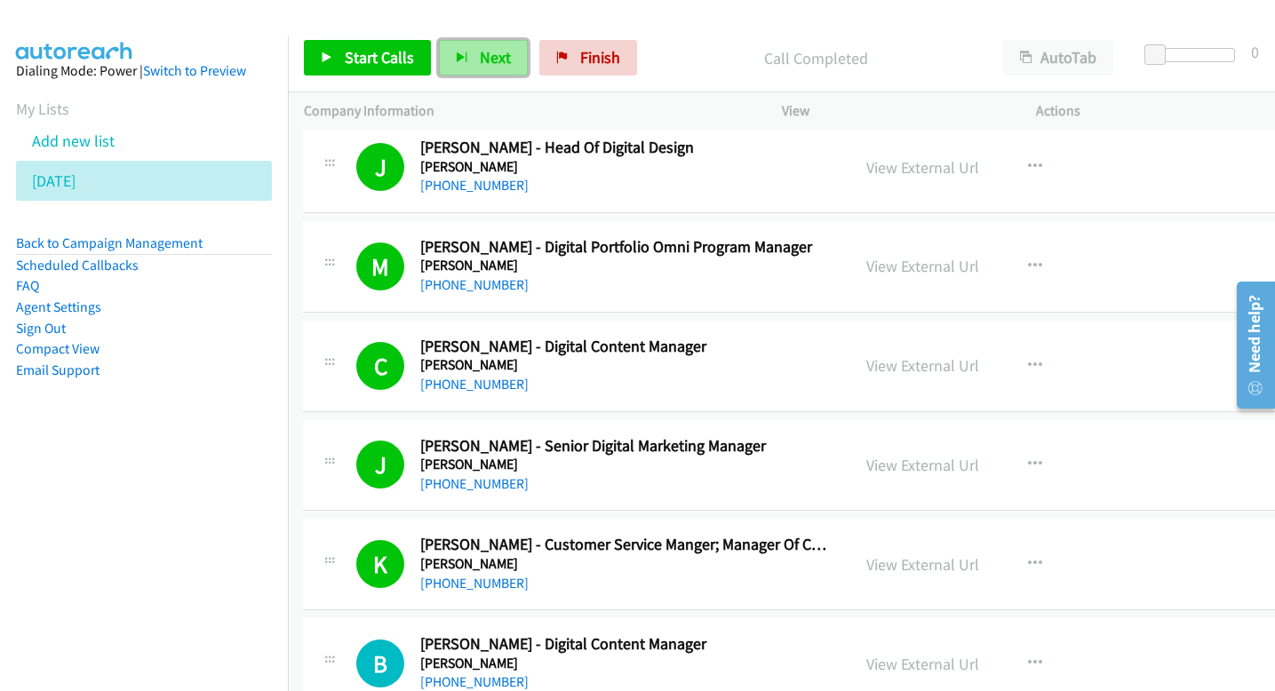
click at [505, 68] on button "Next" at bounding box center [483, 58] width 89 height 36
click at [480, 48] on span "Next" at bounding box center [495, 57] width 31 height 20
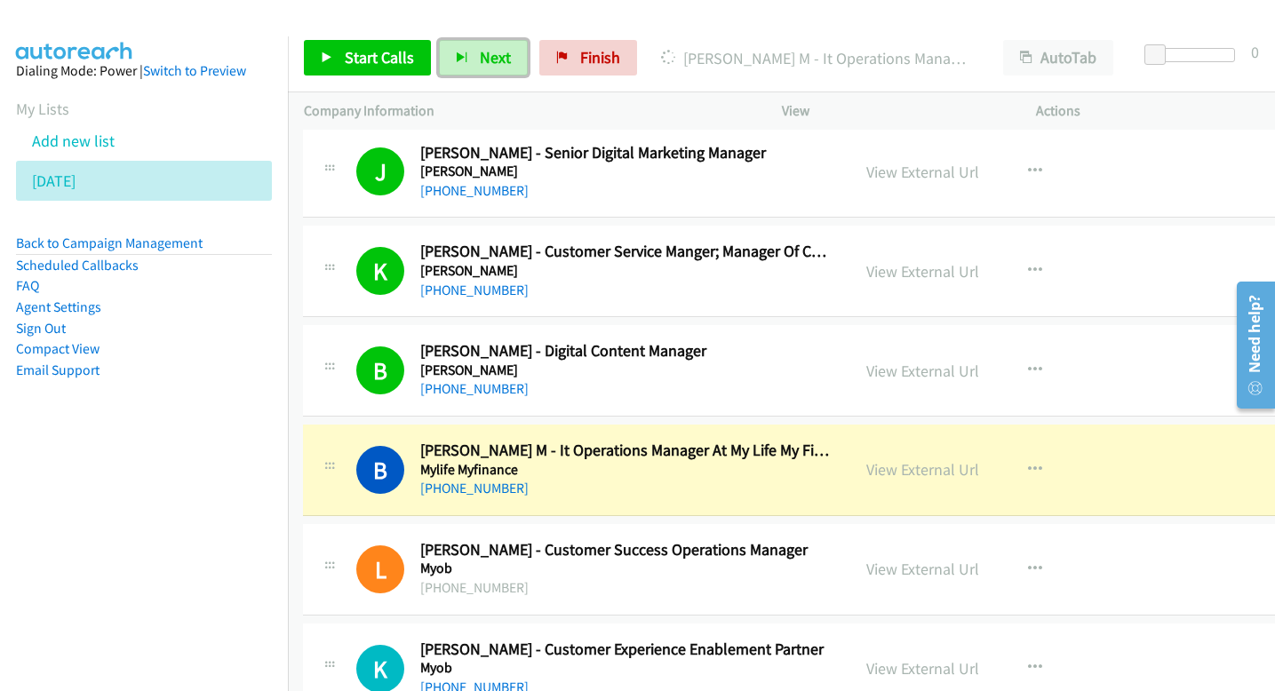
scroll to position [6921, 1]
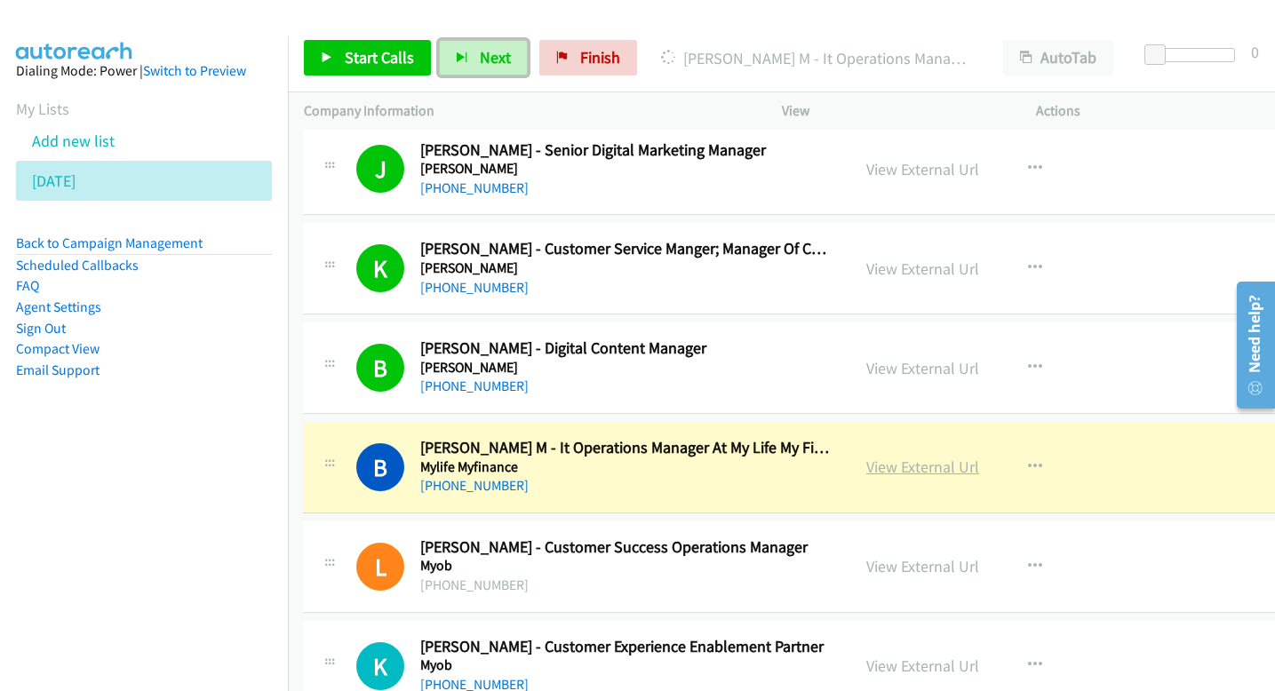
click at [927, 472] on link "View External Url" at bounding box center [922, 467] width 113 height 20
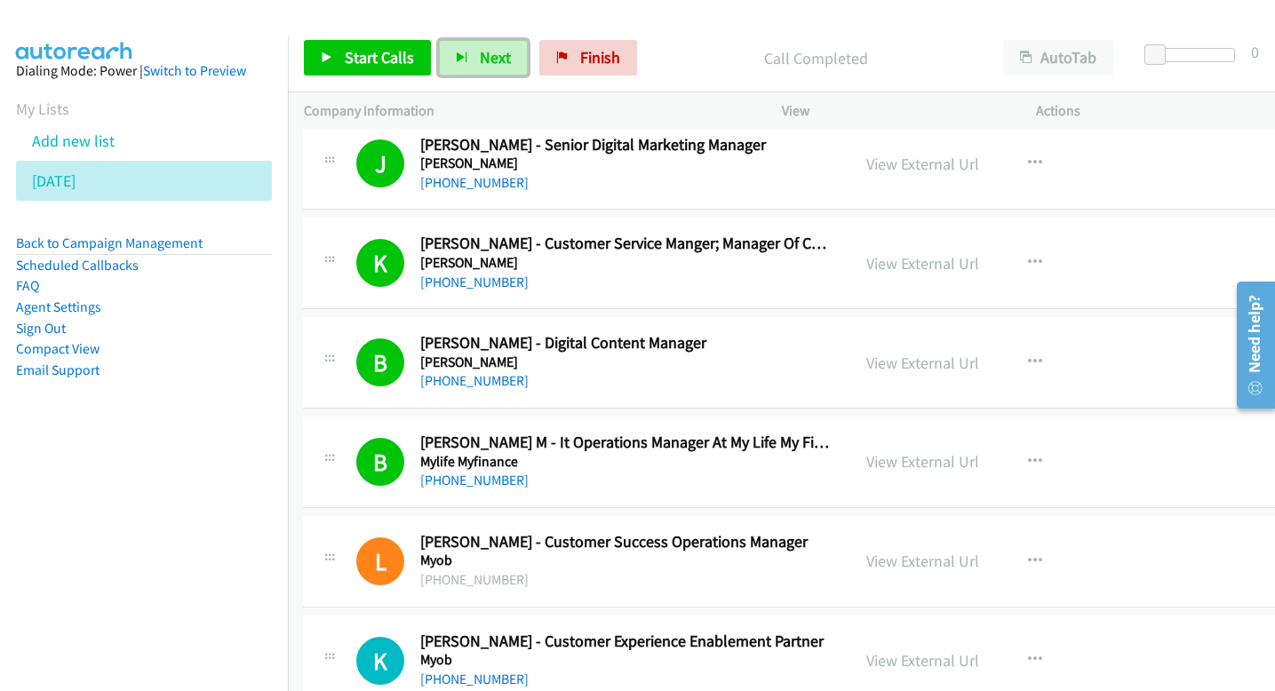
scroll to position [6922, 1]
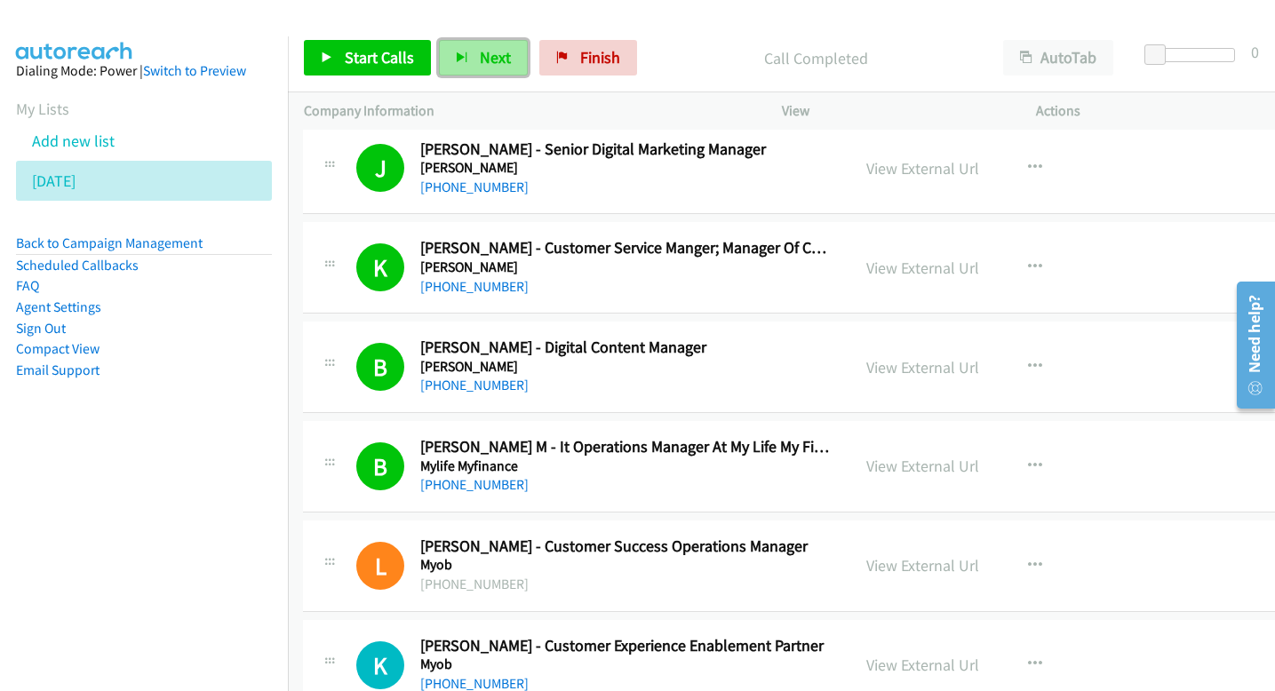
click at [474, 56] on button "Next" at bounding box center [483, 58] width 89 height 36
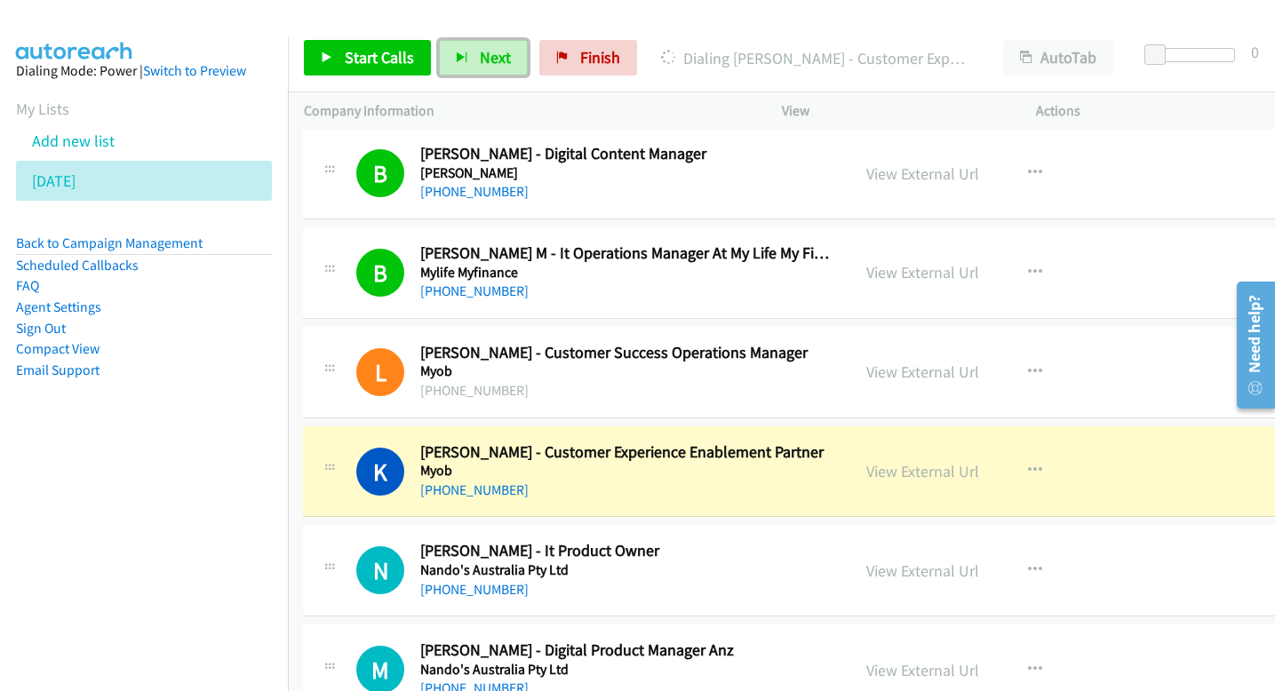
scroll to position [7121, 1]
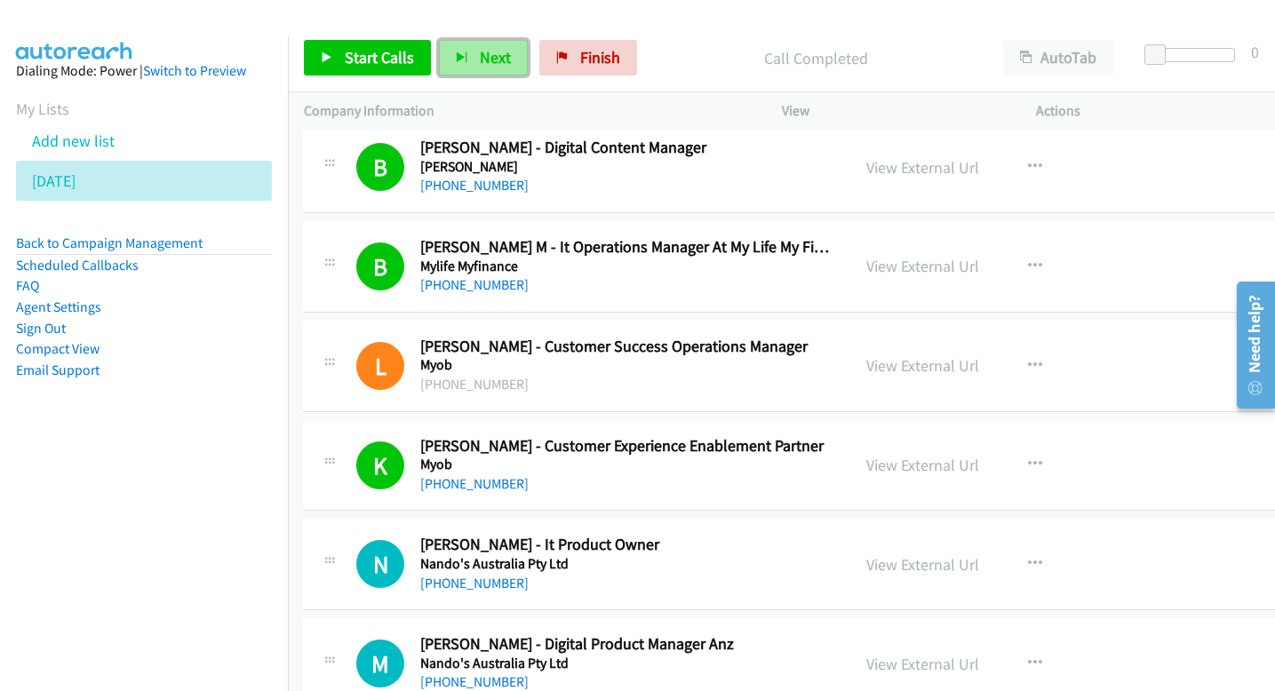
click at [490, 63] on span "Next" at bounding box center [495, 57] width 31 height 20
click at [507, 67] on button "Next" at bounding box center [483, 58] width 89 height 36
click at [510, 57] on button "Next" at bounding box center [483, 58] width 89 height 36
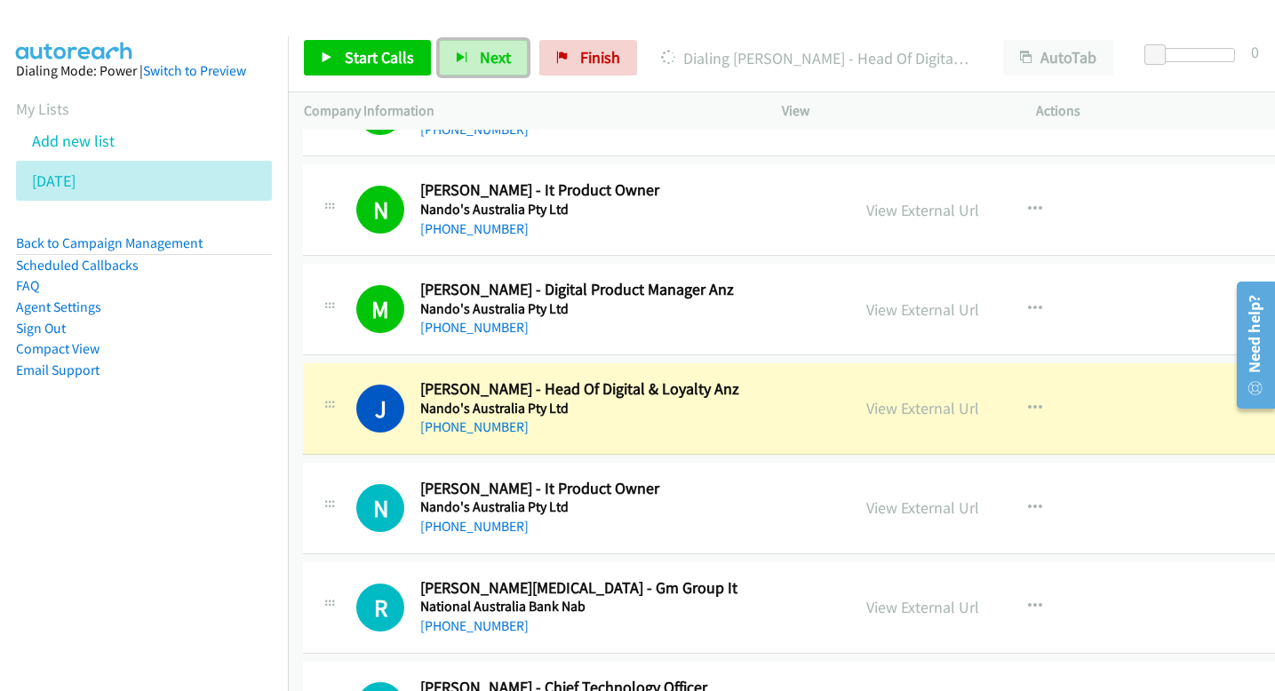
scroll to position [7481, 1]
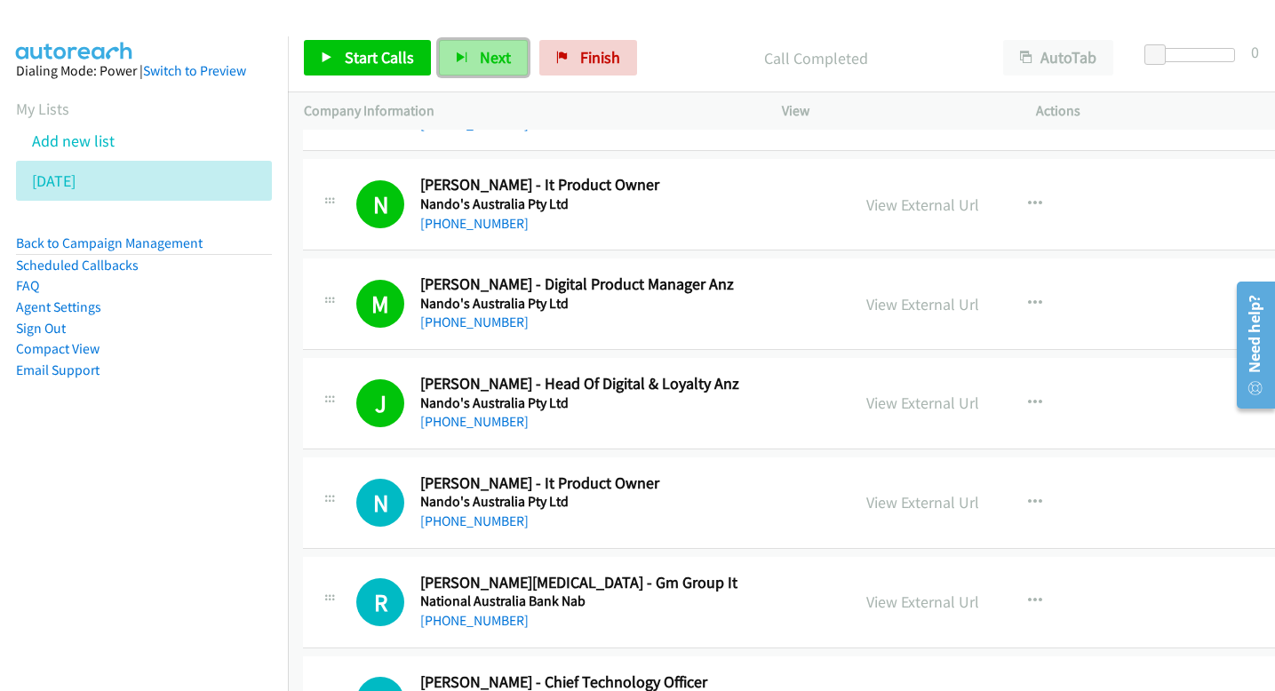
click at [498, 60] on span "Next" at bounding box center [495, 57] width 31 height 20
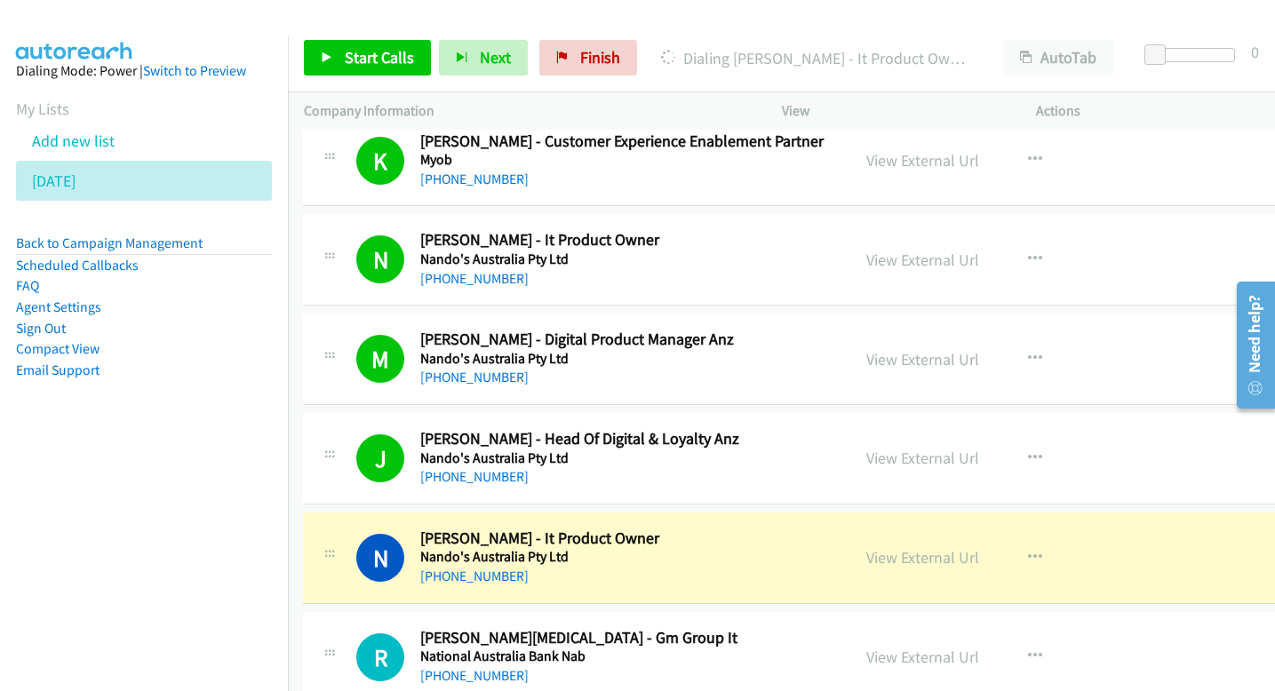
scroll to position [7421, 1]
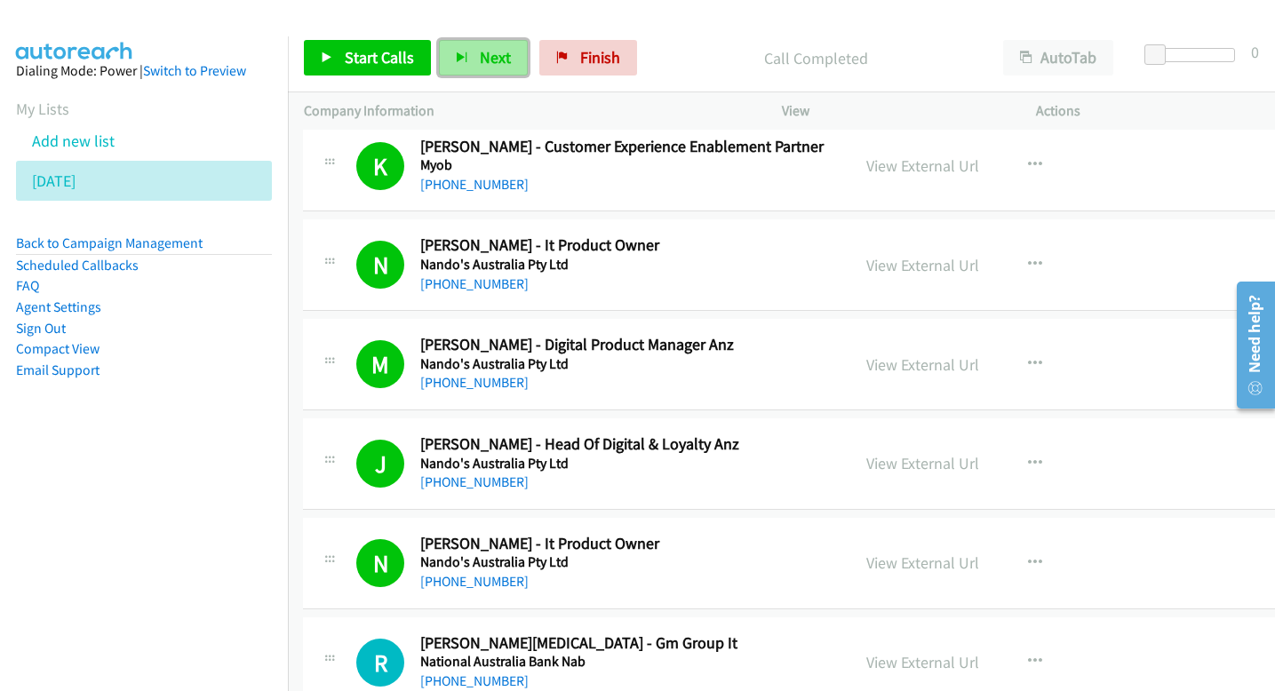
click at [465, 50] on button "Next" at bounding box center [483, 58] width 89 height 36
click at [495, 55] on span "Next" at bounding box center [495, 57] width 31 height 20
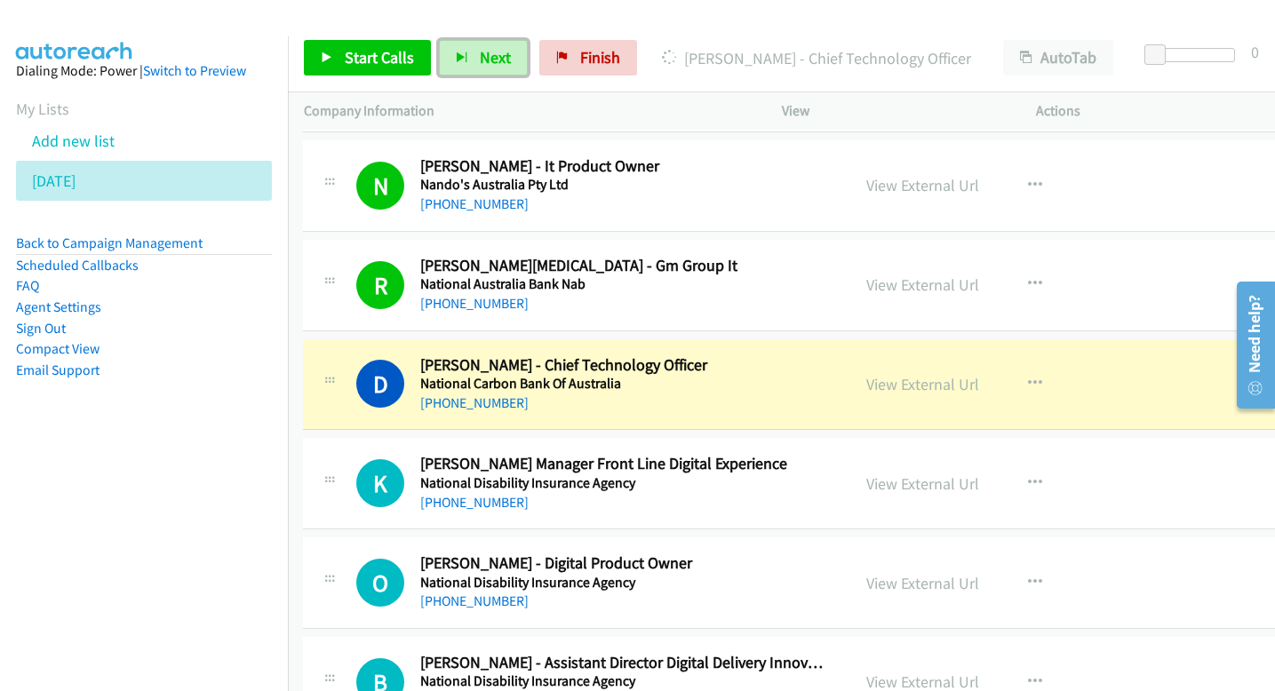
scroll to position [7802, 1]
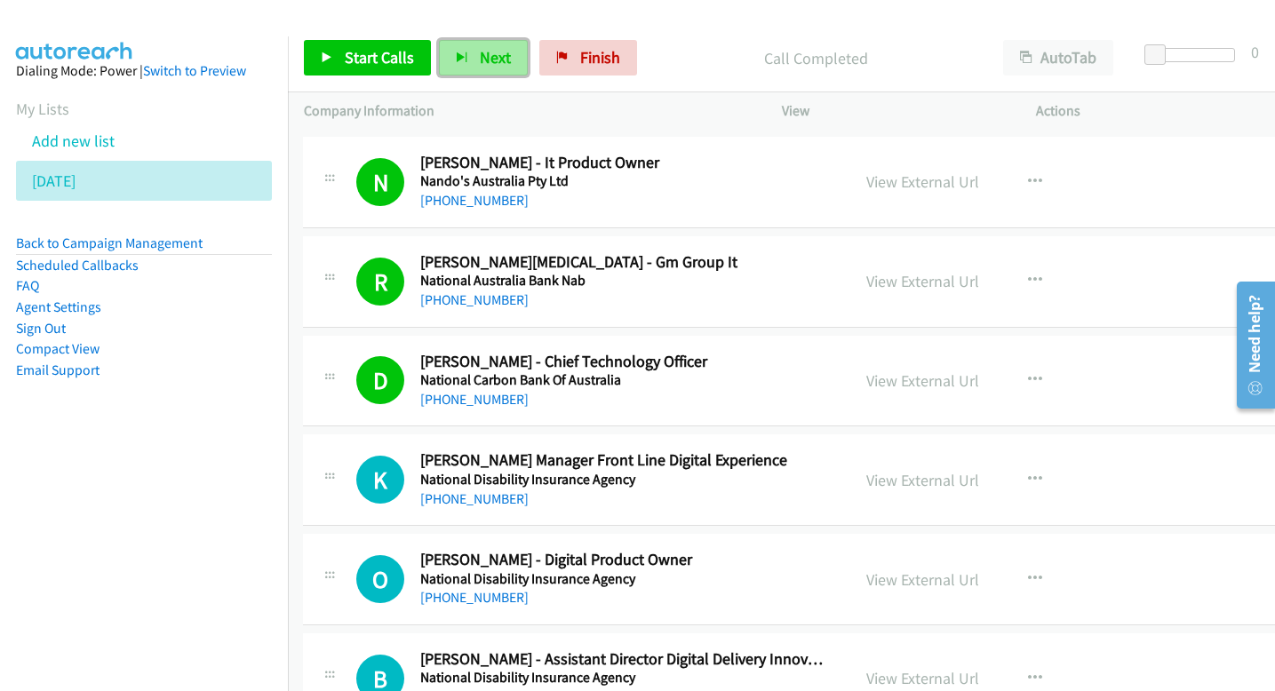
click at [488, 66] on span "Next" at bounding box center [495, 57] width 31 height 20
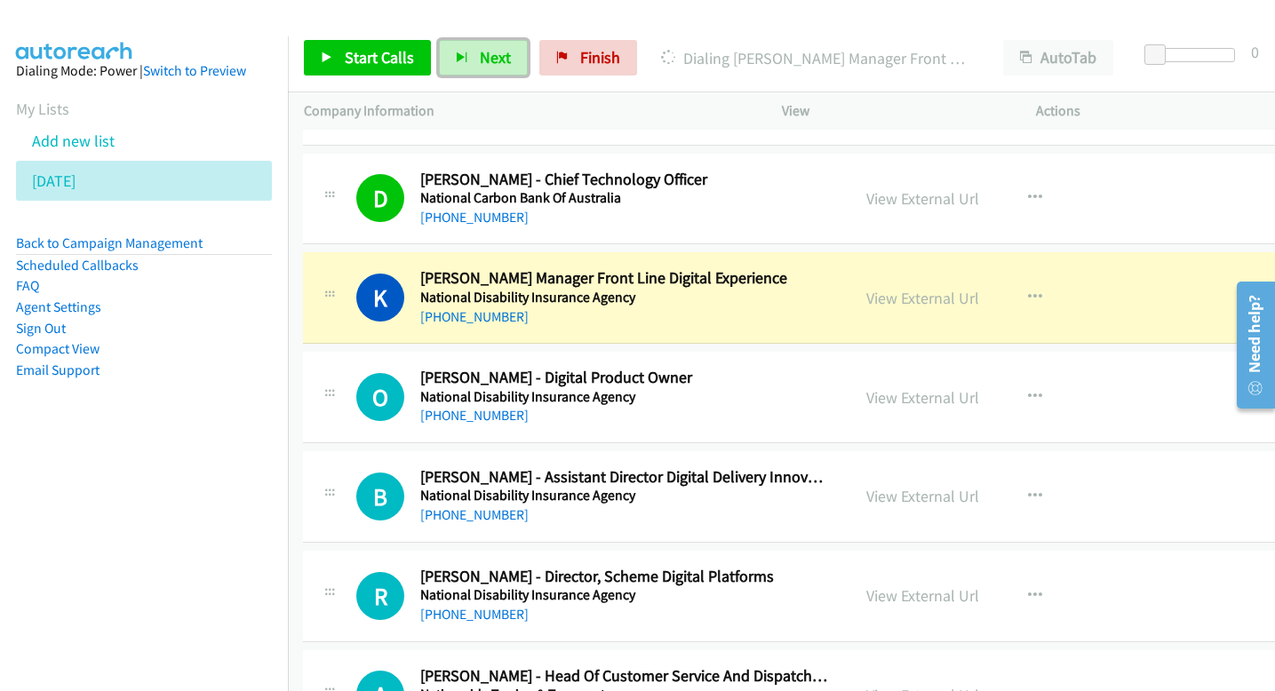
scroll to position [7968, 1]
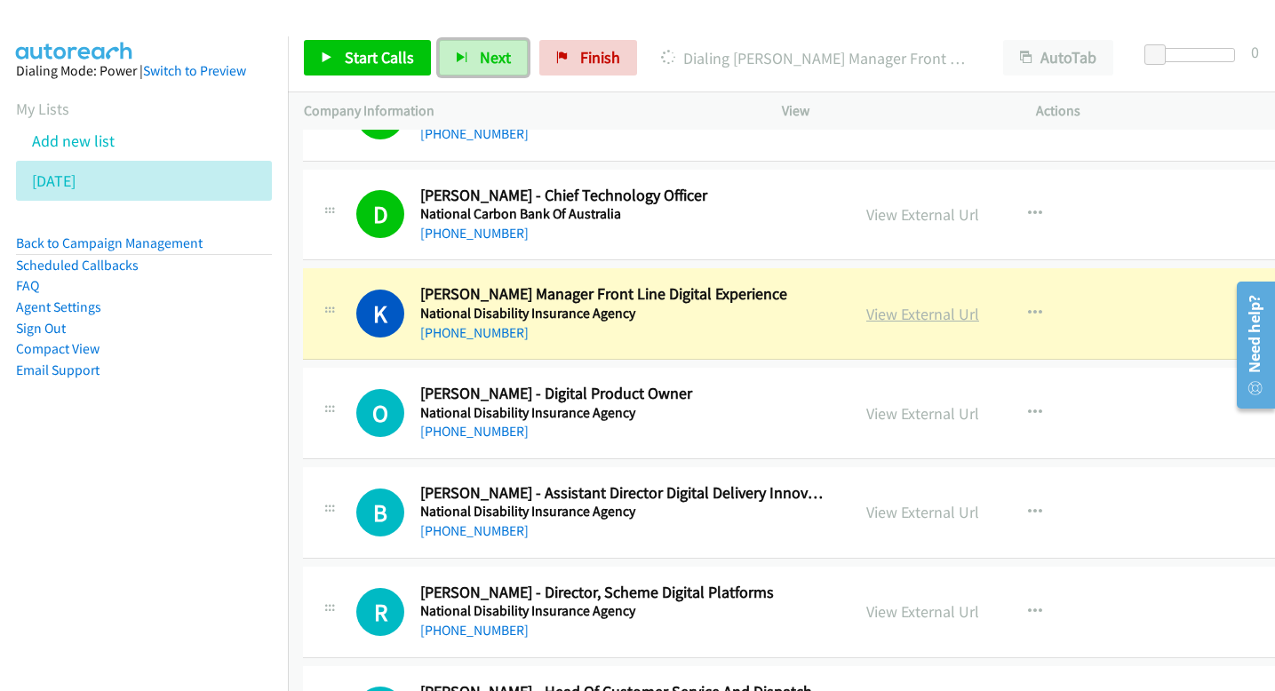
click at [892, 313] on link "View External Url" at bounding box center [922, 314] width 113 height 20
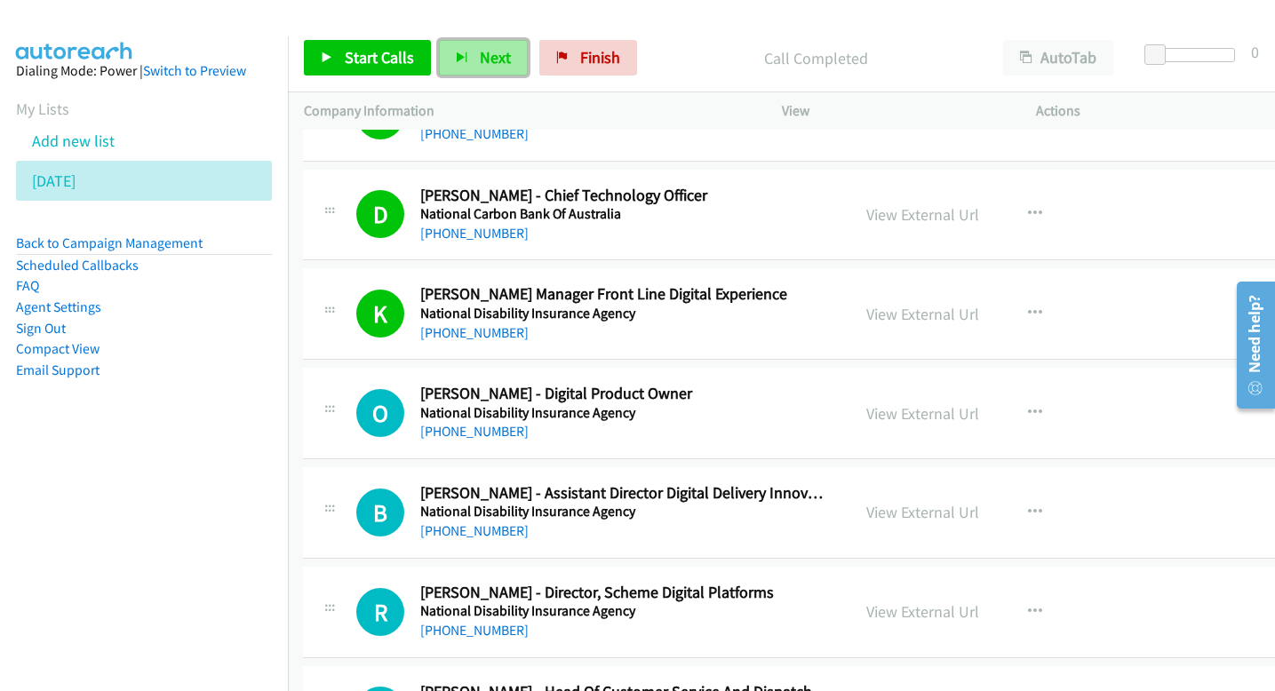
click at [499, 58] on span "Next" at bounding box center [495, 57] width 31 height 20
click at [92, 177] on icon at bounding box center [85, 182] width 12 height 12
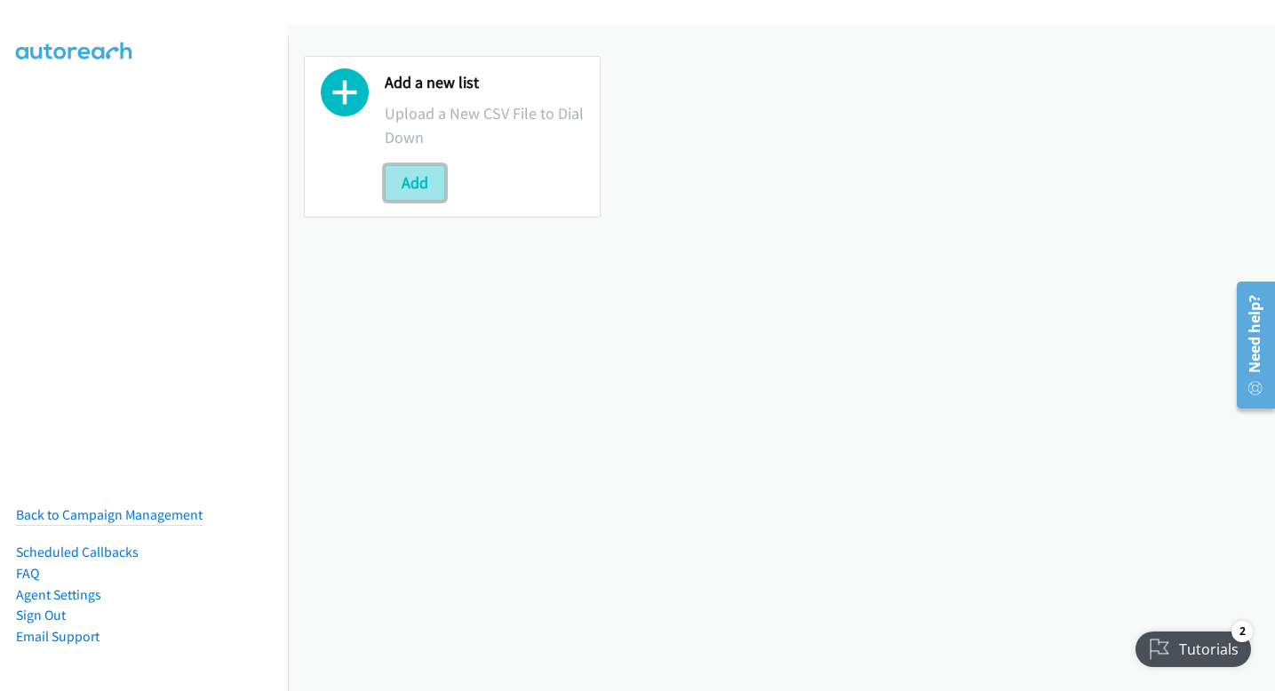
click at [411, 177] on button "Add" at bounding box center [415, 183] width 60 height 36
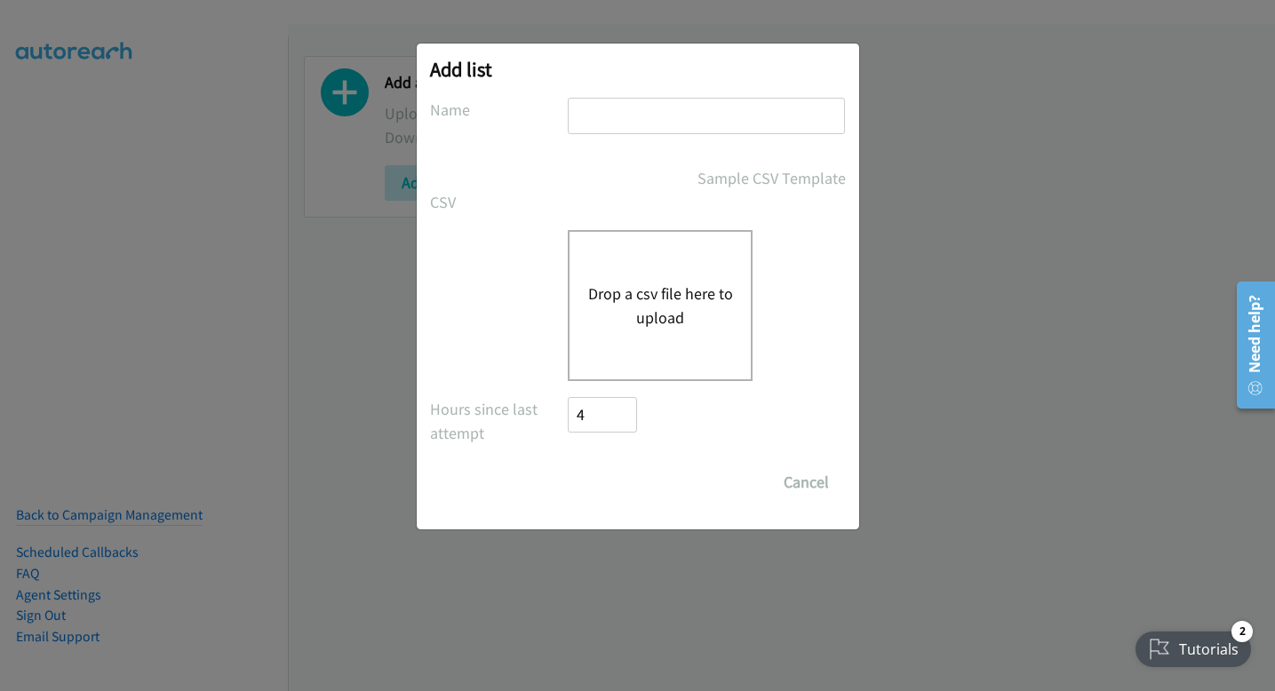
click at [609, 269] on div "Drop a csv file here to upload" at bounding box center [660, 305] width 185 height 151
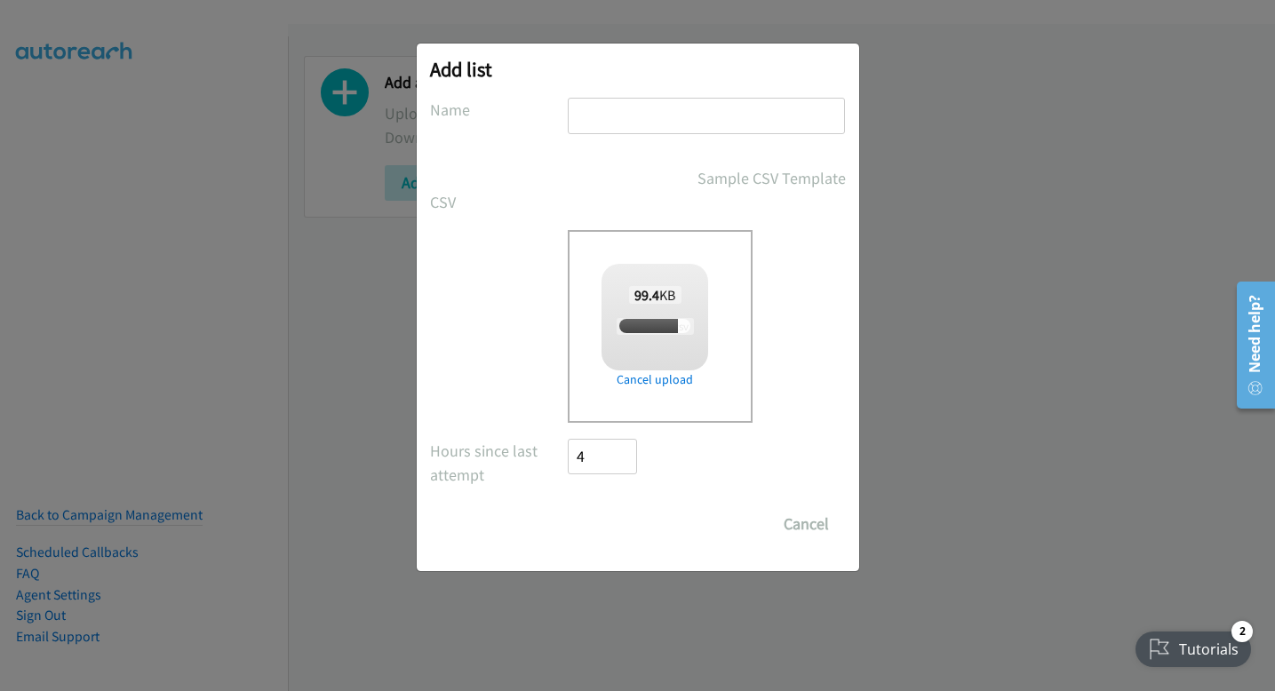
click at [769, 96] on div "Add list No phone fields were returned for that Report or List View Please uplo…" at bounding box center [638, 308] width 442 height 528
click at [763, 114] on input "text" at bounding box center [706, 116] width 277 height 36
checkbox input "true"
type input "thursday"
click at [625, 515] on input "Save List" at bounding box center [615, 524] width 93 height 36
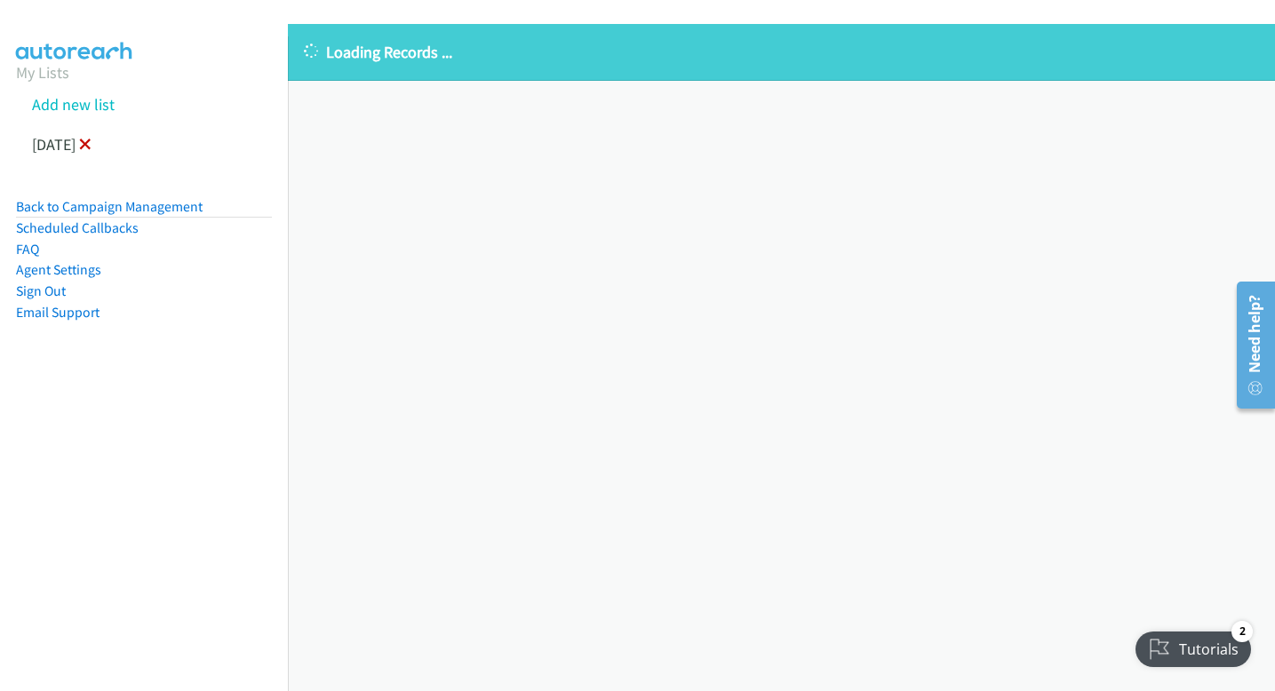
click at [92, 149] on icon at bounding box center [85, 145] width 12 height 12
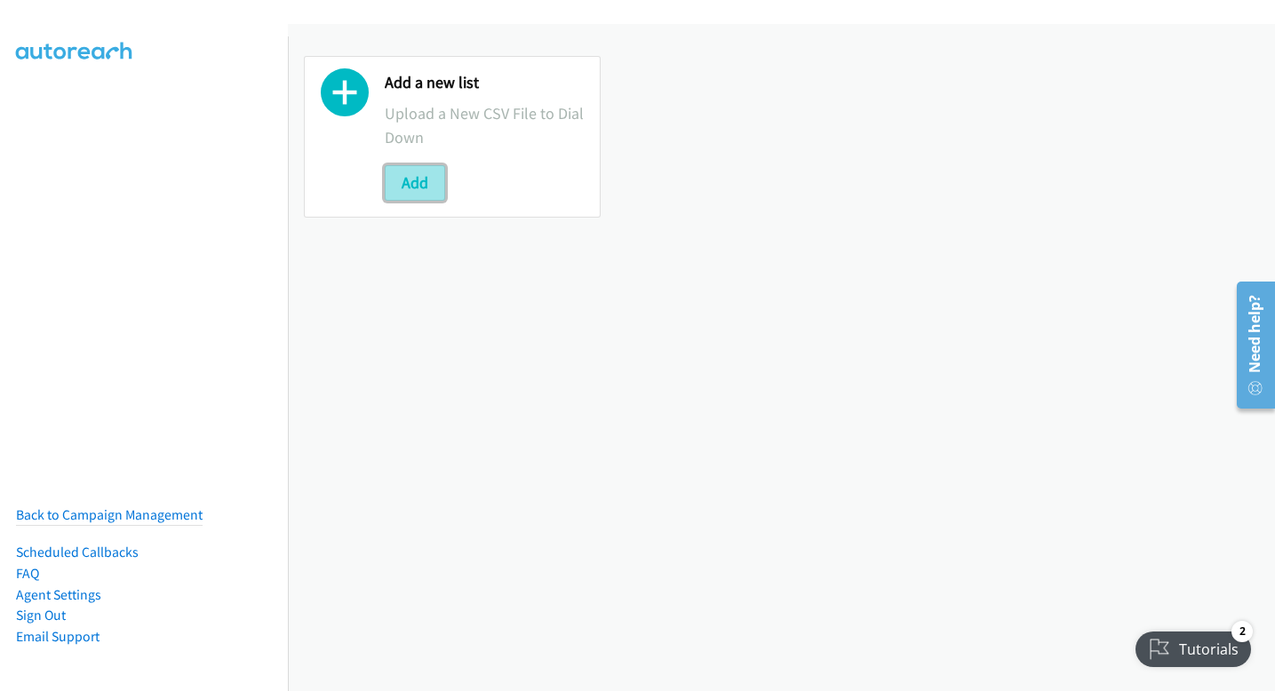
click at [418, 181] on button "Add" at bounding box center [415, 183] width 60 height 36
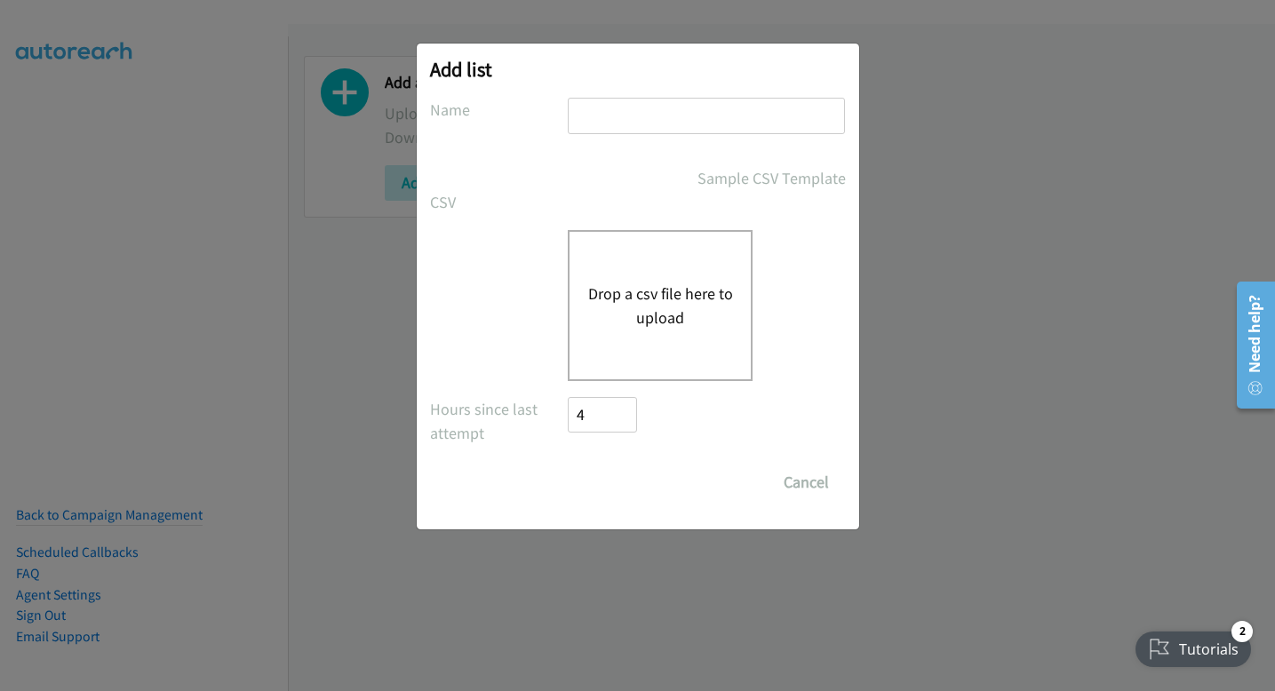
click at [626, 279] on div "Drop a csv file here to upload" at bounding box center [660, 305] width 185 height 151
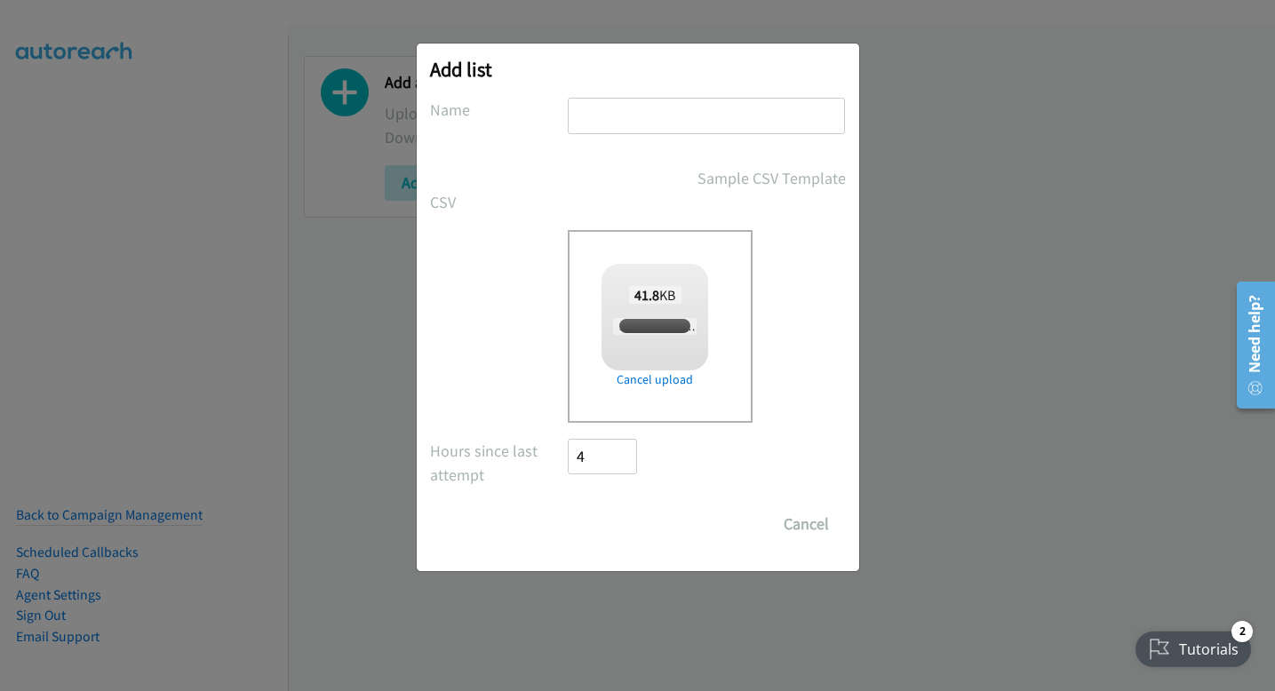
click at [675, 115] on input "text" at bounding box center [706, 116] width 277 height 36
checkbox input "true"
type input "thursday"
click at [619, 530] on input "Save List" at bounding box center [615, 524] width 93 height 36
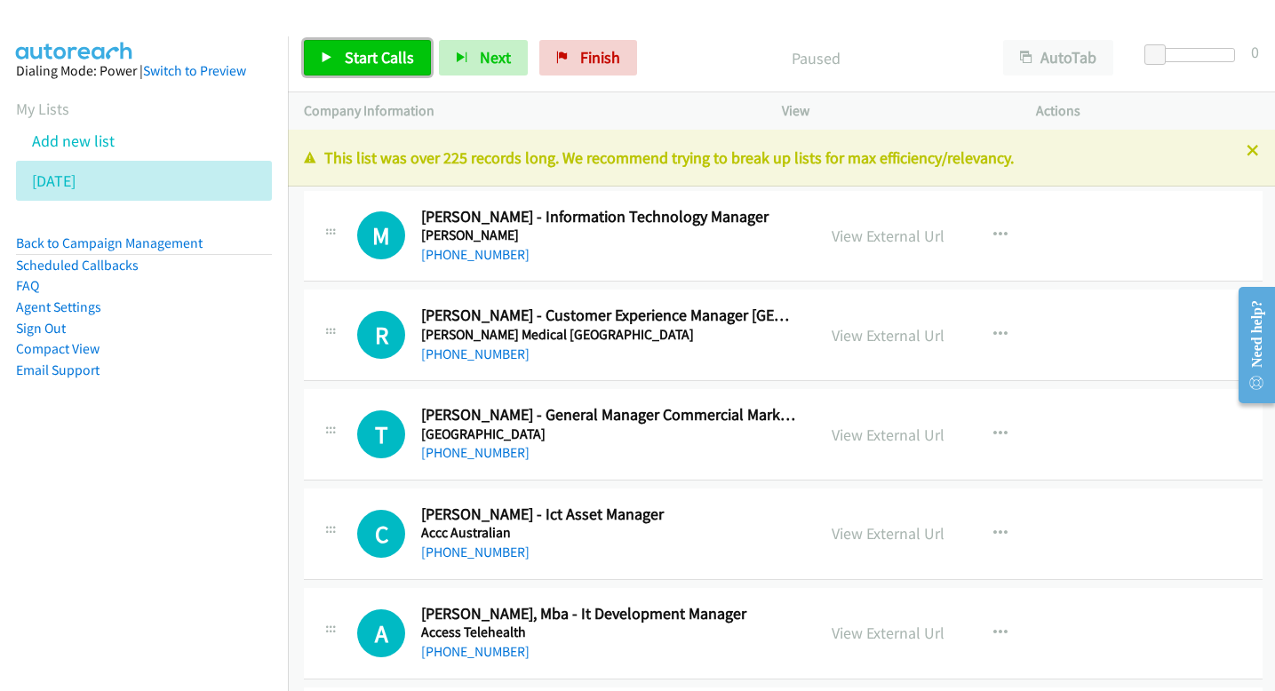
click at [402, 56] on span "Start Calls" at bounding box center [379, 57] width 69 height 20
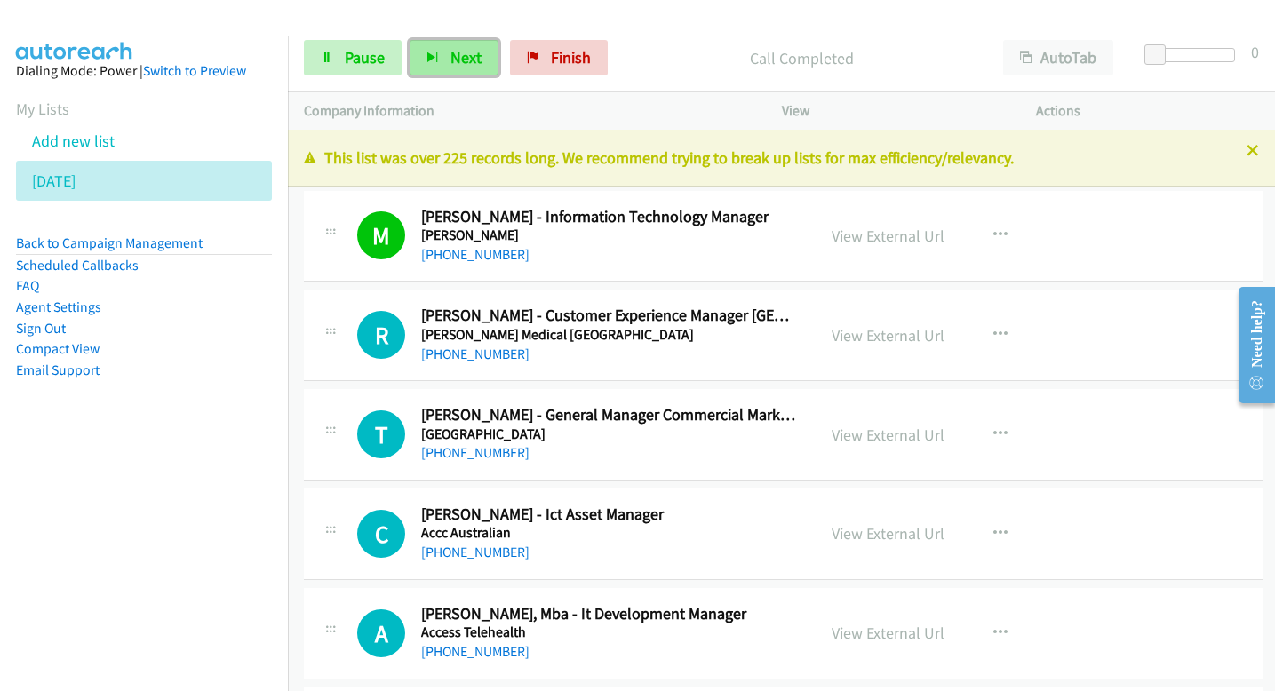
click at [469, 58] on span "Next" at bounding box center [465, 57] width 31 height 20
click at [457, 50] on span "Next" at bounding box center [465, 57] width 31 height 20
click at [450, 63] on span "Next" at bounding box center [465, 57] width 31 height 20
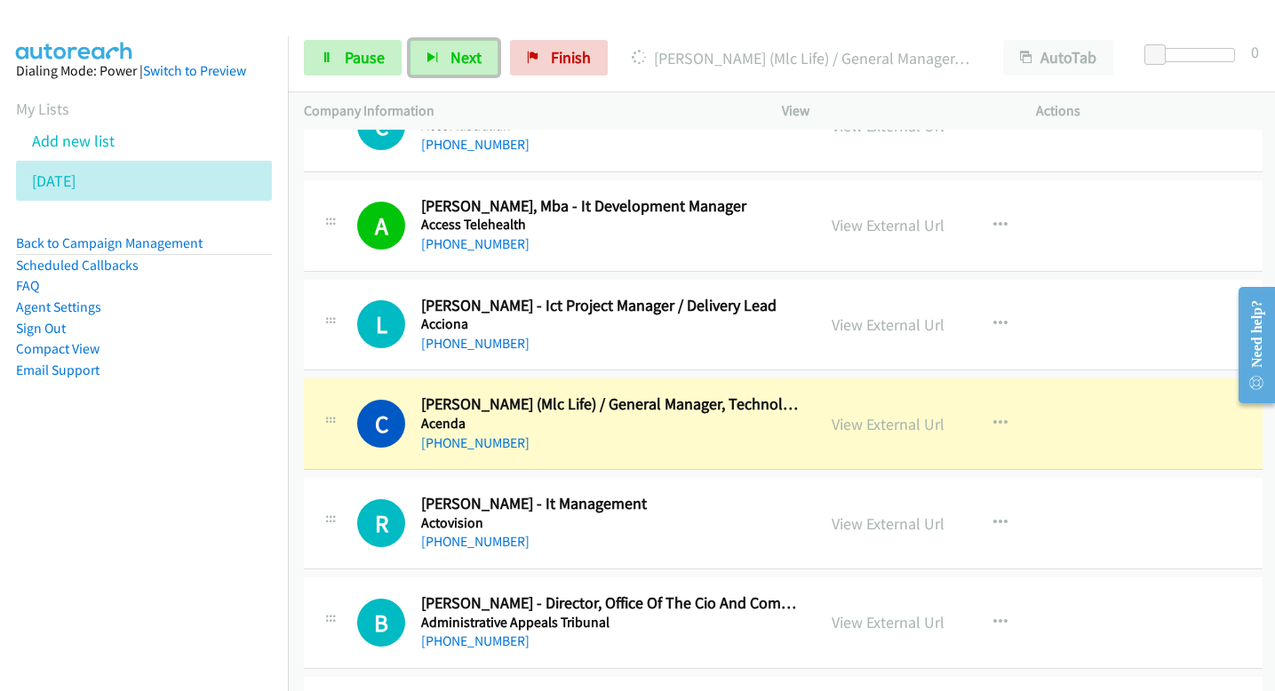
scroll to position [410, 0]
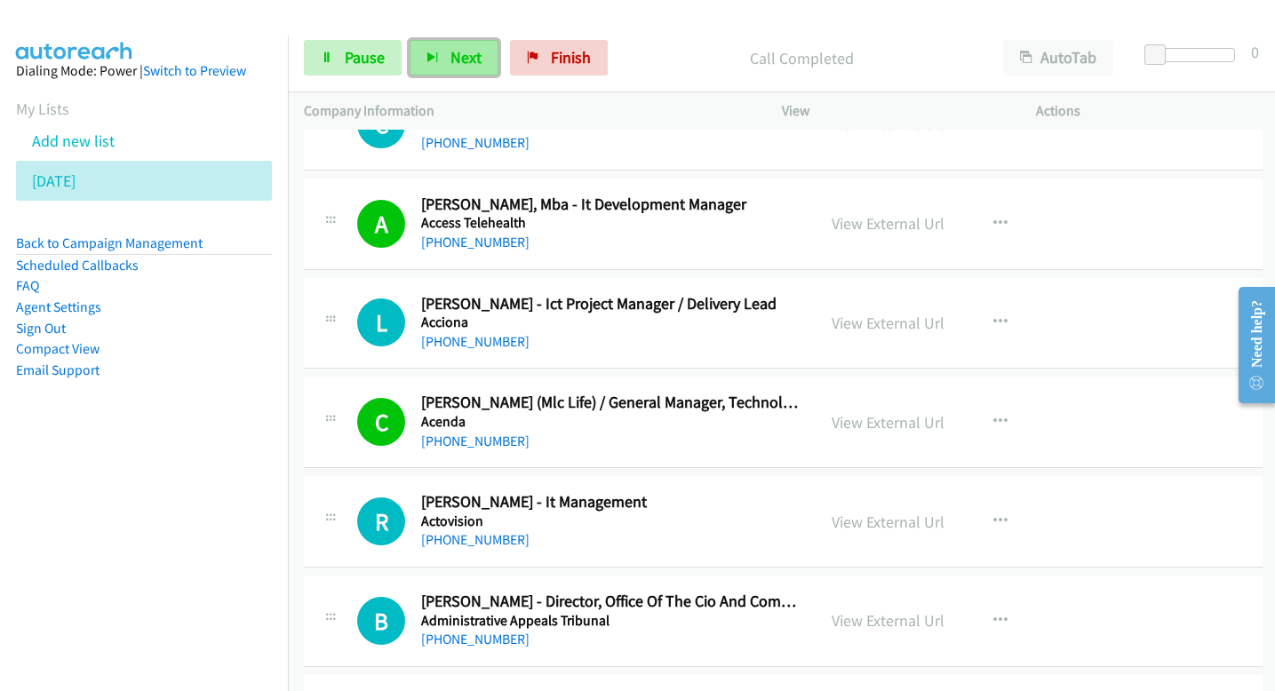
click at [468, 62] on span "Next" at bounding box center [465, 57] width 31 height 20
click at [470, 57] on span "Next" at bounding box center [465, 57] width 31 height 20
click at [468, 60] on span "Next" at bounding box center [465, 57] width 31 height 20
click at [434, 63] on icon "button" at bounding box center [432, 58] width 12 height 12
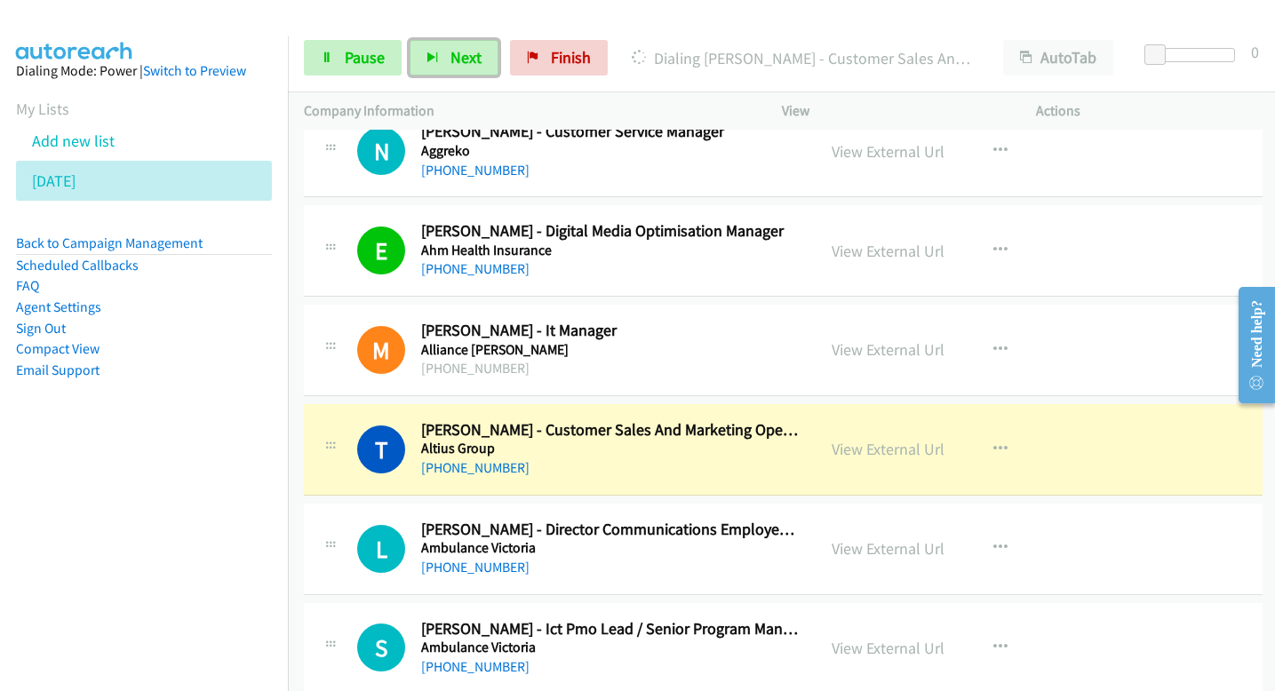
scroll to position [1204, 0]
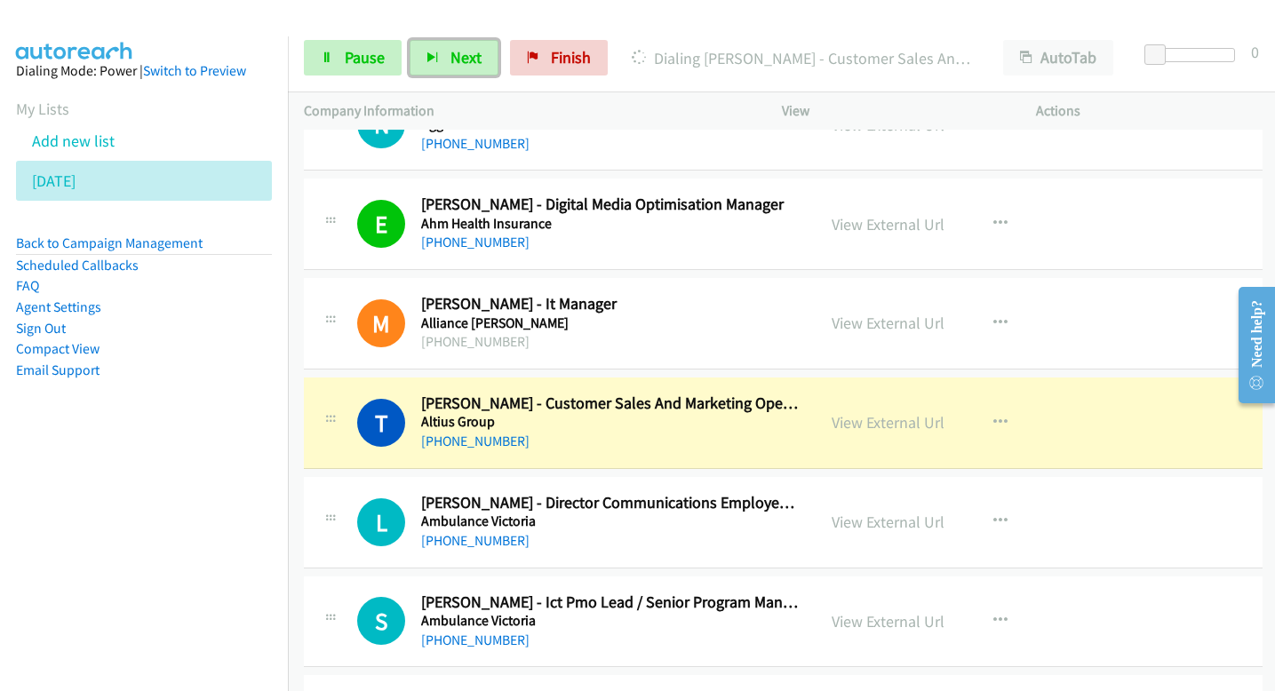
click at [892, 433] on div "View External Url" at bounding box center [888, 422] width 113 height 24
click at [892, 426] on link "View External Url" at bounding box center [888, 422] width 113 height 20
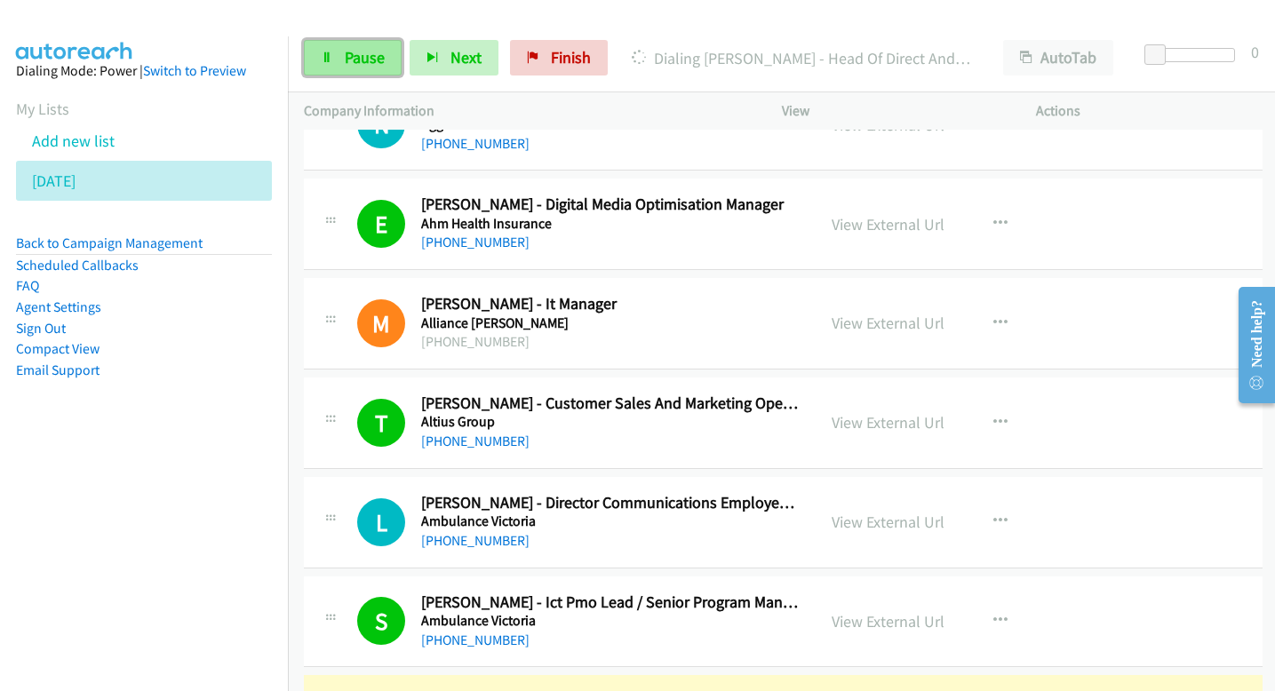
click at [355, 52] on span "Pause" at bounding box center [365, 57] width 40 height 20
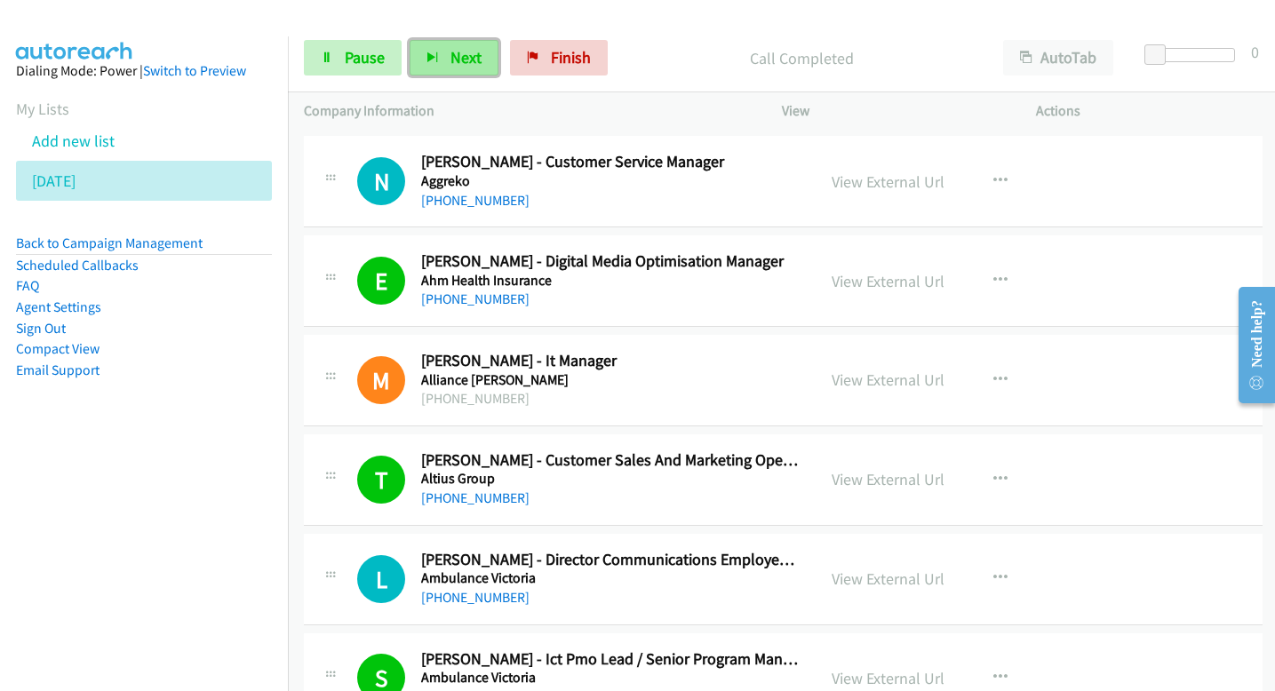
click at [465, 60] on span "Next" at bounding box center [465, 57] width 31 height 20
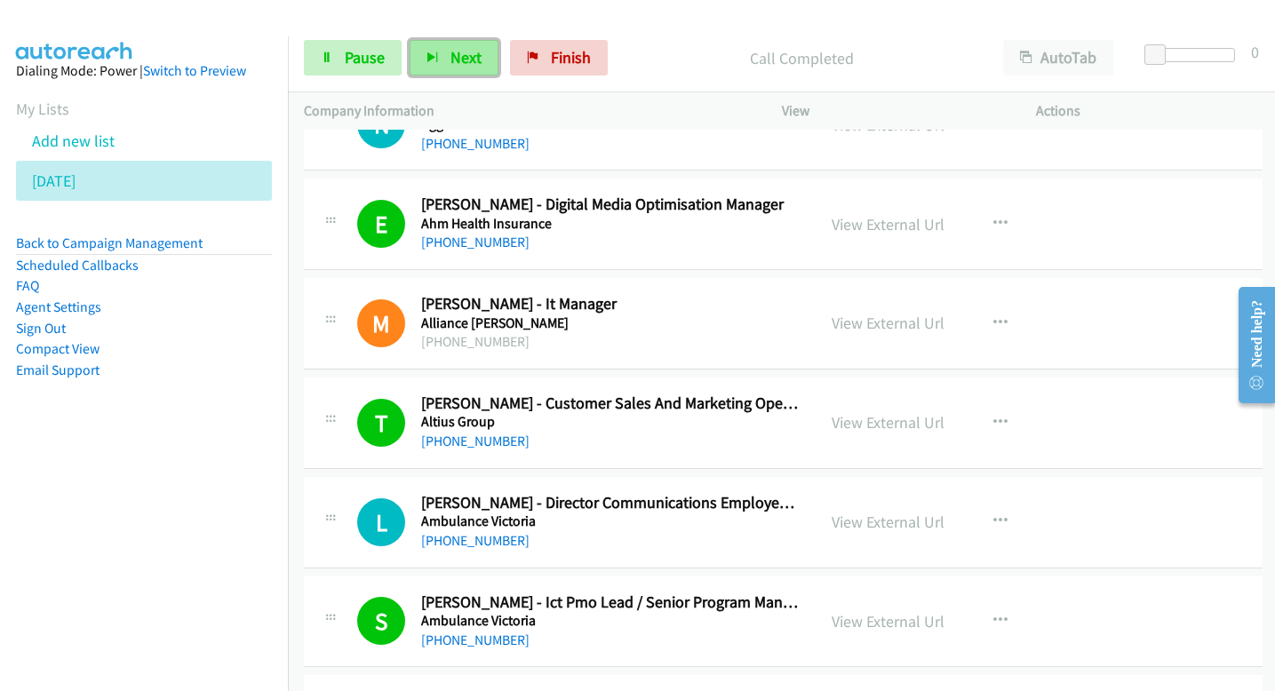
click at [457, 63] on span "Next" at bounding box center [465, 57] width 31 height 20
click at [480, 60] on button "Next" at bounding box center [454, 58] width 89 height 36
click at [475, 54] on span "Next" at bounding box center [465, 57] width 31 height 20
click at [450, 52] on span "Next" at bounding box center [465, 57] width 31 height 20
click at [450, 56] on span "Next" at bounding box center [465, 57] width 31 height 20
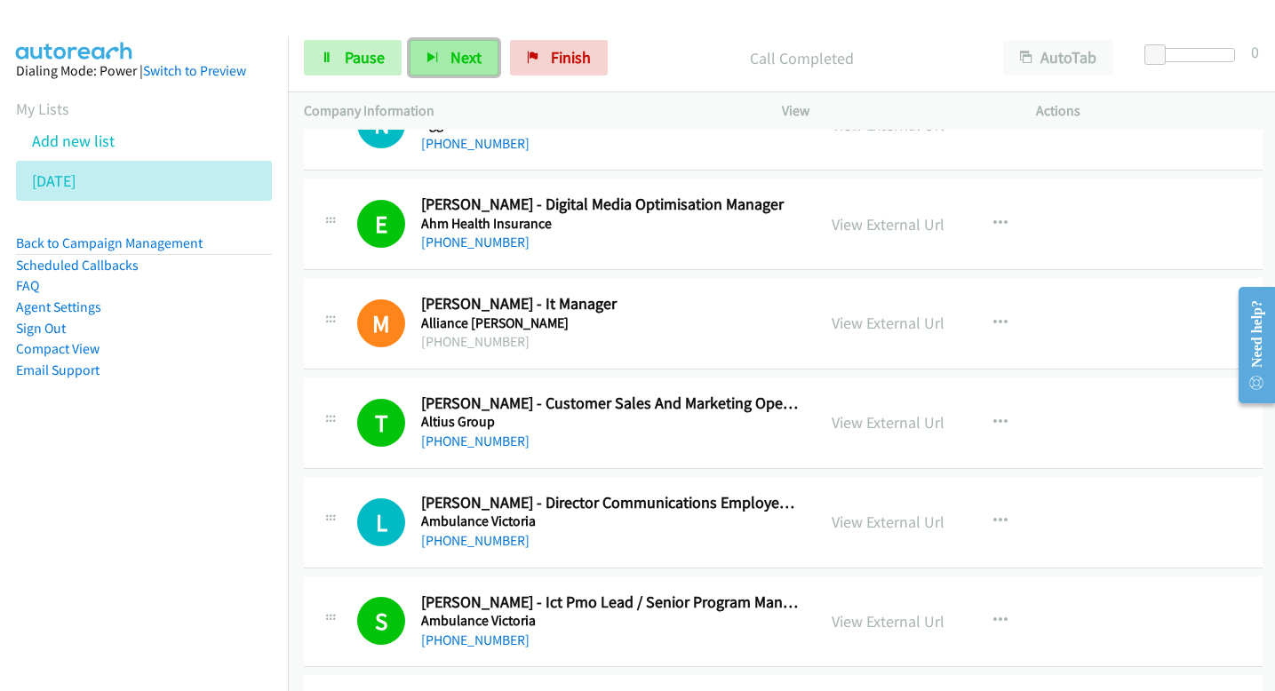
click at [452, 64] on span "Next" at bounding box center [465, 57] width 31 height 20
click at [462, 58] on span "Next" at bounding box center [465, 57] width 31 height 20
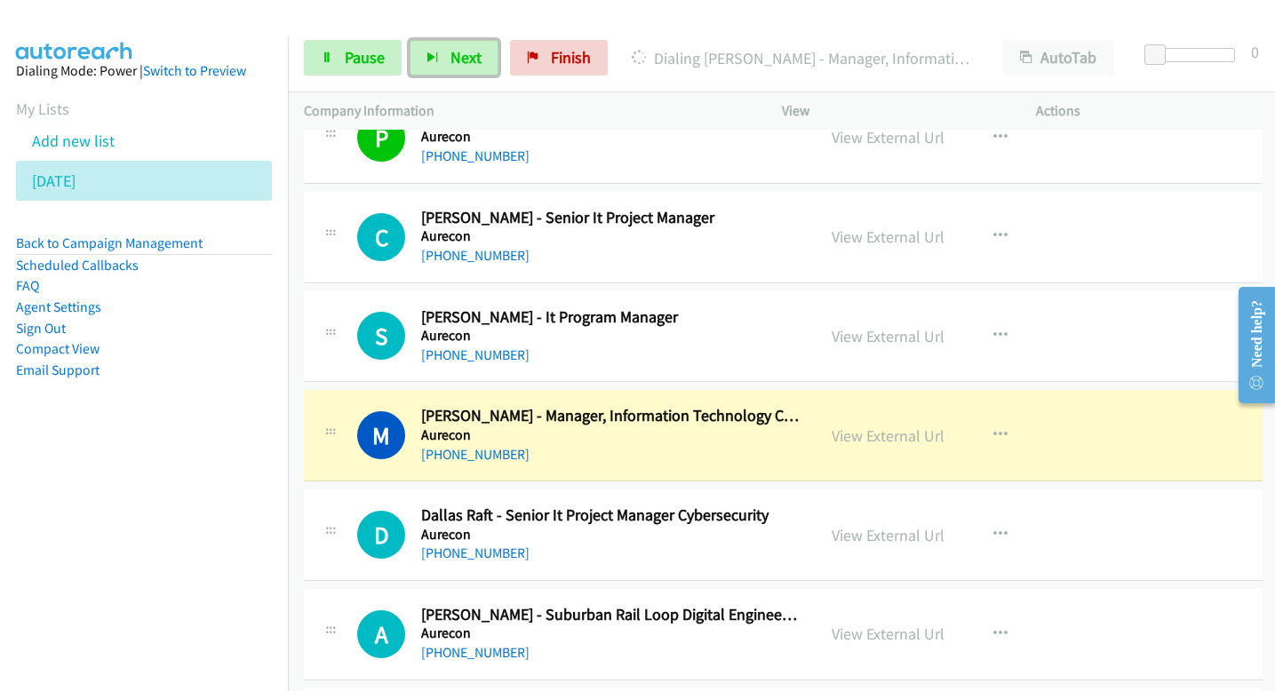
scroll to position [3089, 0]
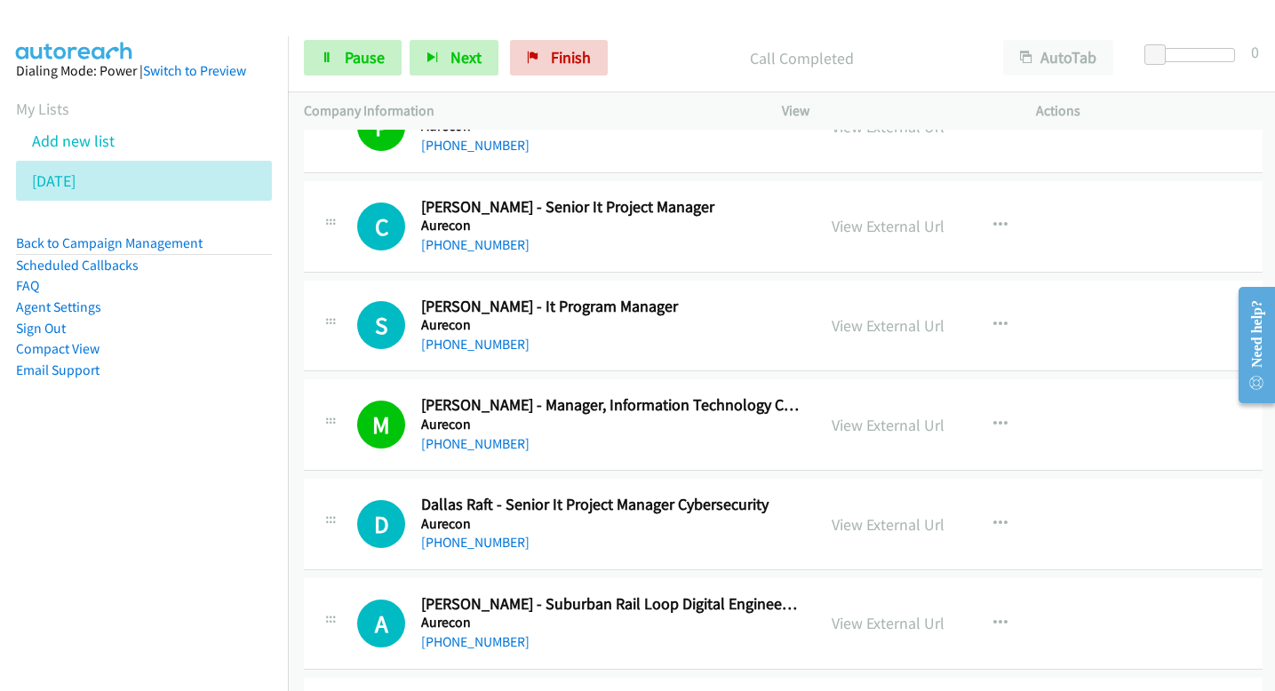
click at [474, 83] on div "Start Calls Pause Next Finish Call Completed AutoTab AutoTab 0" at bounding box center [781, 58] width 987 height 68
click at [471, 65] on span "Next" at bounding box center [465, 57] width 31 height 20
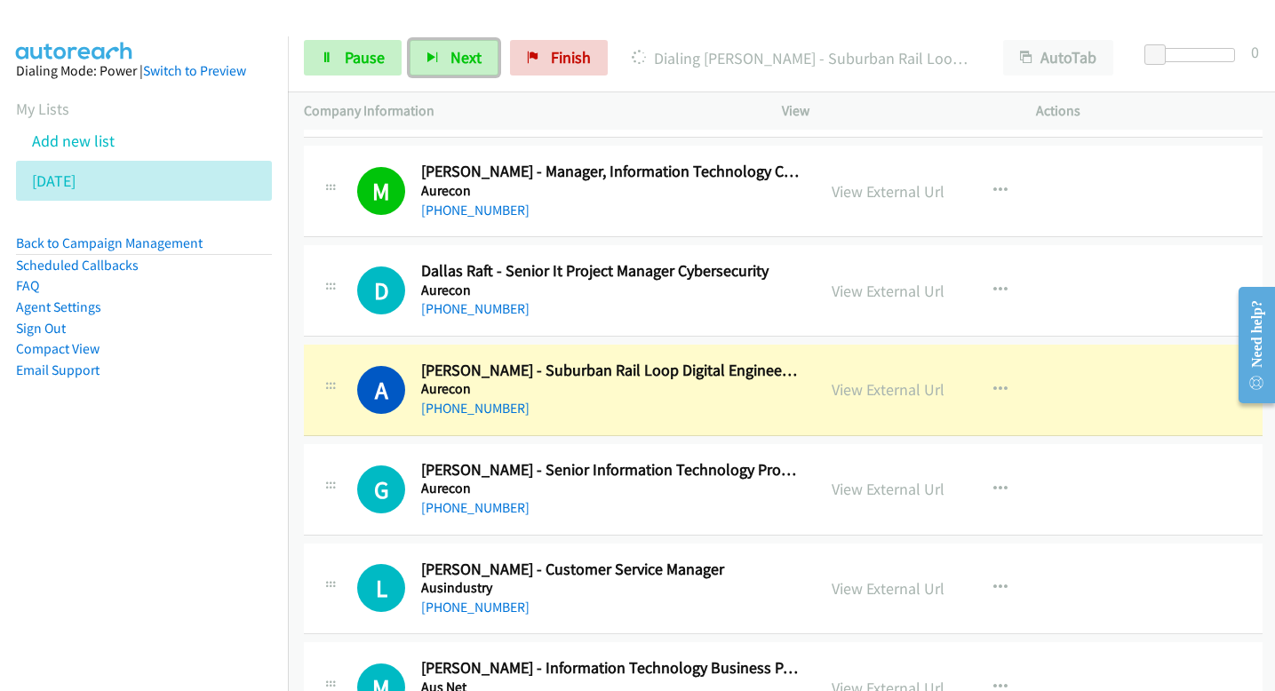
scroll to position [3331, 0]
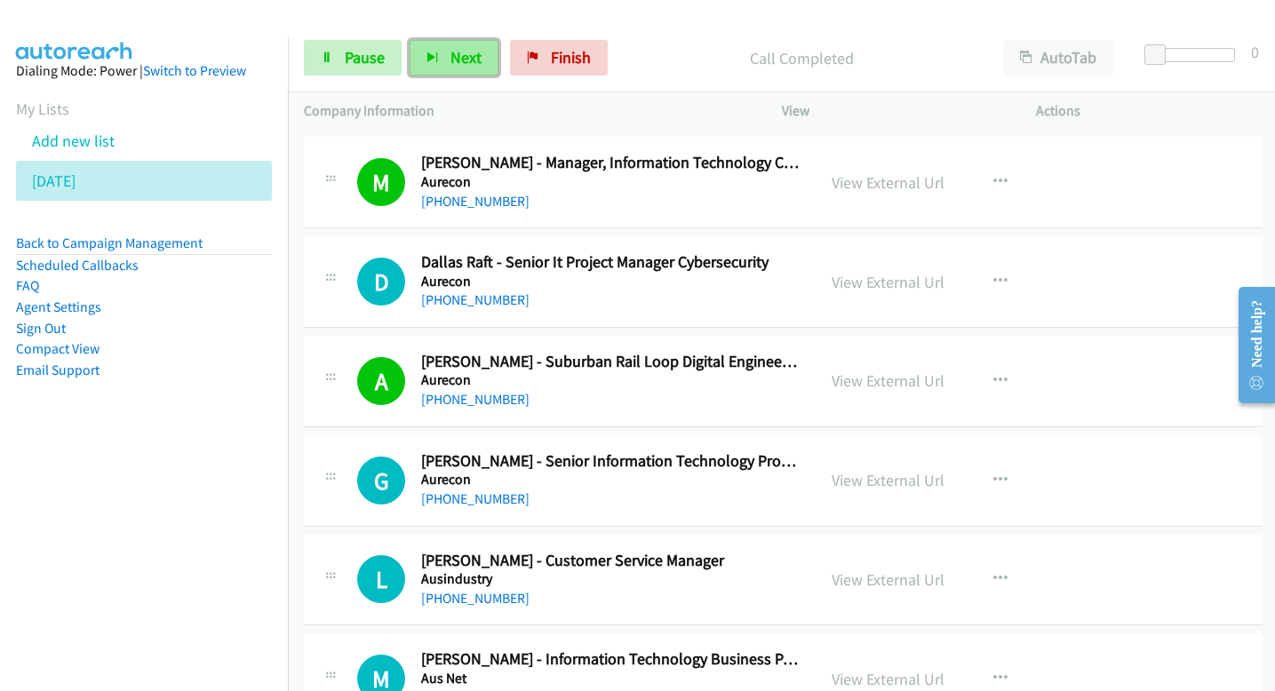
click at [452, 59] on span "Next" at bounding box center [465, 57] width 31 height 20
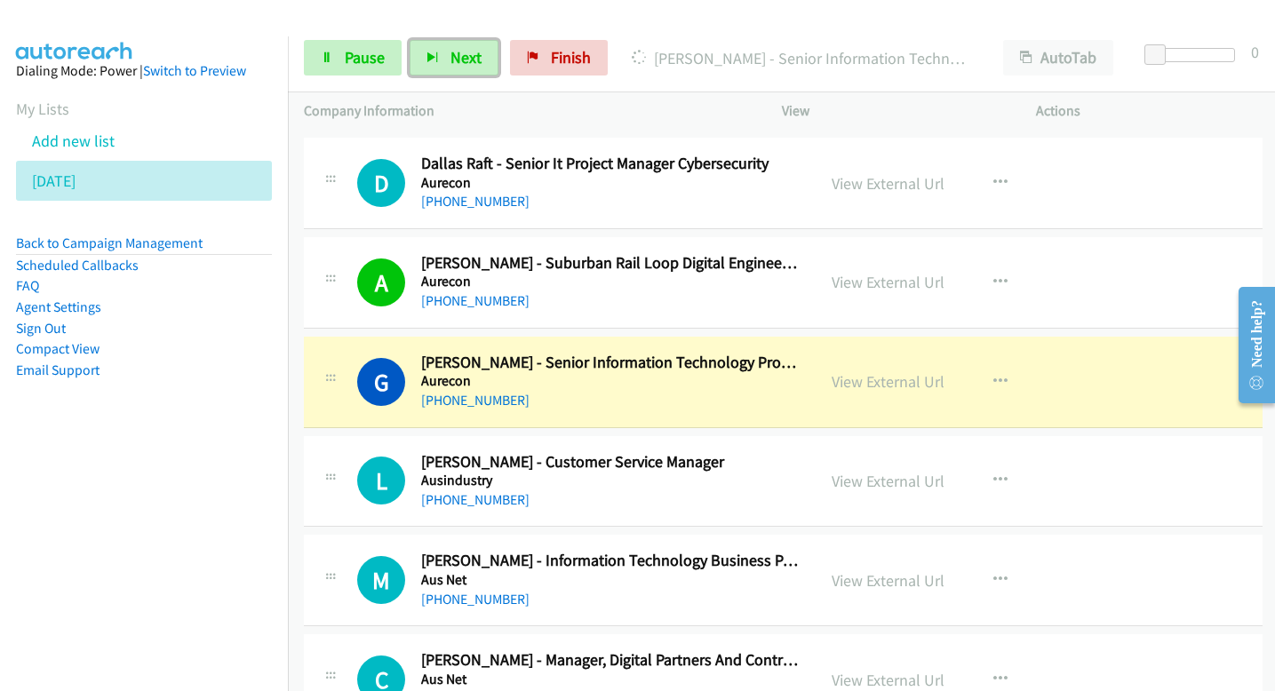
scroll to position [3448, 0]
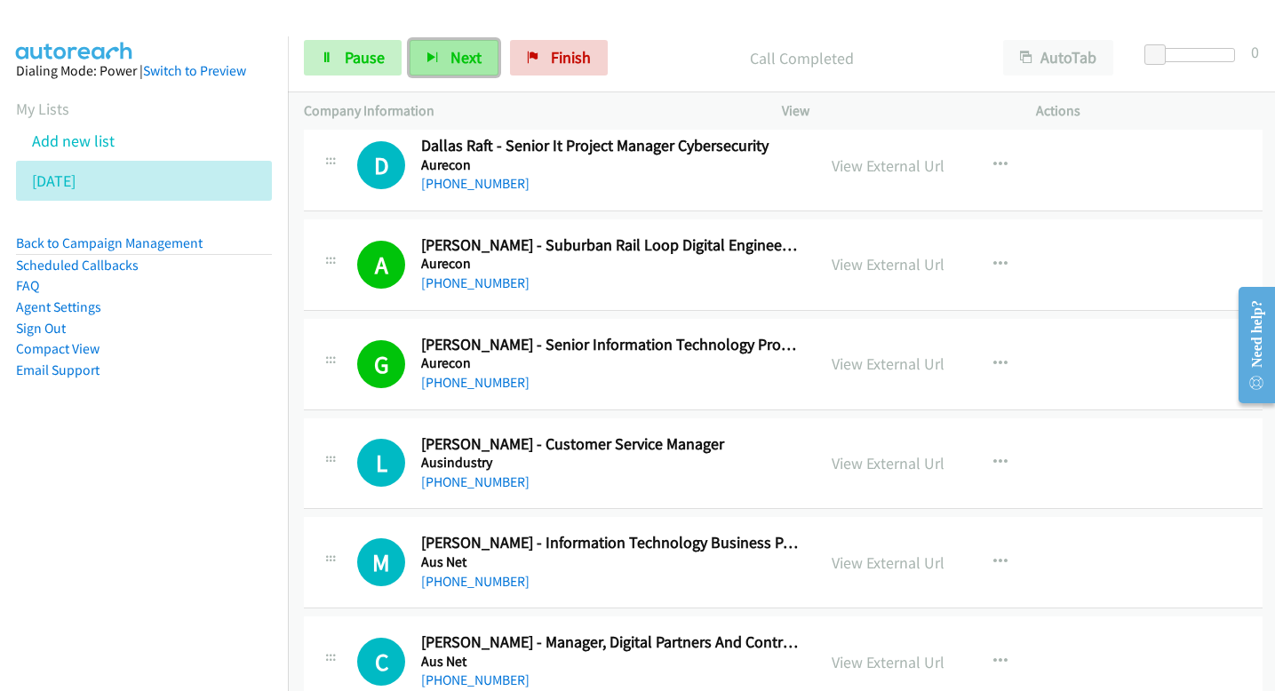
click at [445, 54] on button "Next" at bounding box center [454, 58] width 89 height 36
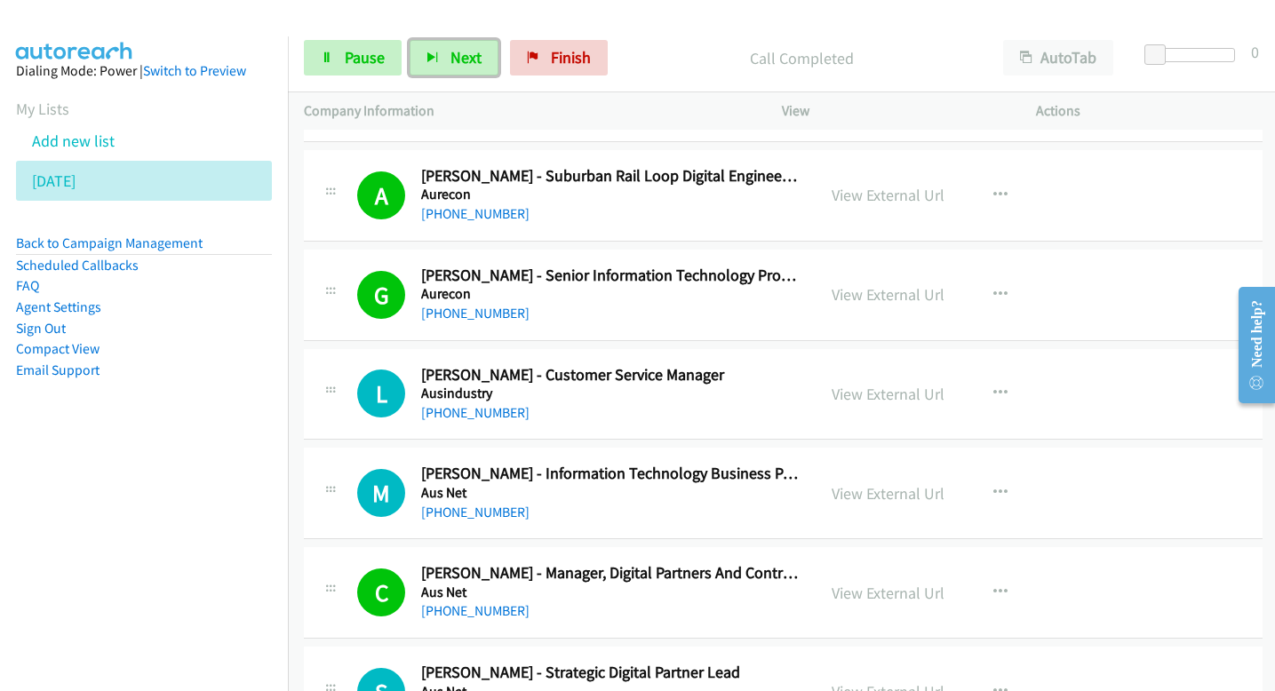
scroll to position [3530, 0]
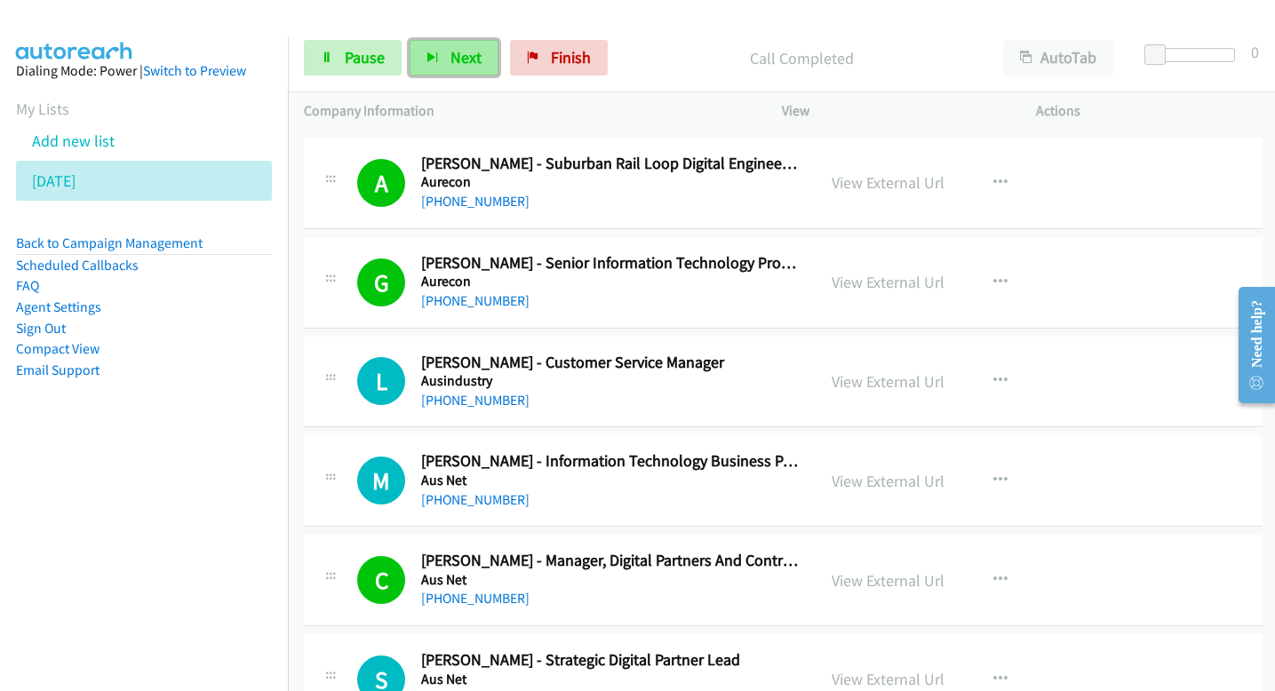
click at [468, 55] on span "Next" at bounding box center [465, 57] width 31 height 20
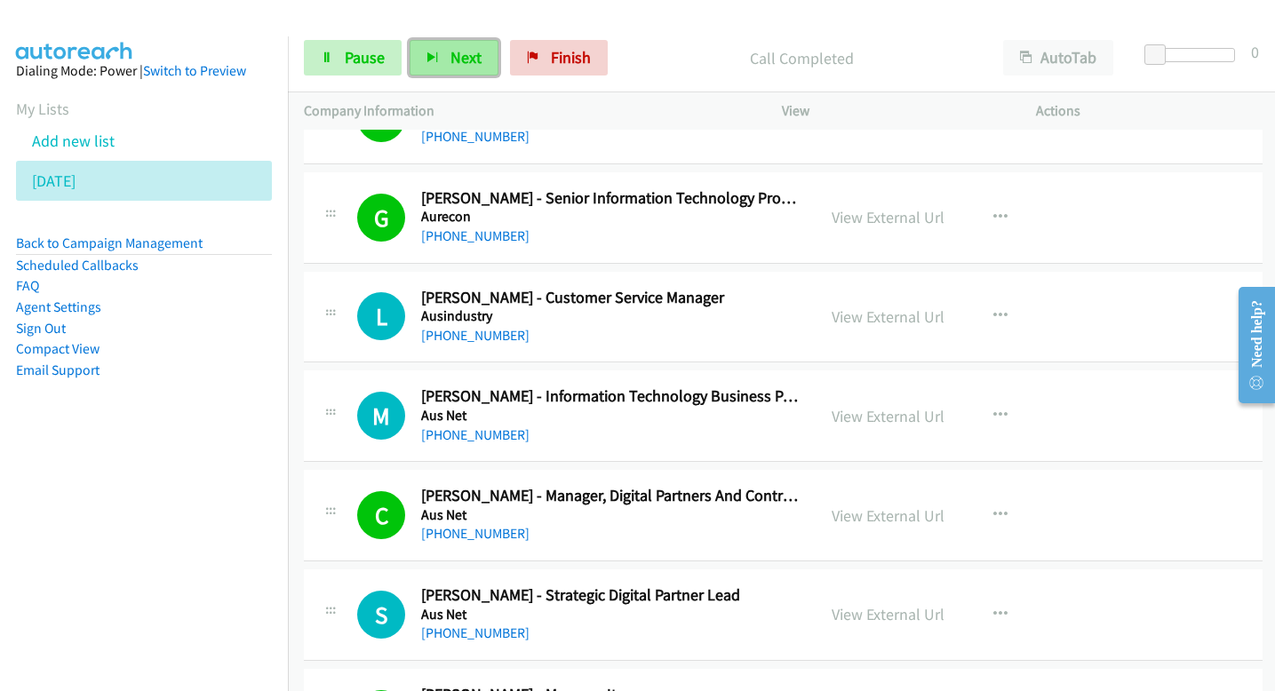
click at [460, 60] on span "Next" at bounding box center [465, 57] width 31 height 20
click at [458, 69] on button "Next" at bounding box center [454, 58] width 89 height 36
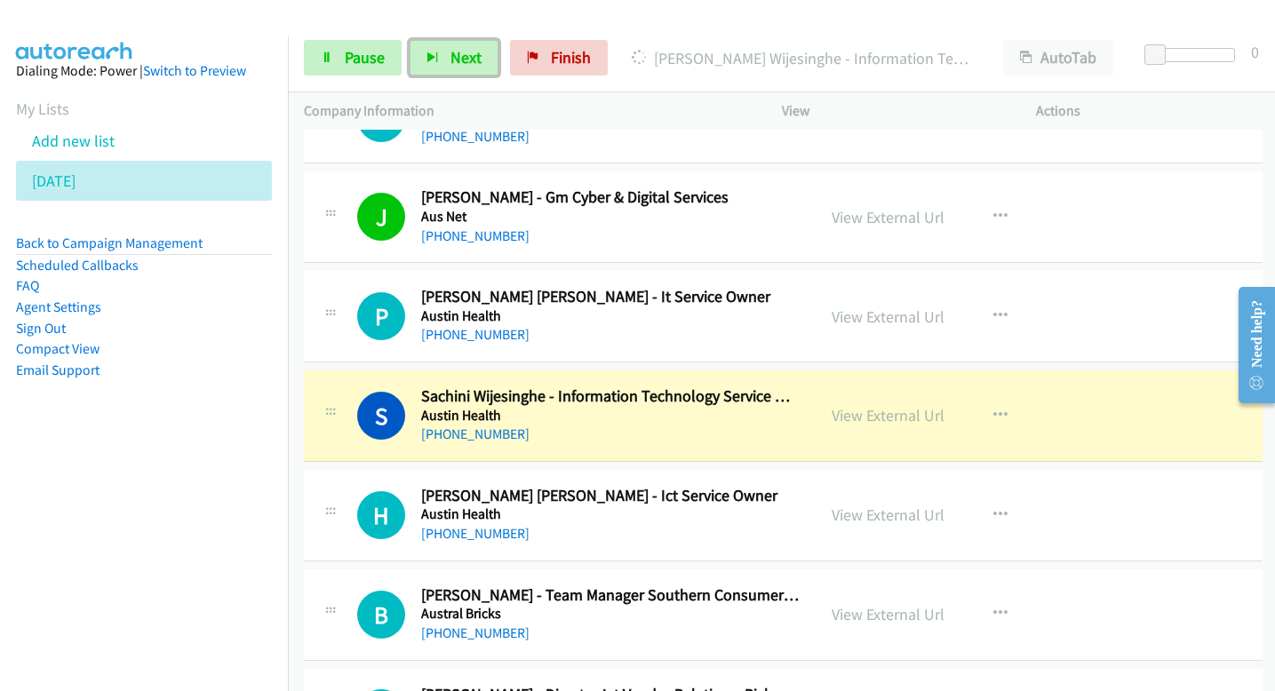
scroll to position [4326, 0]
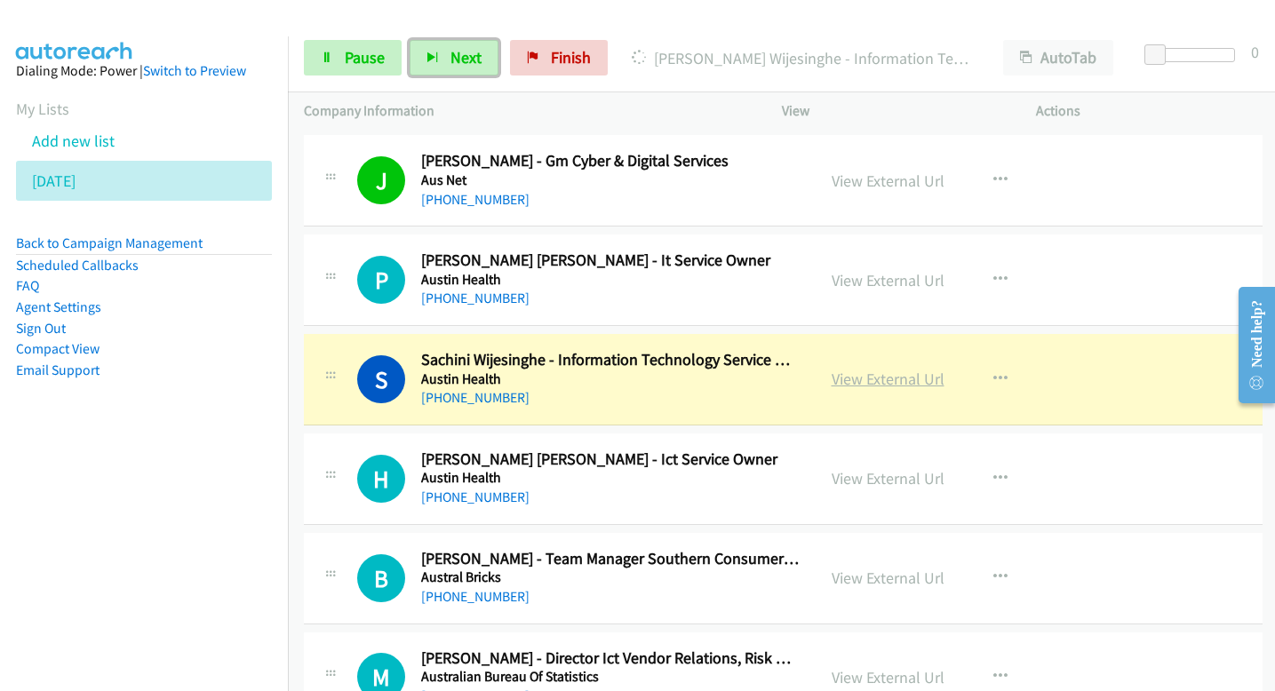
click at [842, 371] on link "View External Url" at bounding box center [888, 379] width 113 height 20
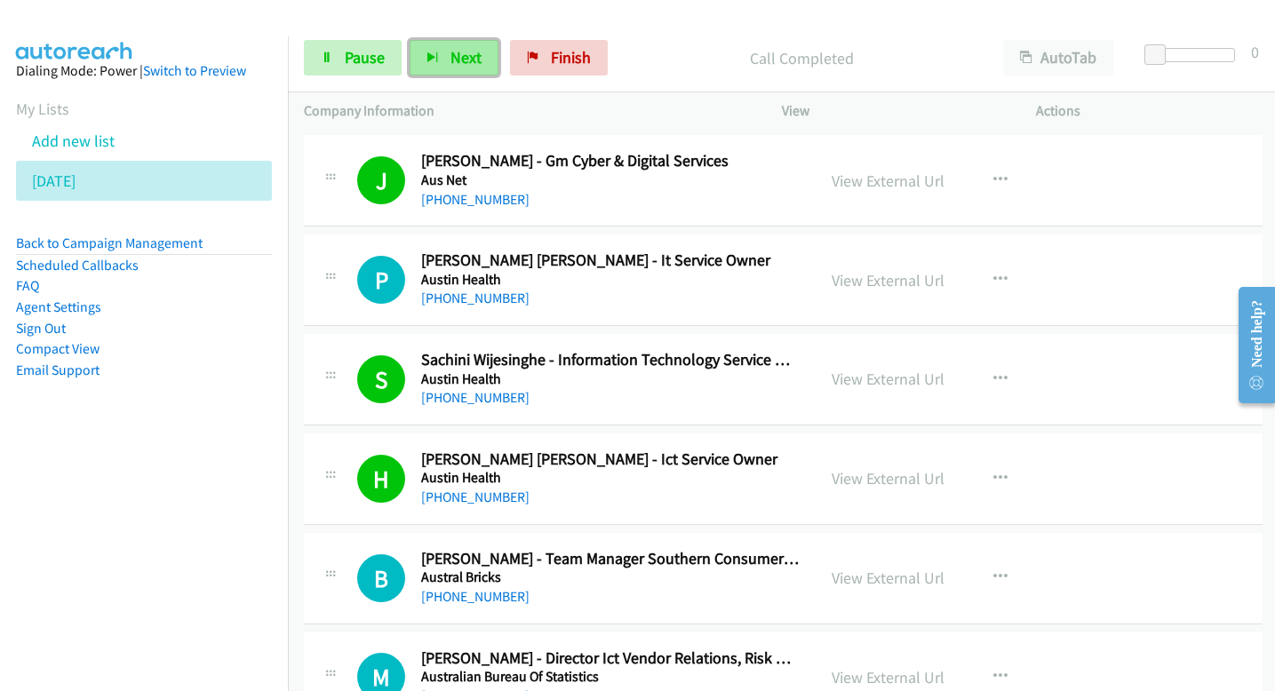
click at [483, 58] on button "Next" at bounding box center [454, 58] width 89 height 36
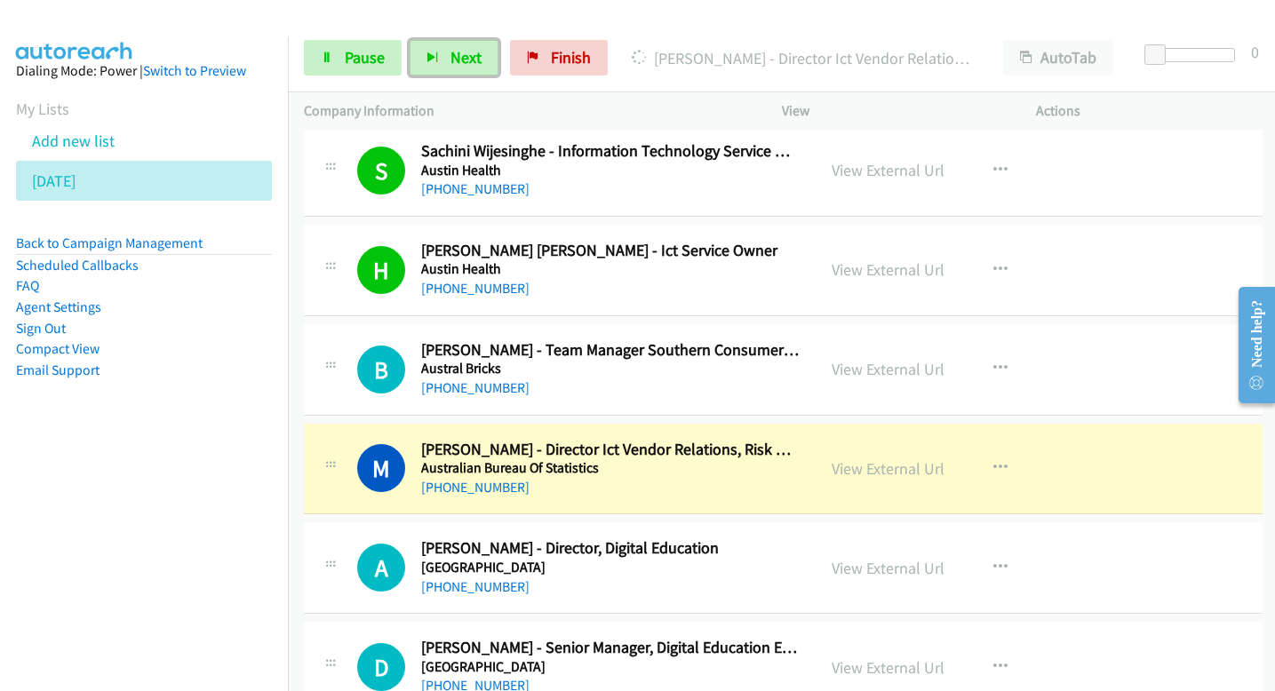
scroll to position [4539, 0]
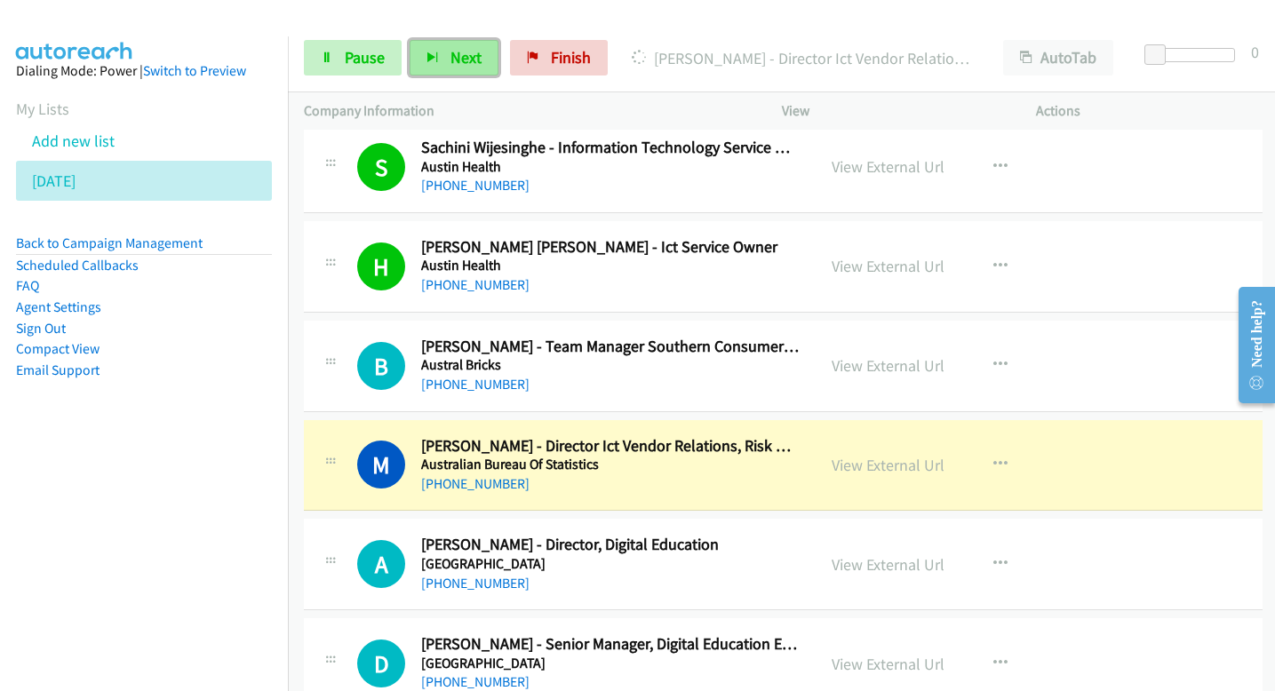
click at [434, 50] on button "Next" at bounding box center [454, 58] width 89 height 36
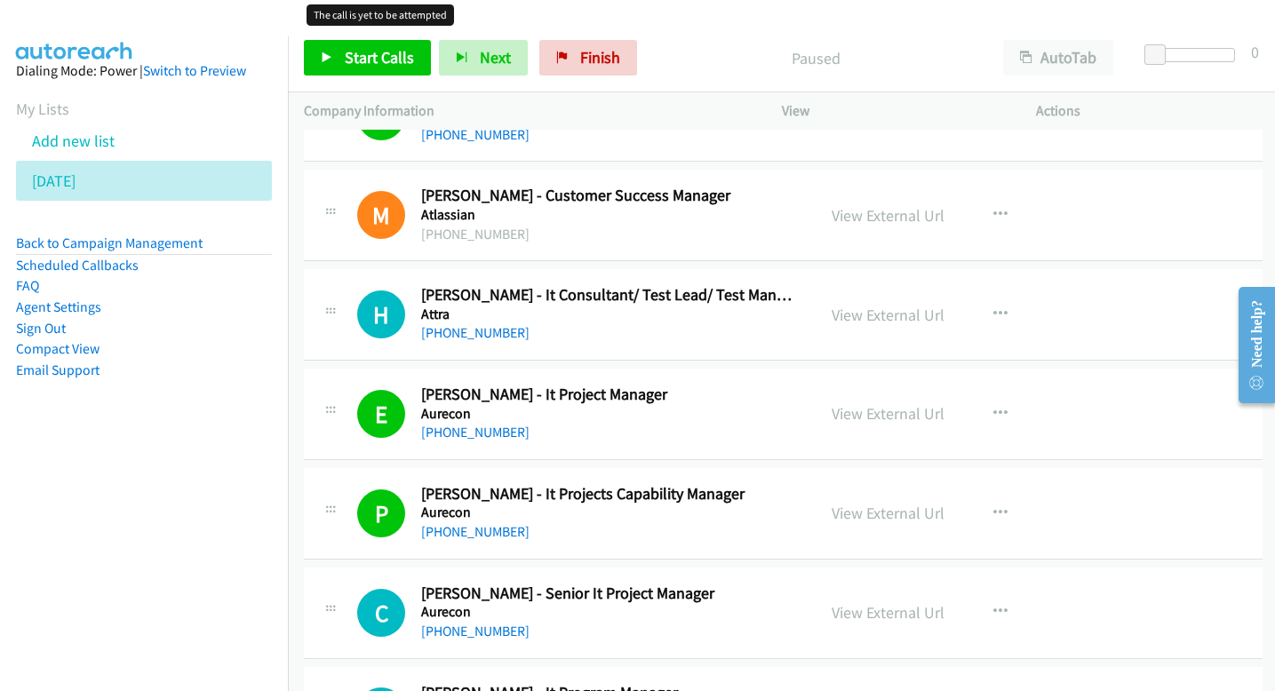
scroll to position [2715, 0]
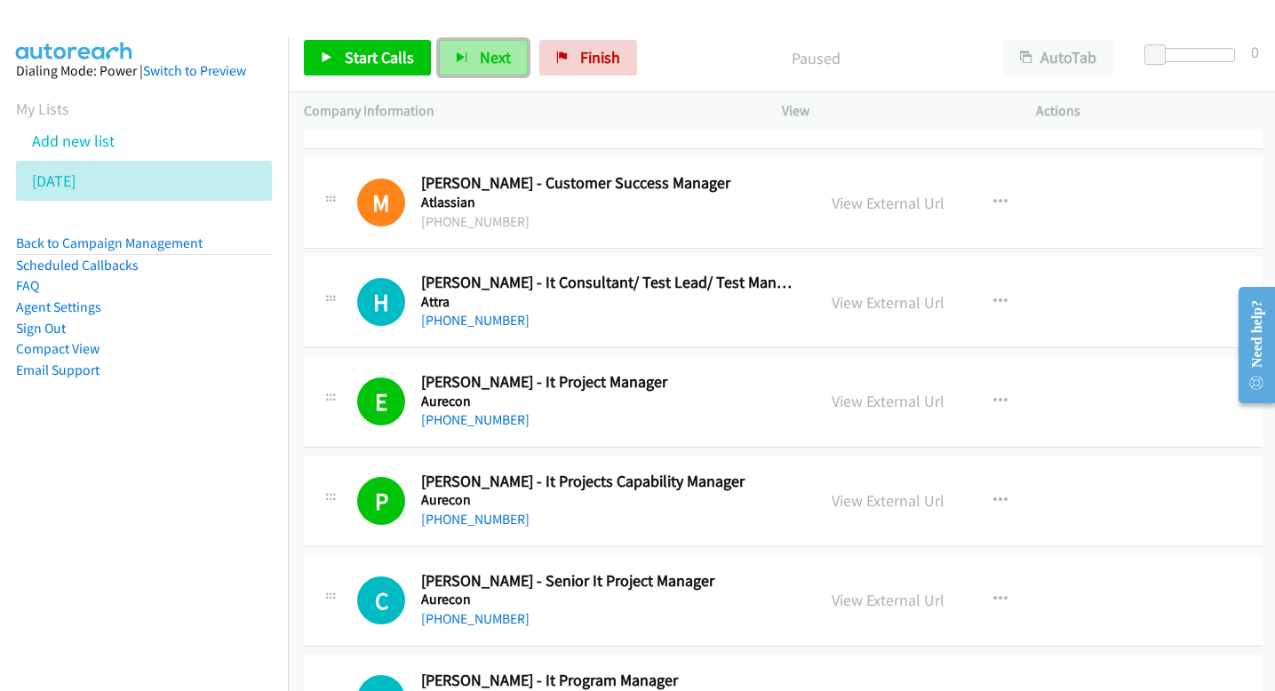
click at [505, 60] on span "Next" at bounding box center [495, 57] width 31 height 20
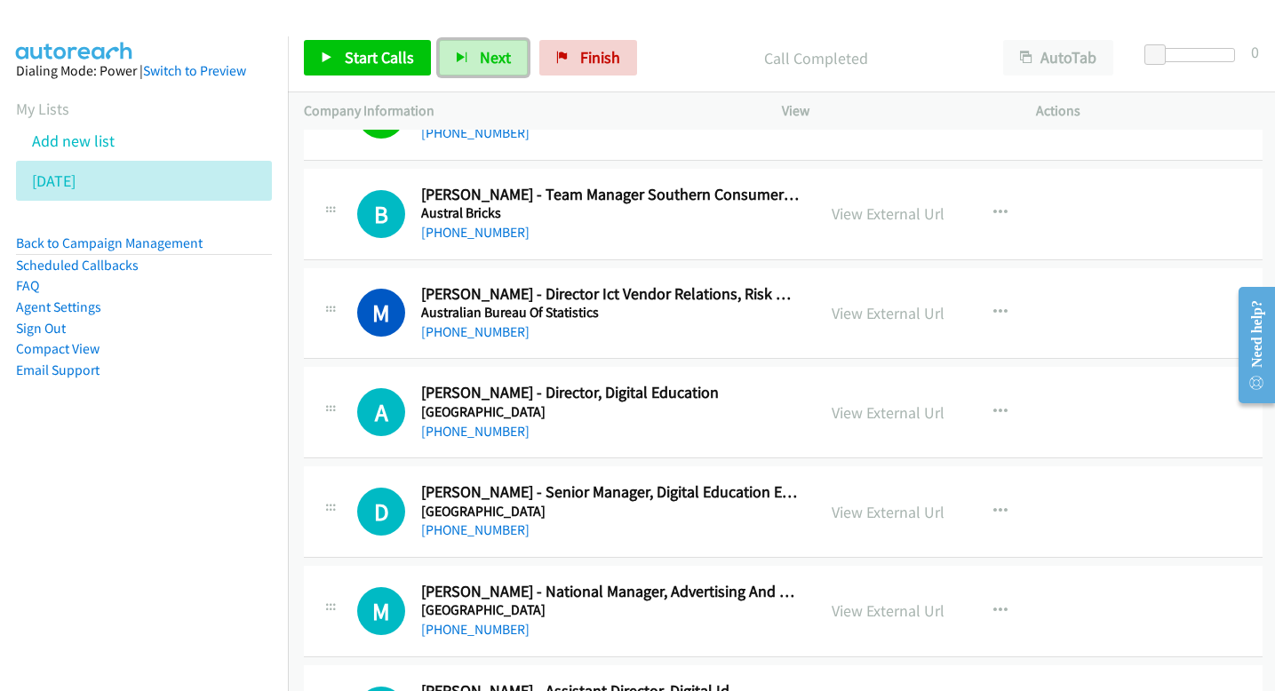
scroll to position [4695, 0]
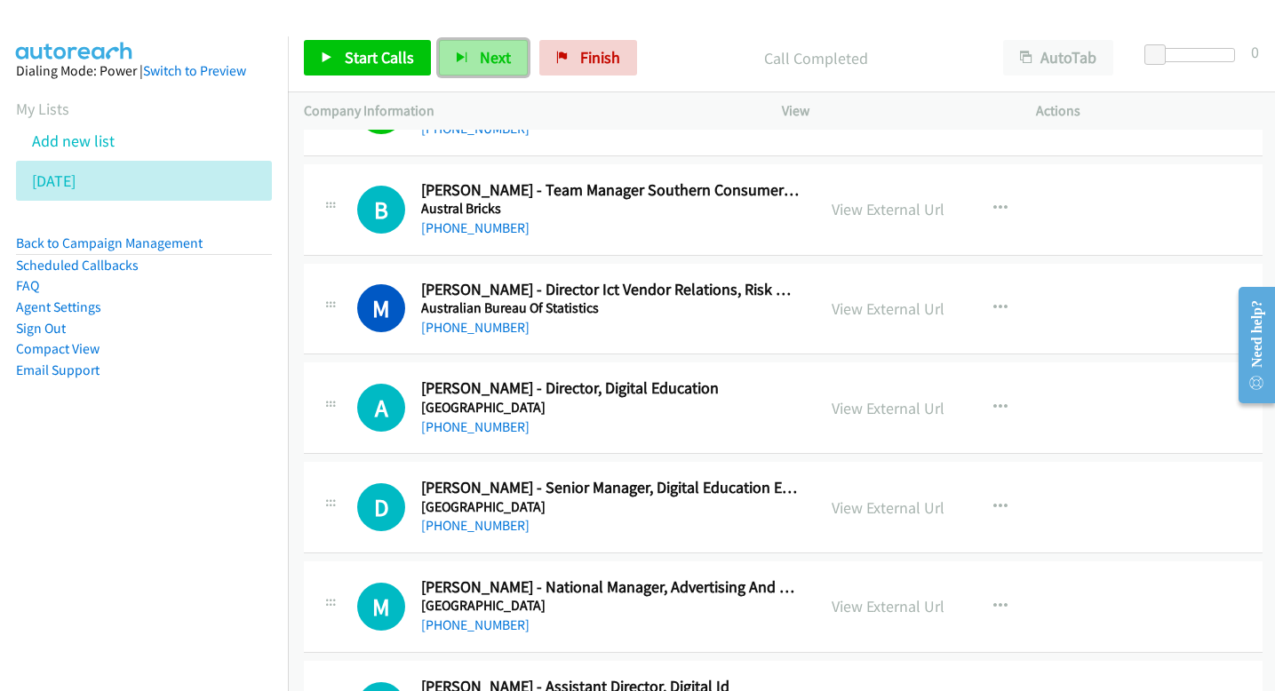
click at [470, 68] on button "Next" at bounding box center [483, 58] width 89 height 36
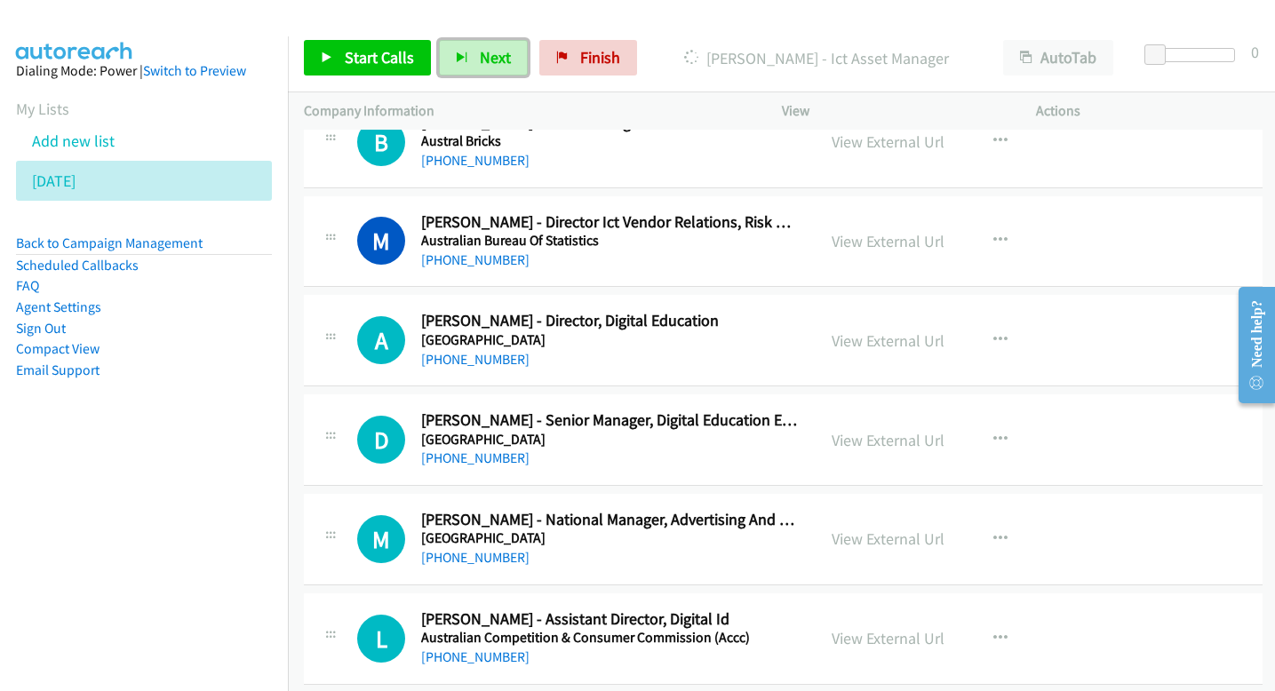
scroll to position [4767, 0]
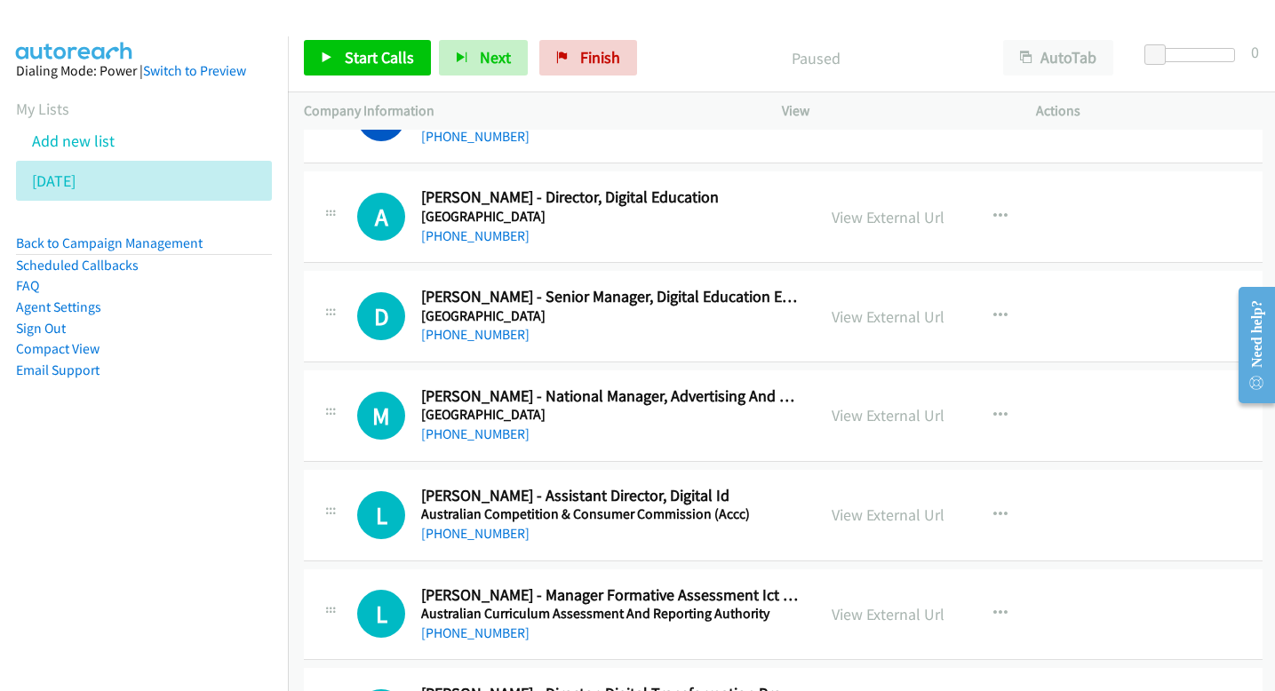
scroll to position [4888, 0]
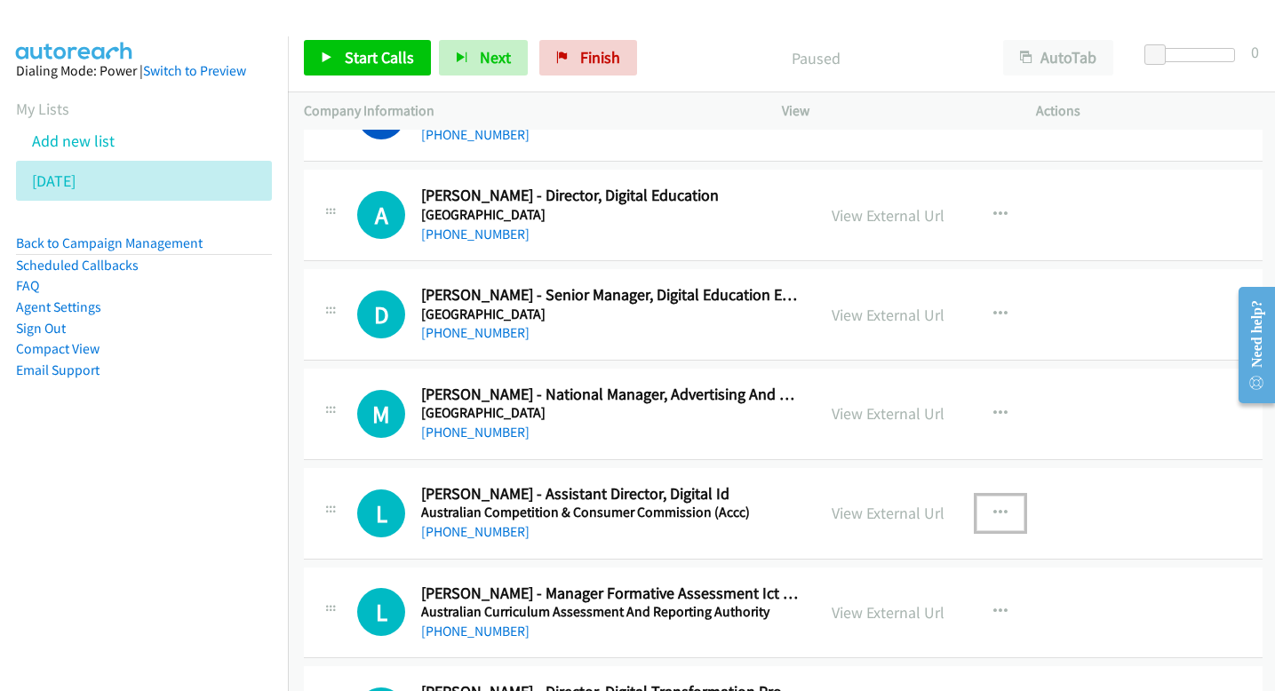
click at [989, 511] on button "button" at bounding box center [1000, 514] width 48 height 36
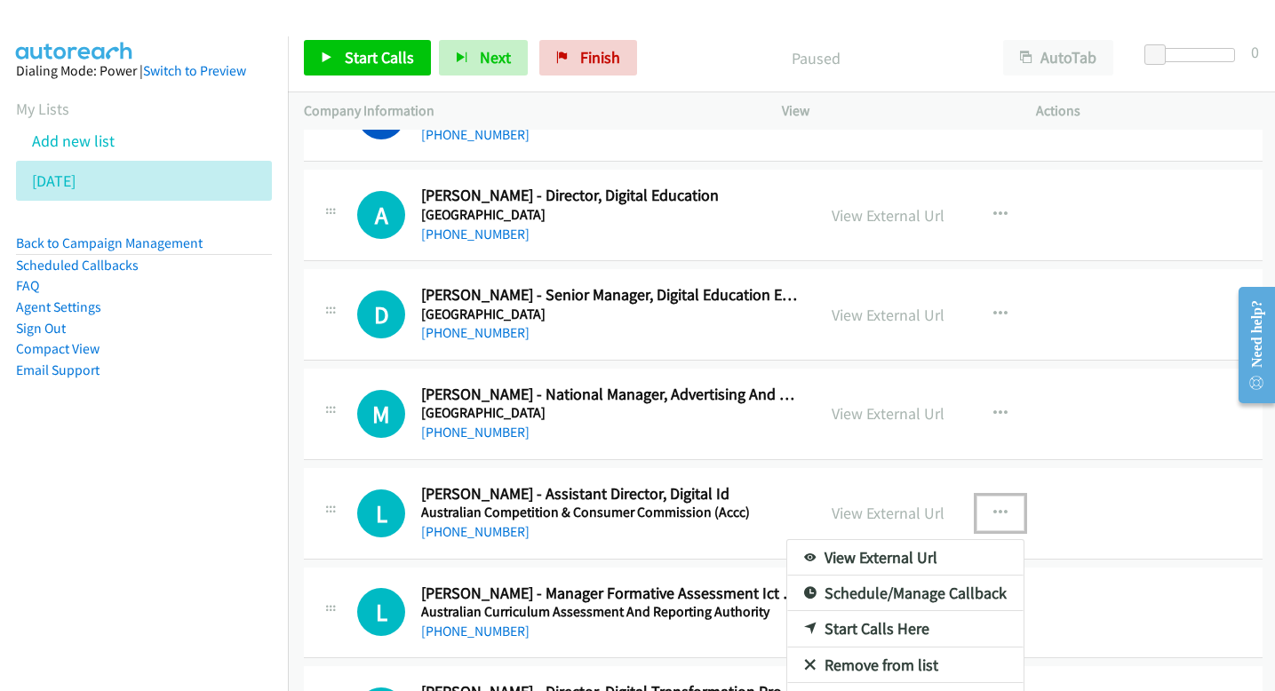
click at [855, 635] on link "Start Calls Here" at bounding box center [905, 629] width 236 height 36
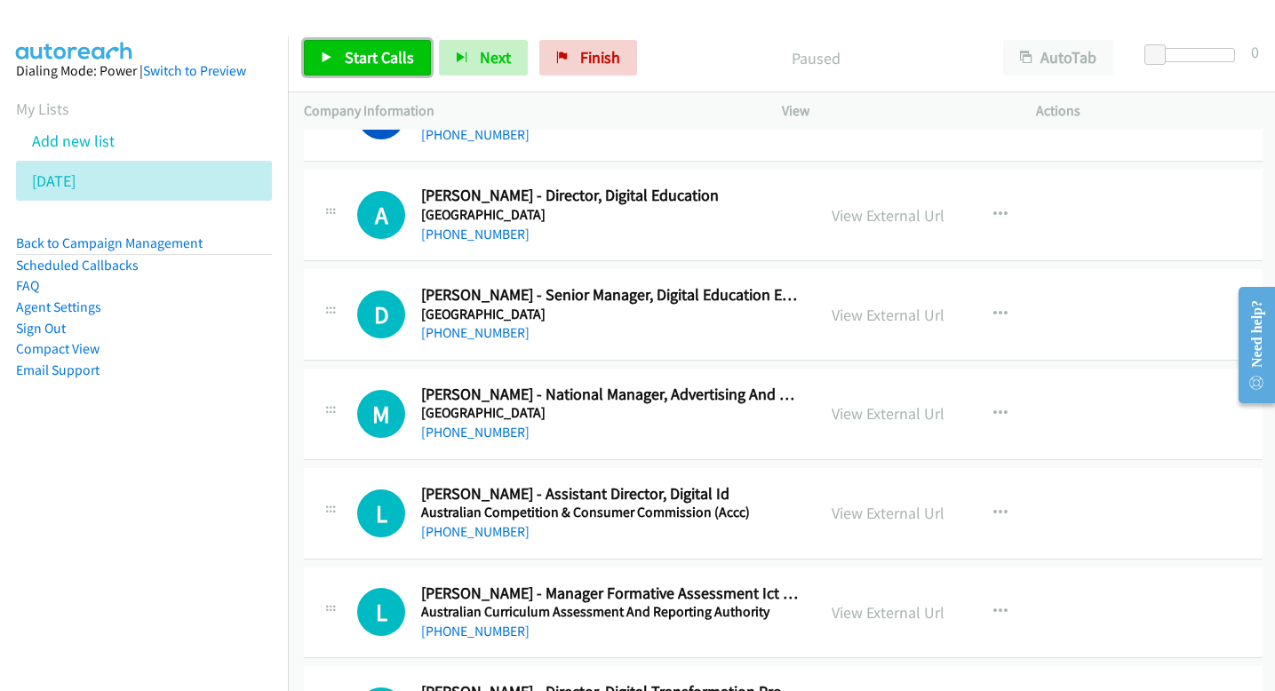
click at [397, 55] on span "Start Calls" at bounding box center [379, 57] width 69 height 20
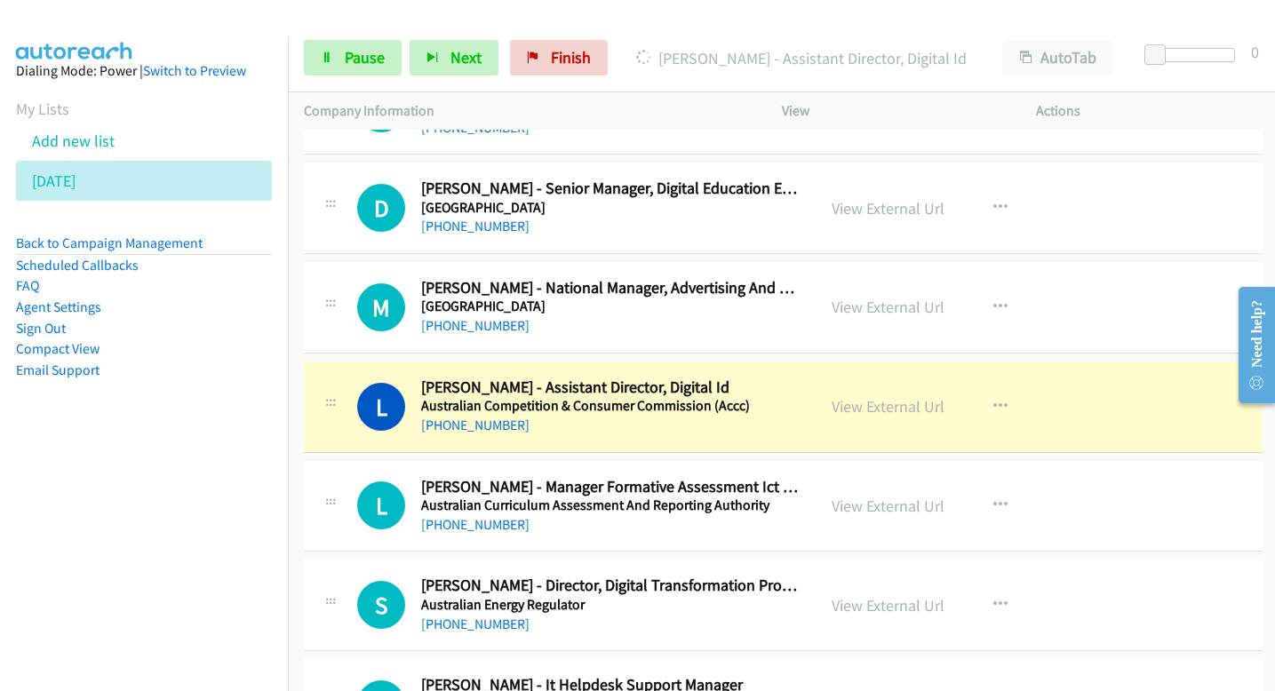
scroll to position [4999, 0]
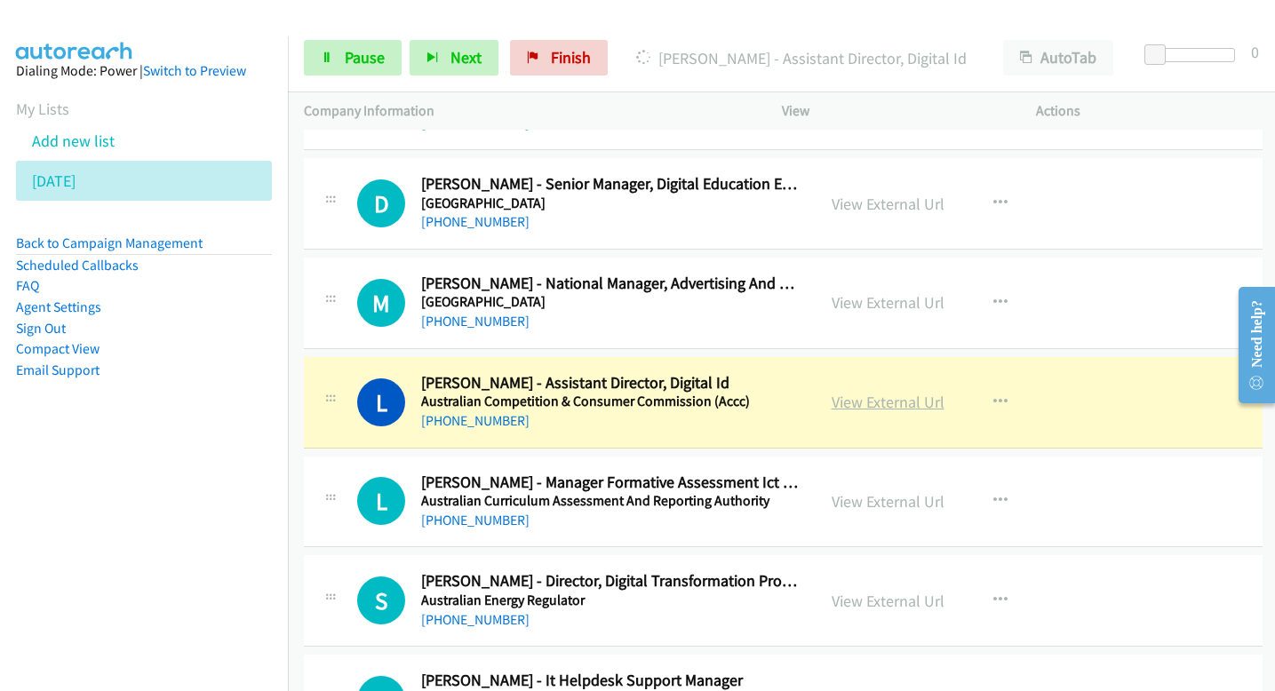
click at [895, 393] on link "View External Url" at bounding box center [888, 402] width 113 height 20
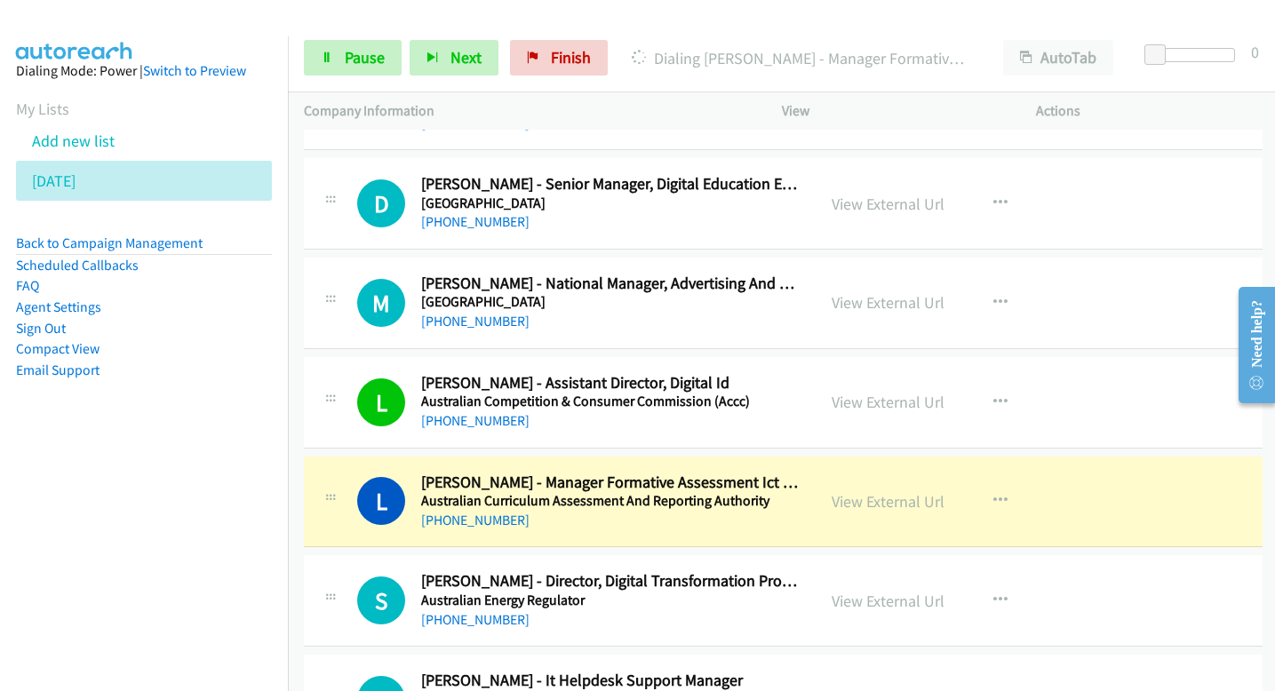
click at [348, 76] on div "Start Calls Pause Next Finish [PERSON_NAME] - Manager Formative Assessment Ict …" at bounding box center [781, 58] width 987 height 68
click at [349, 62] on span "Pause" at bounding box center [365, 57] width 40 height 20
